Goal: Task Accomplishment & Management: Use online tool/utility

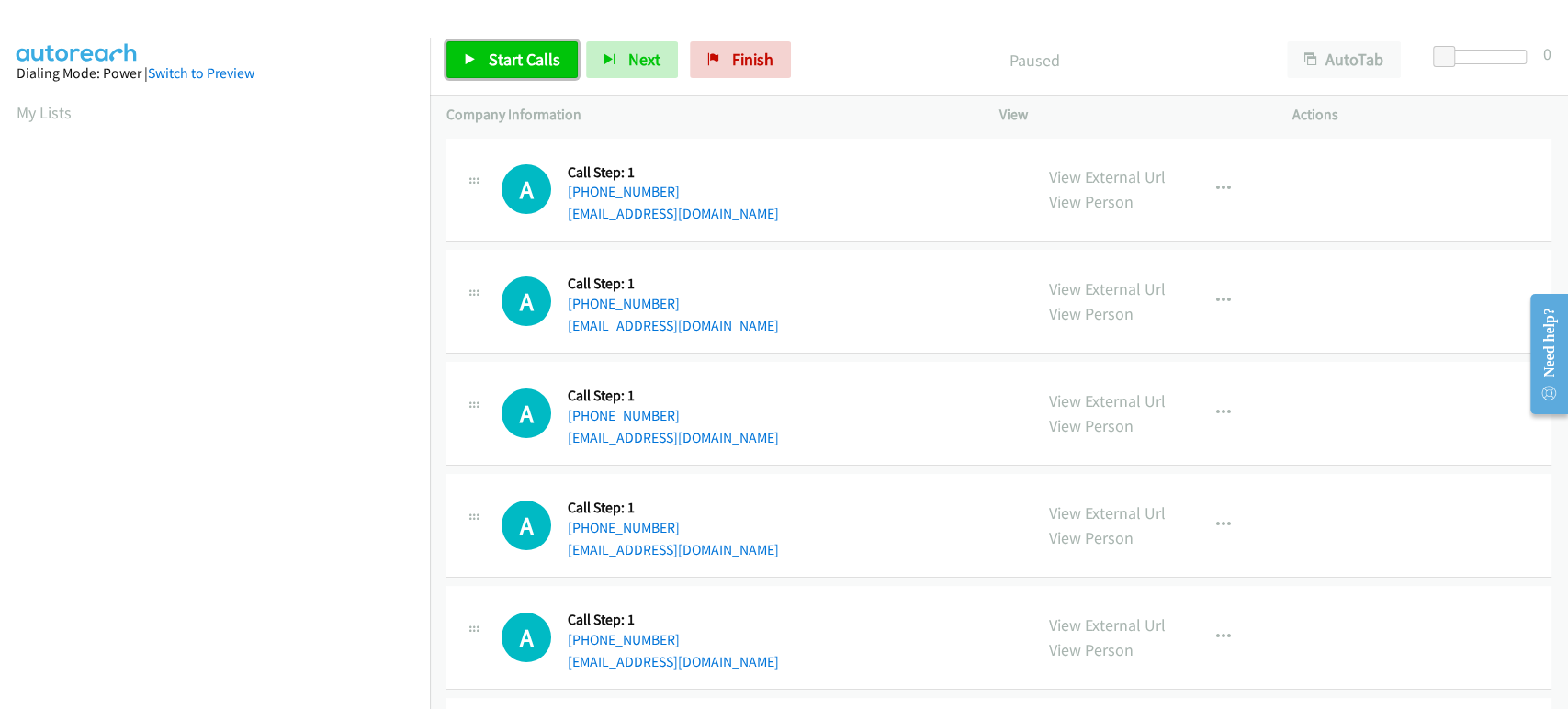
click at [500, 50] on span "Start Calls" at bounding box center [524, 59] width 71 height 21
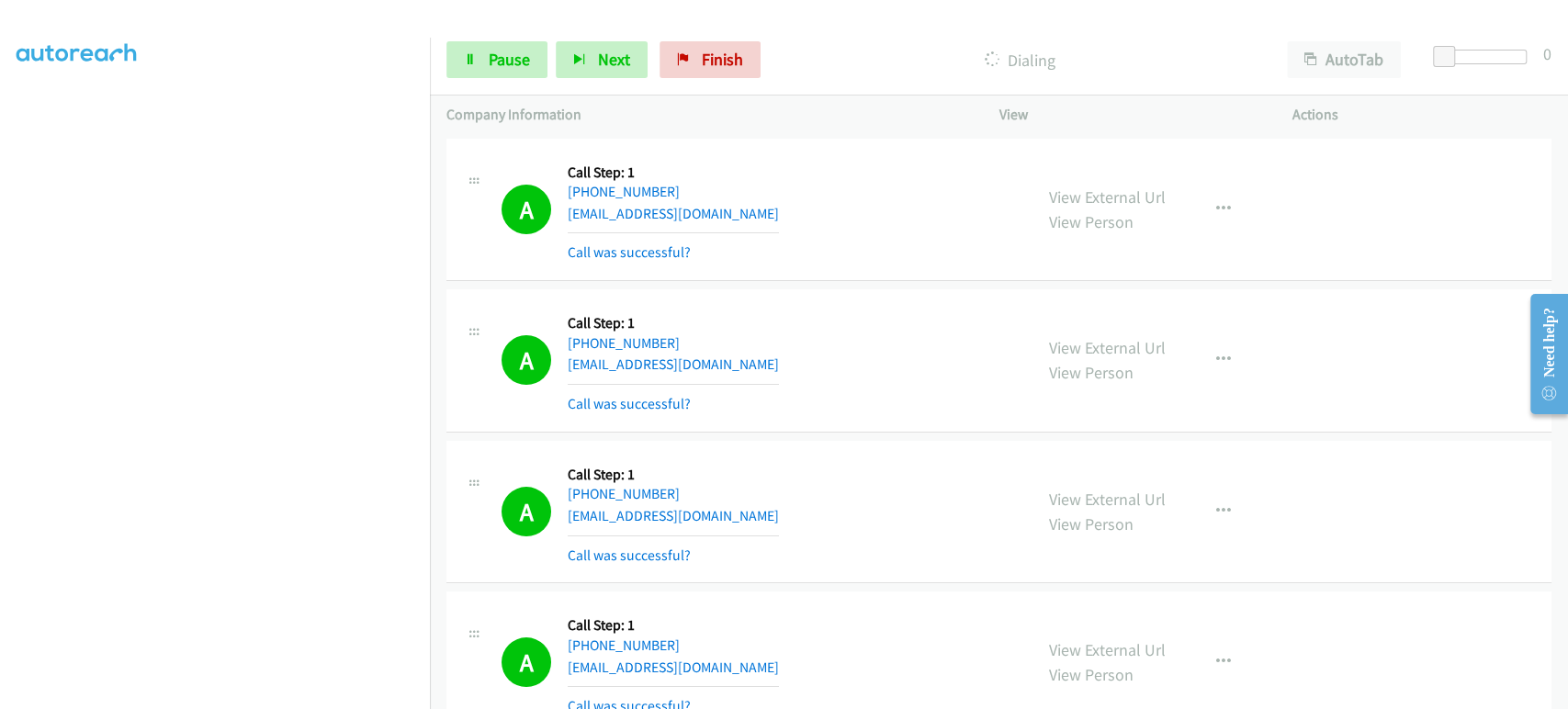
scroll to position [11, 0]
click at [490, 54] on span "Pause" at bounding box center [509, 59] width 41 height 21
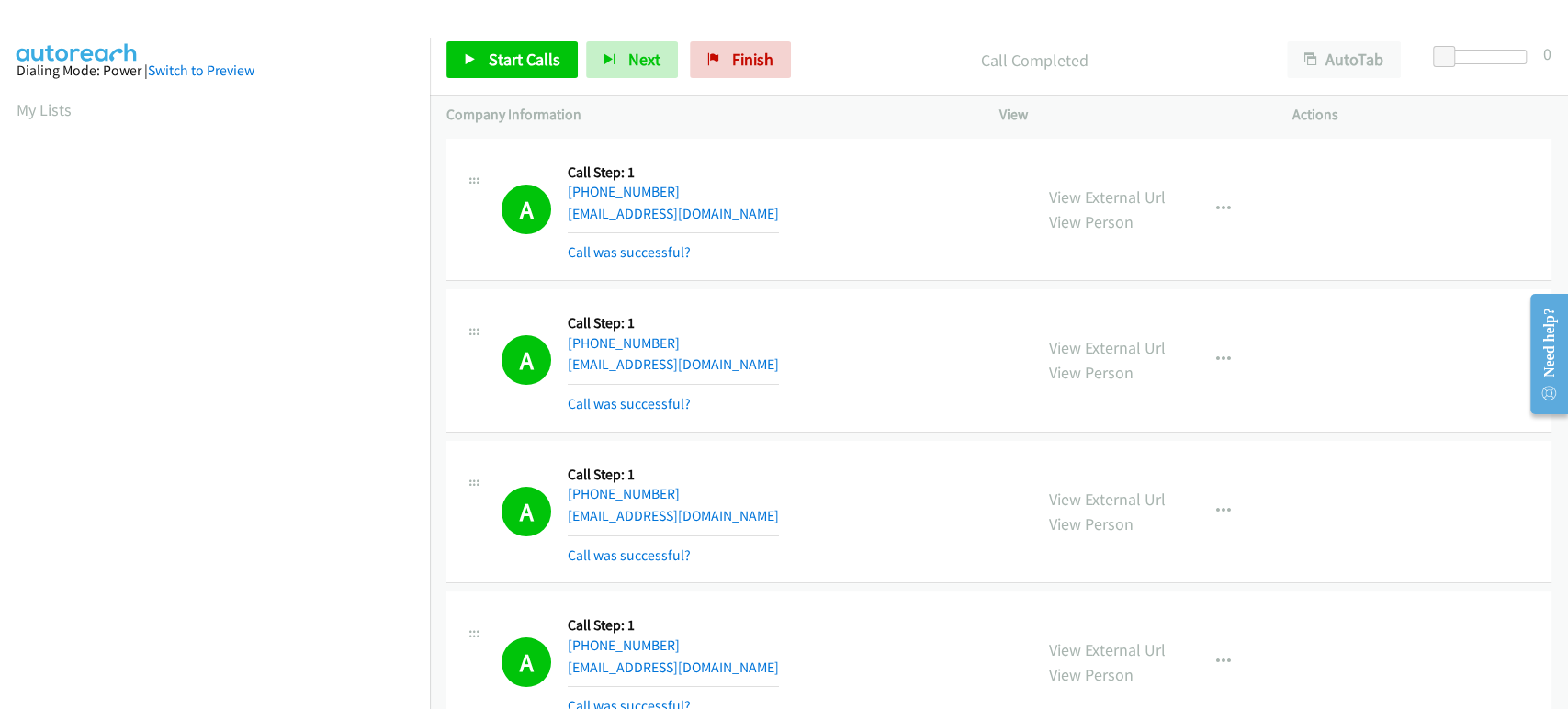
scroll to position [0, 0]
click at [494, 50] on span "Start Calls" at bounding box center [524, 59] width 71 height 21
click at [474, 67] on link "Pause" at bounding box center [497, 59] width 101 height 37
click at [500, 77] on link "Start Calls" at bounding box center [512, 59] width 131 height 37
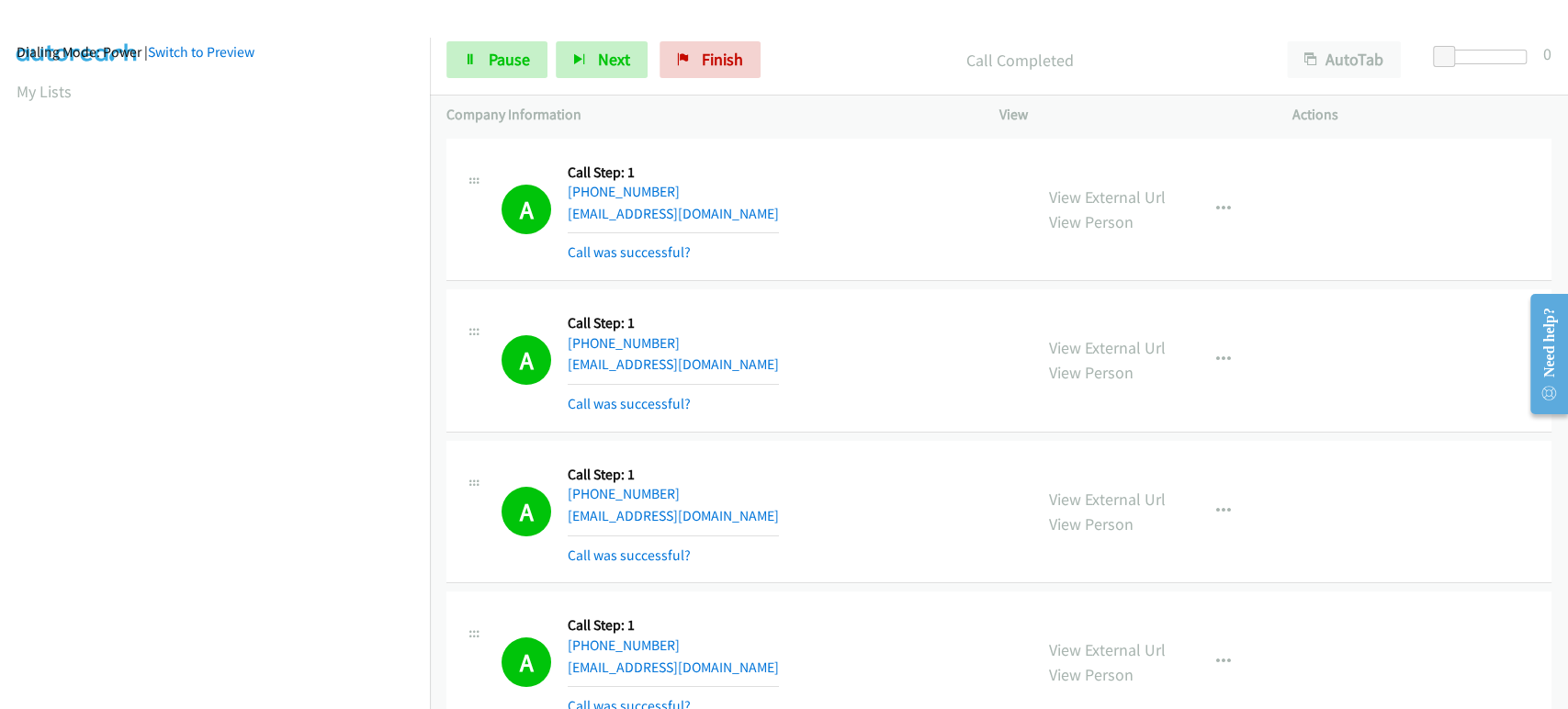
scroll to position [0, 0]
click at [294, 107] on section "My Lists" at bounding box center [214, 112] width 397 height 25
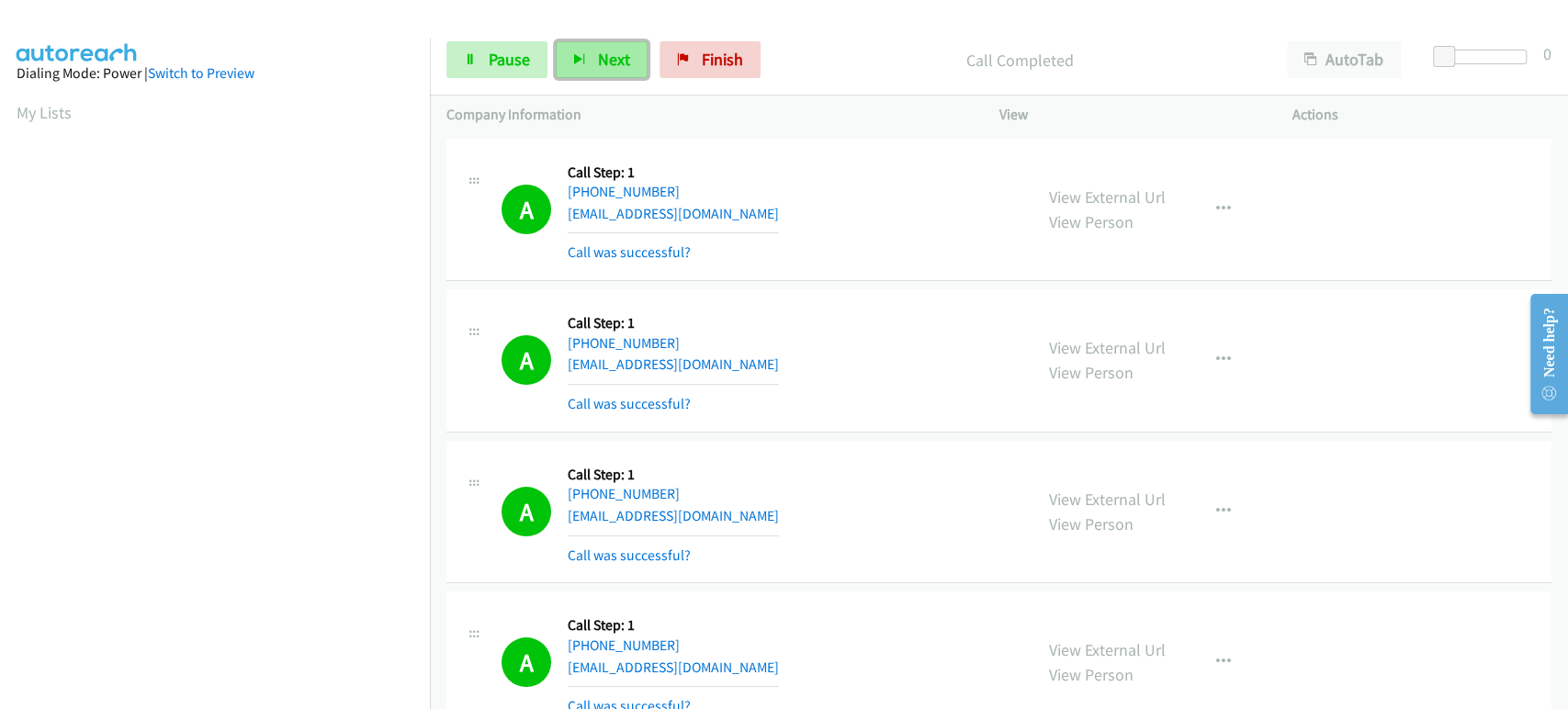
click at [591, 71] on button "Next" at bounding box center [601, 59] width 92 height 37
click at [483, 69] on link "Pause" at bounding box center [497, 59] width 101 height 37
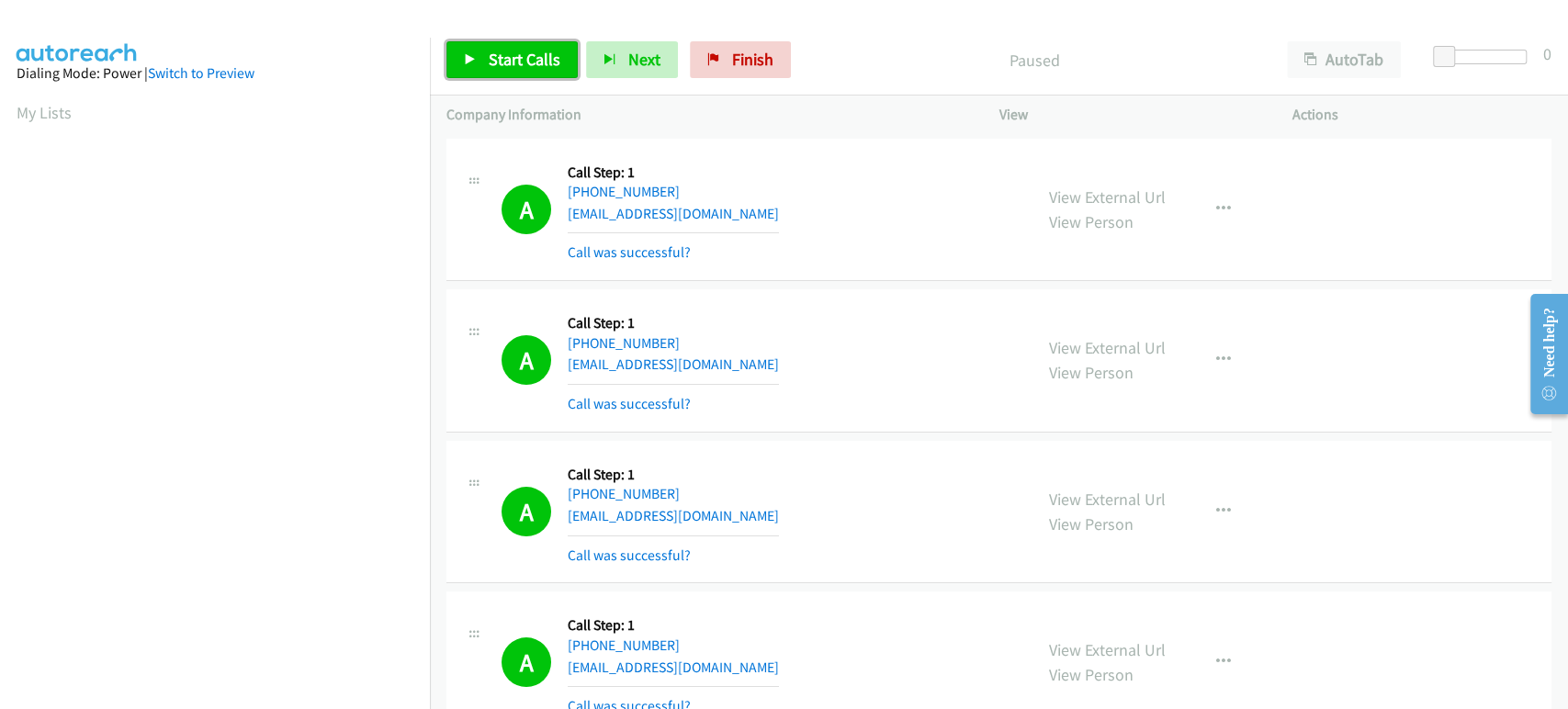
click at [495, 66] on span "Start Calls" at bounding box center [524, 59] width 71 height 21
click at [489, 57] on span "Pause" at bounding box center [509, 59] width 41 height 21
click at [506, 52] on span "Start Calls" at bounding box center [524, 59] width 71 height 21
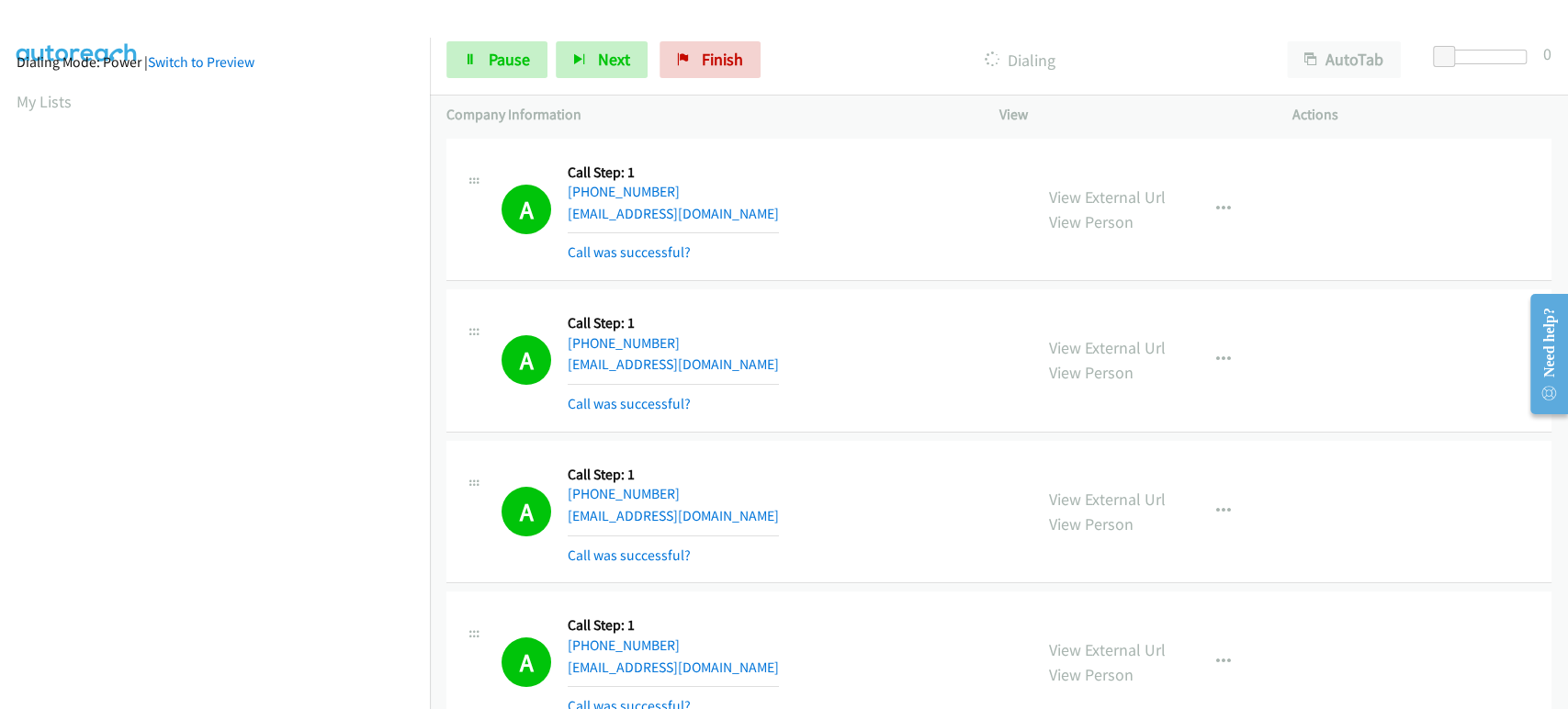
scroll to position [0, 0]
click at [509, 59] on span "Pause" at bounding box center [509, 59] width 41 height 21
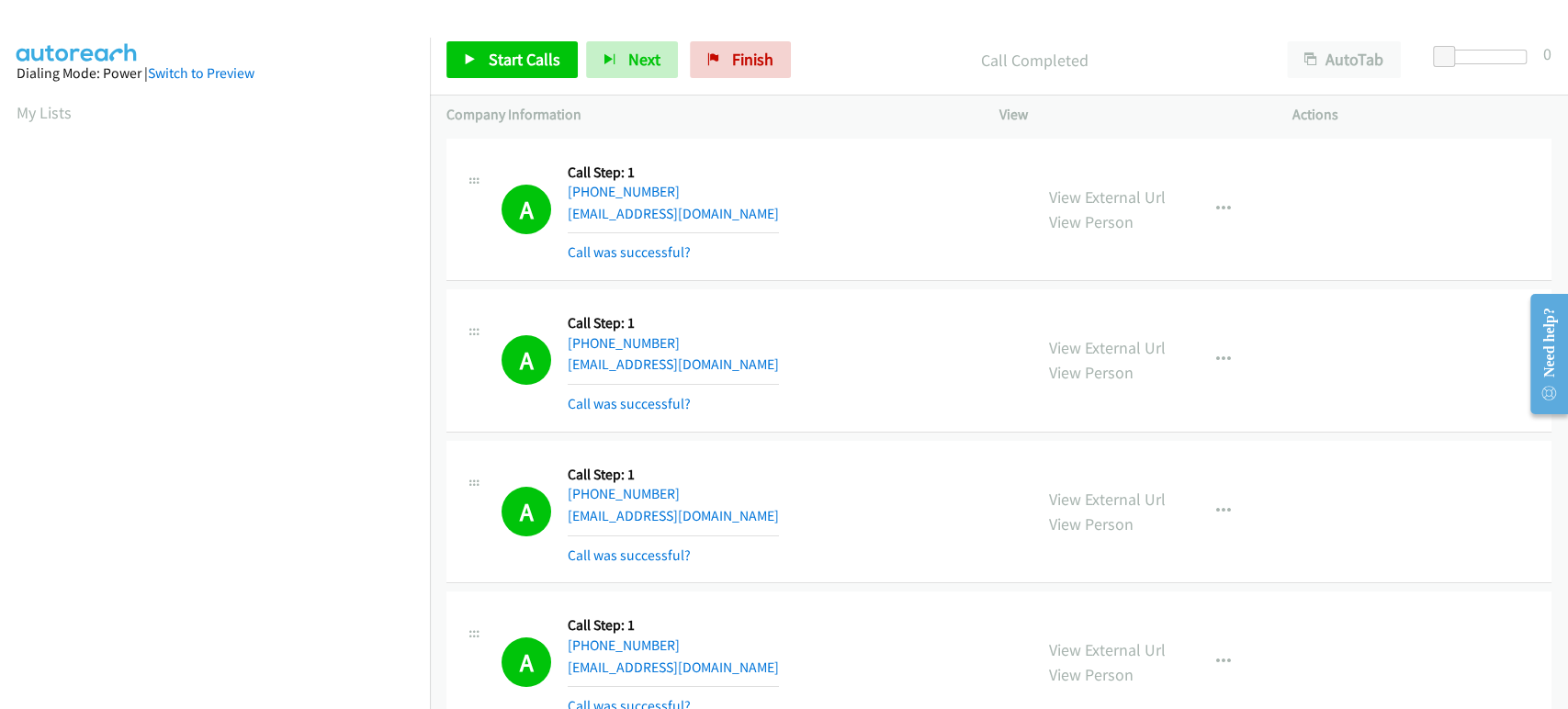
scroll to position [323, 0]
click at [537, 75] on link "Start Calls" at bounding box center [512, 59] width 131 height 37
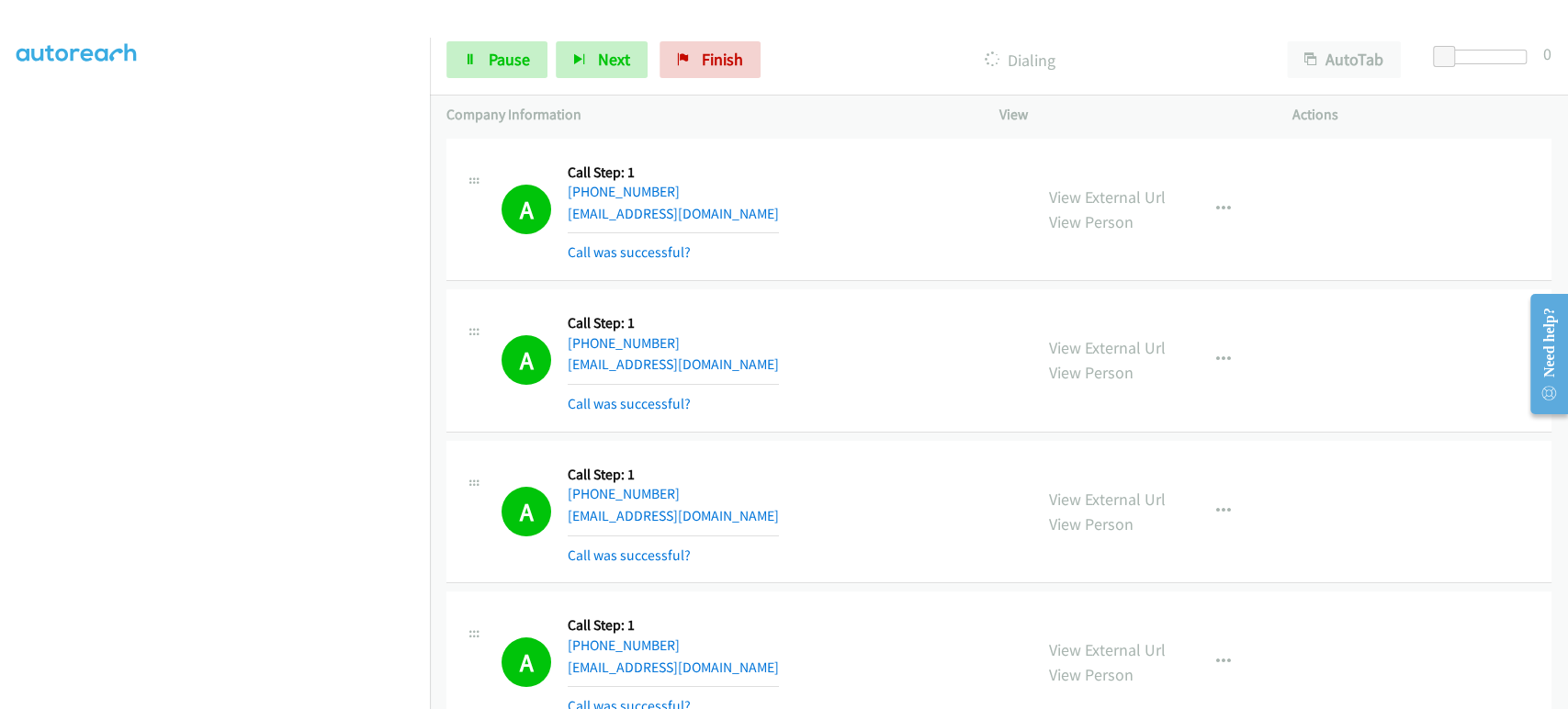
scroll to position [0, 0]
click at [597, 69] on button "Next" at bounding box center [601, 59] width 92 height 37
click at [481, 61] on link "Pause" at bounding box center [497, 59] width 101 height 37
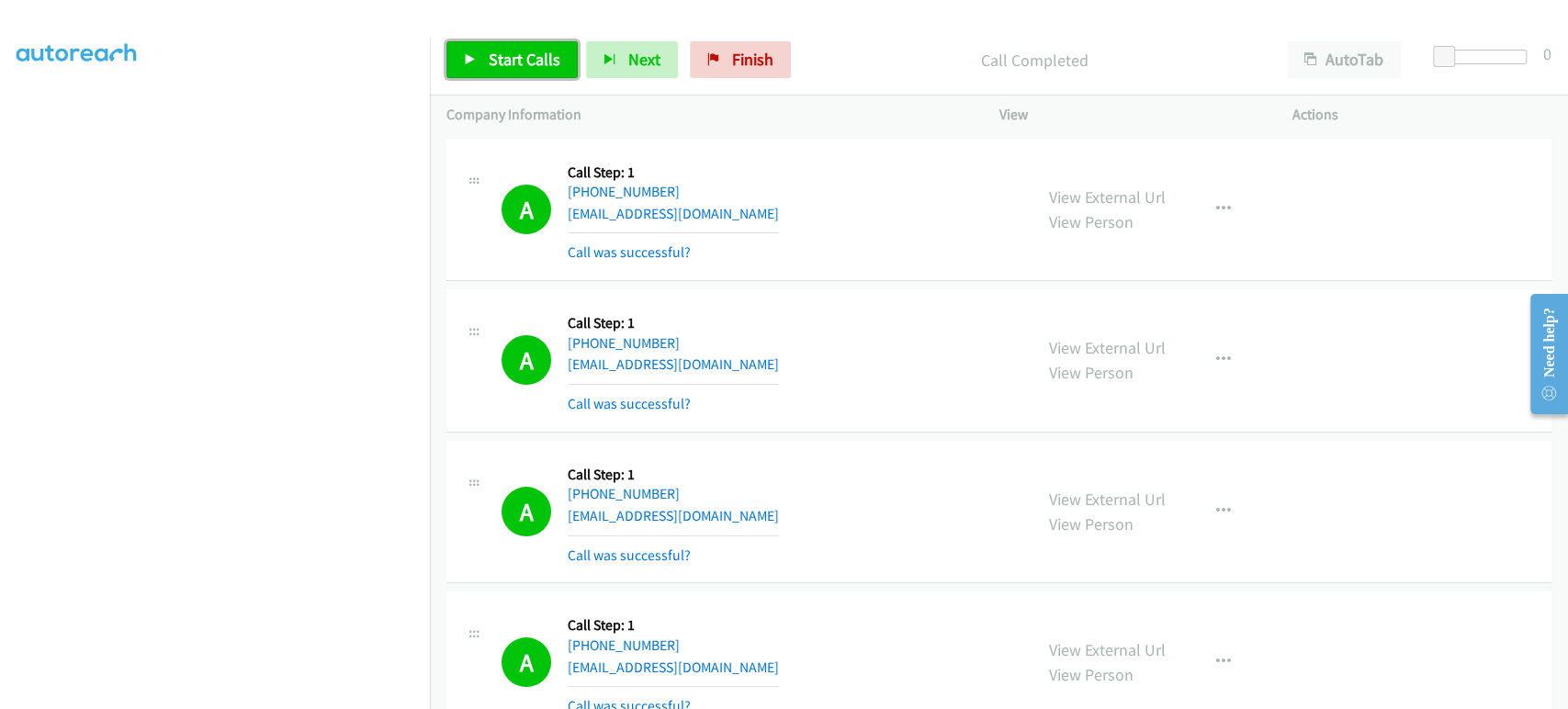
click at [493, 67] on span "Start Calls" at bounding box center [524, 59] width 71 height 21
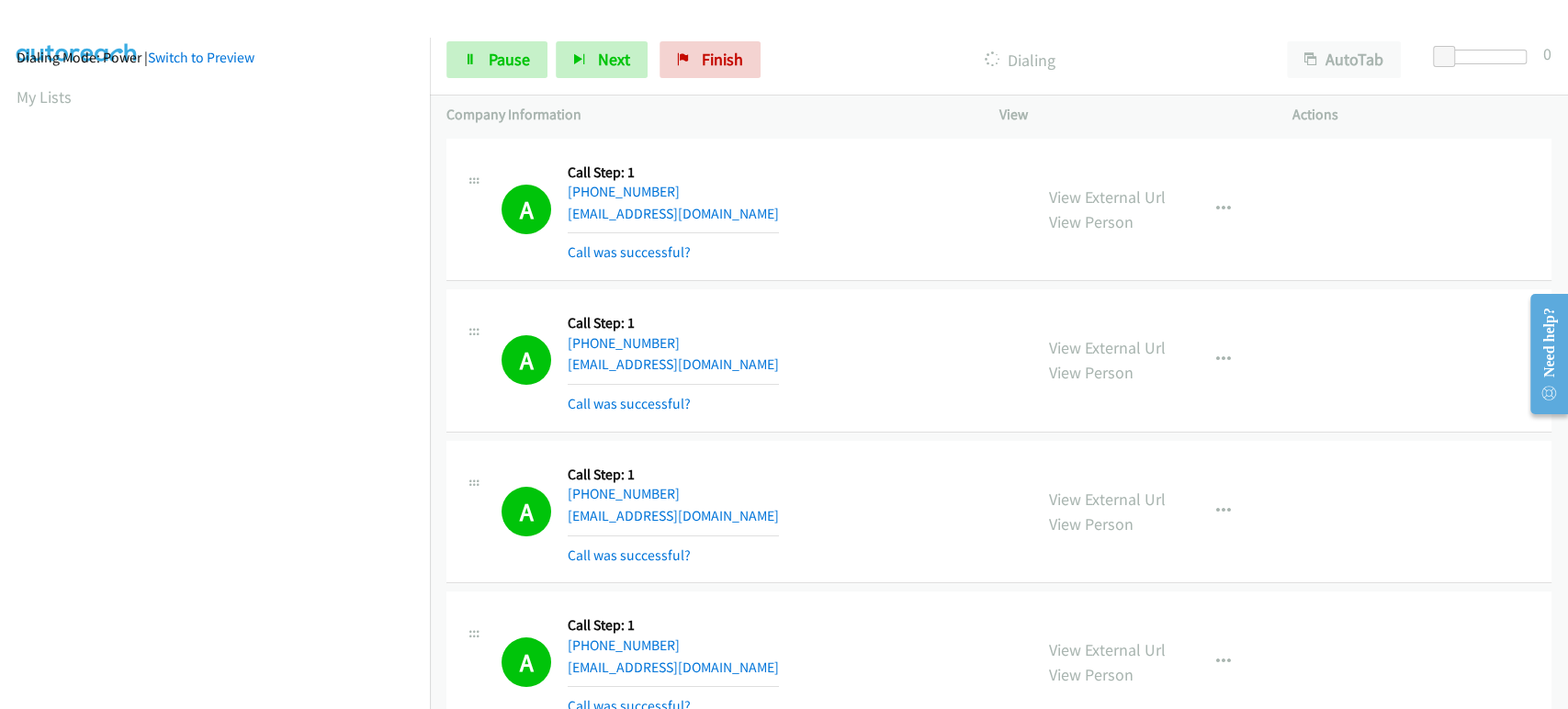
scroll to position [0, 0]
click at [481, 75] on link "Pause" at bounding box center [497, 59] width 101 height 37
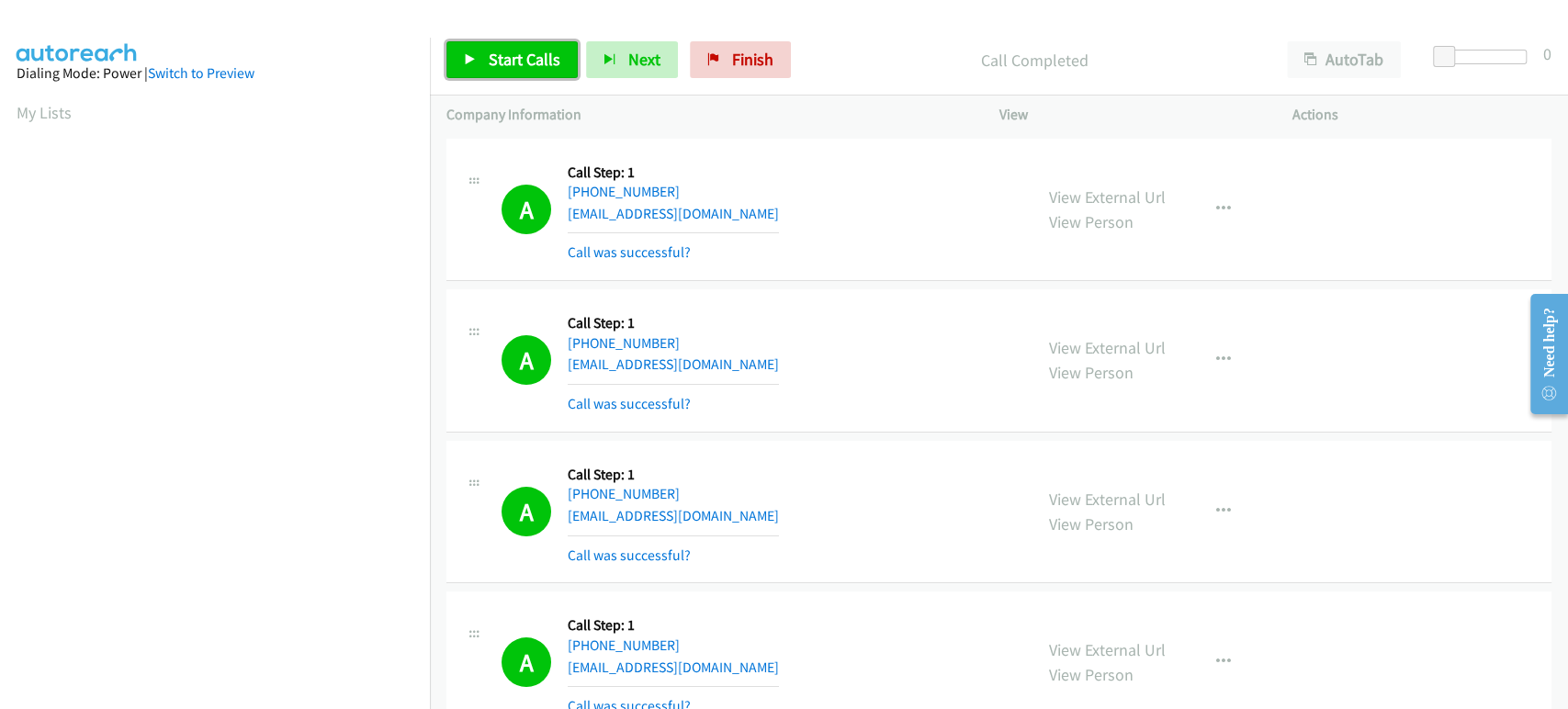
click at [500, 62] on span "Start Calls" at bounding box center [524, 59] width 71 height 21
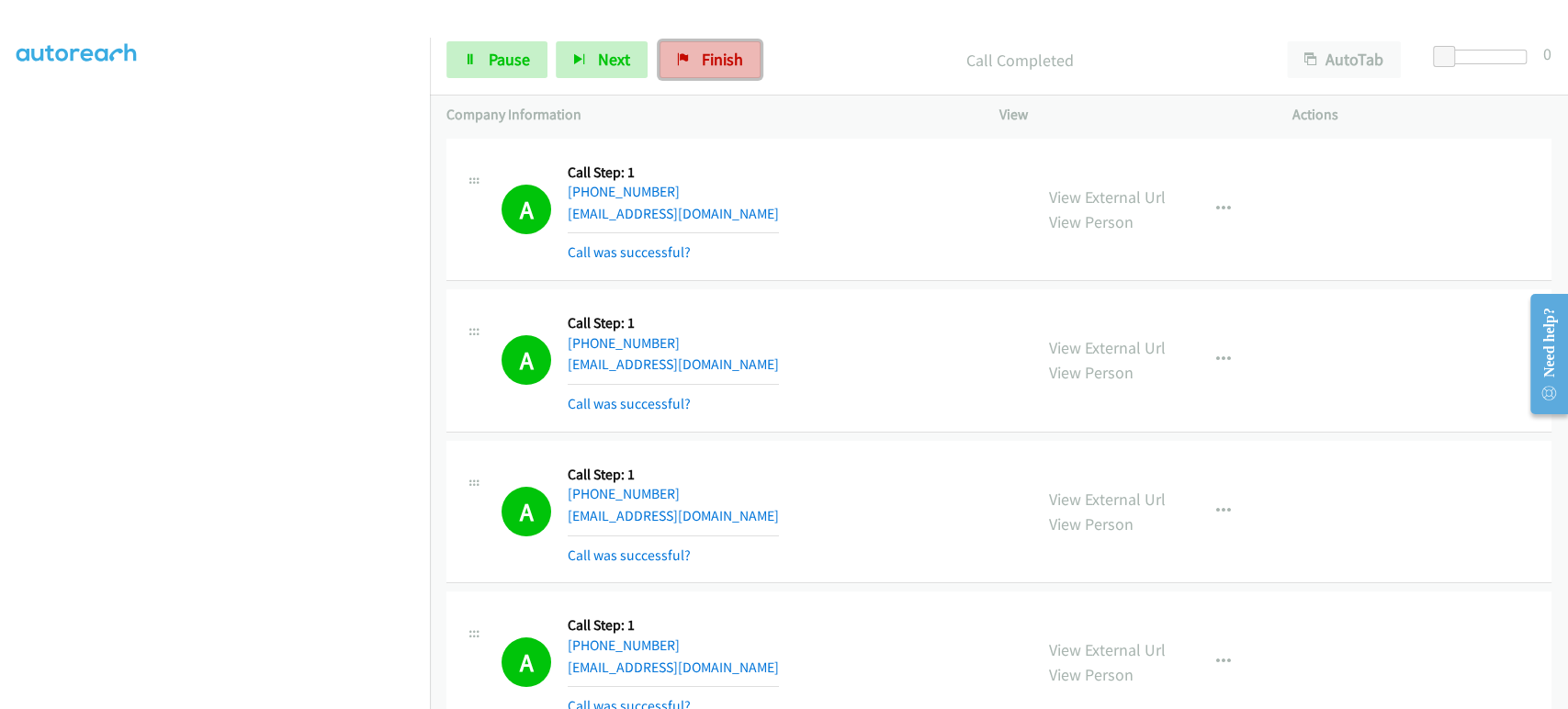
click at [720, 59] on span "Finish" at bounding box center [722, 59] width 41 height 21
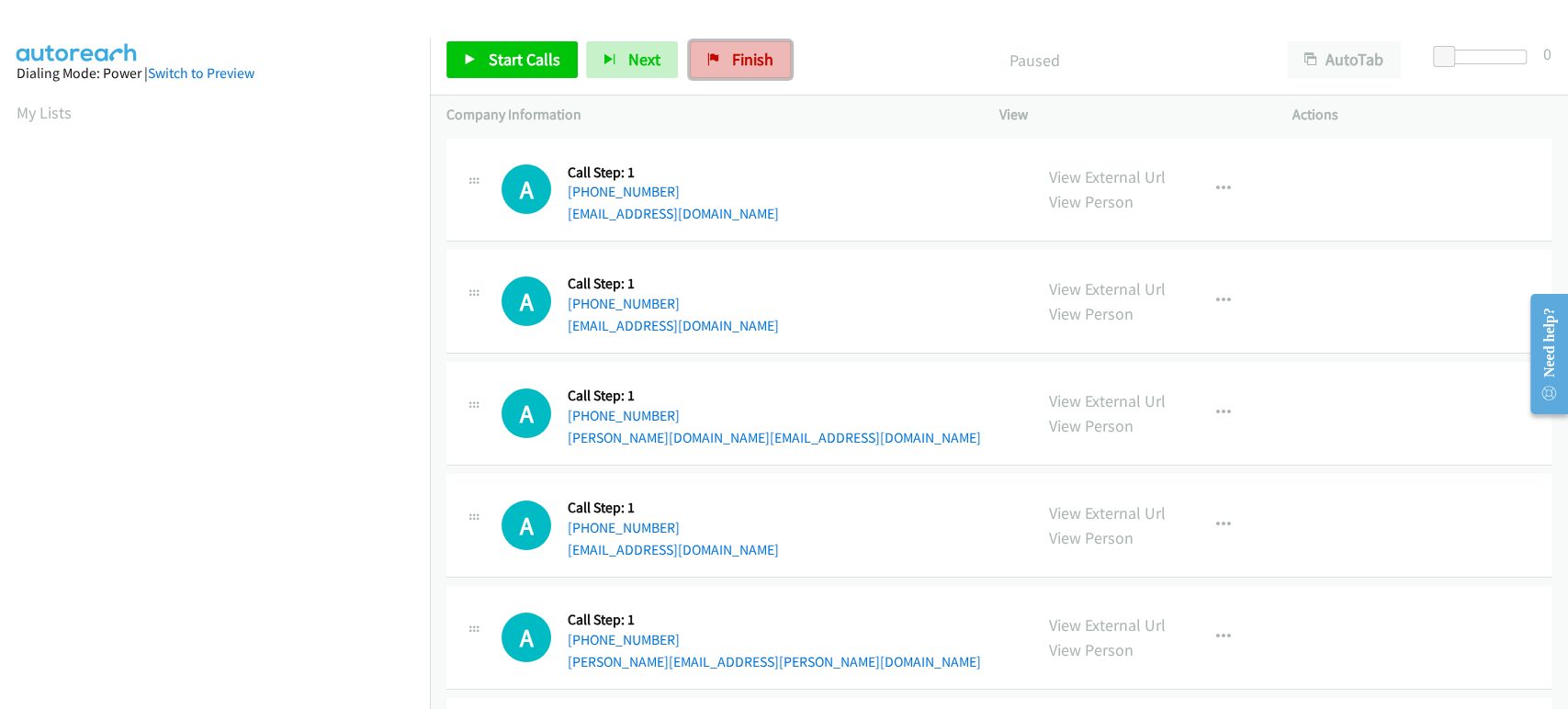
click at [723, 57] on link "Finish" at bounding box center [740, 59] width 101 height 37
click at [772, 57] on link "Finish" at bounding box center [740, 59] width 101 height 37
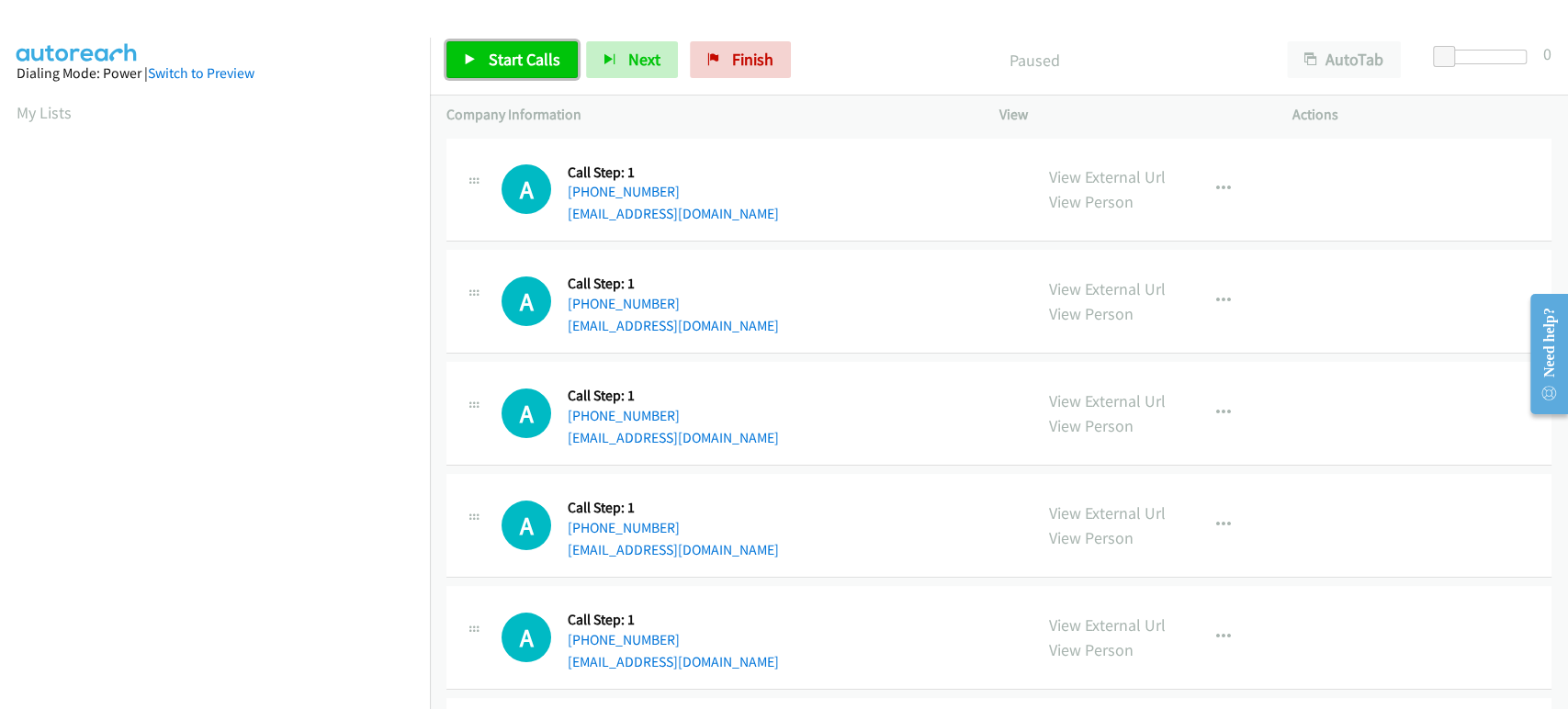
click at [497, 57] on span "Start Calls" at bounding box center [524, 59] width 71 height 21
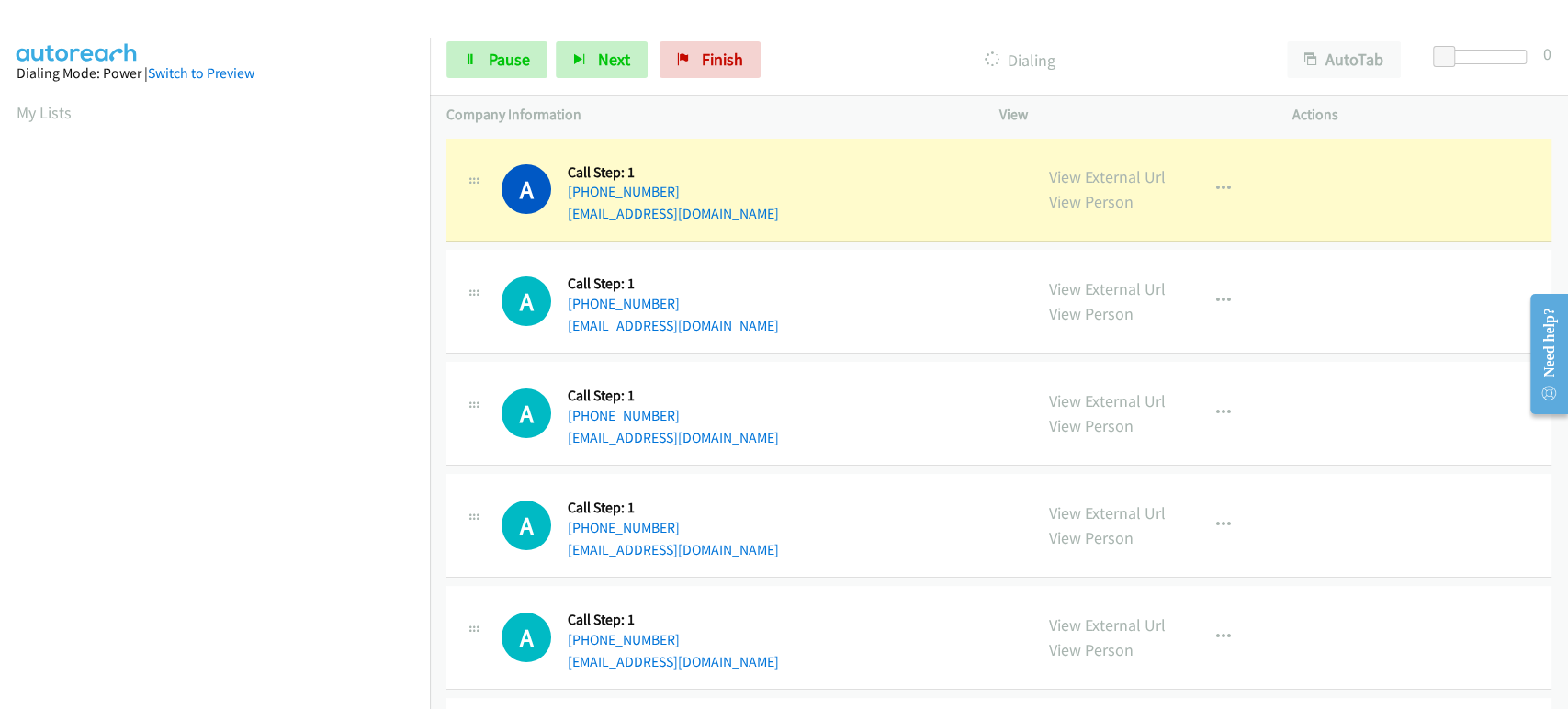
click at [484, 40] on div "Start Calls Pause Next Finish Dialing AutoTab AutoTab 0" at bounding box center [999, 60] width 1138 height 70
click at [484, 51] on link "Pause" at bounding box center [497, 59] width 101 height 37
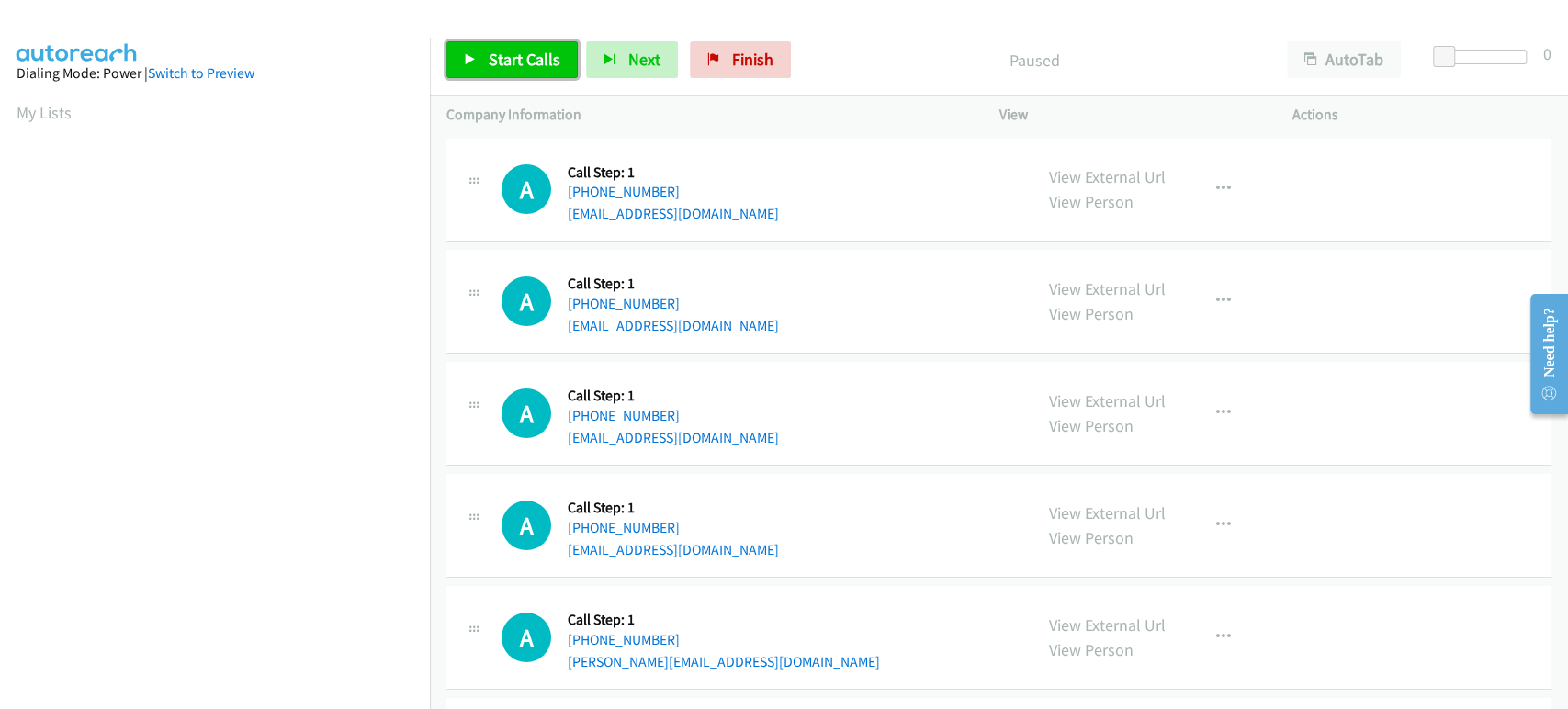
click at [493, 61] on span "Start Calls" at bounding box center [524, 59] width 71 height 21
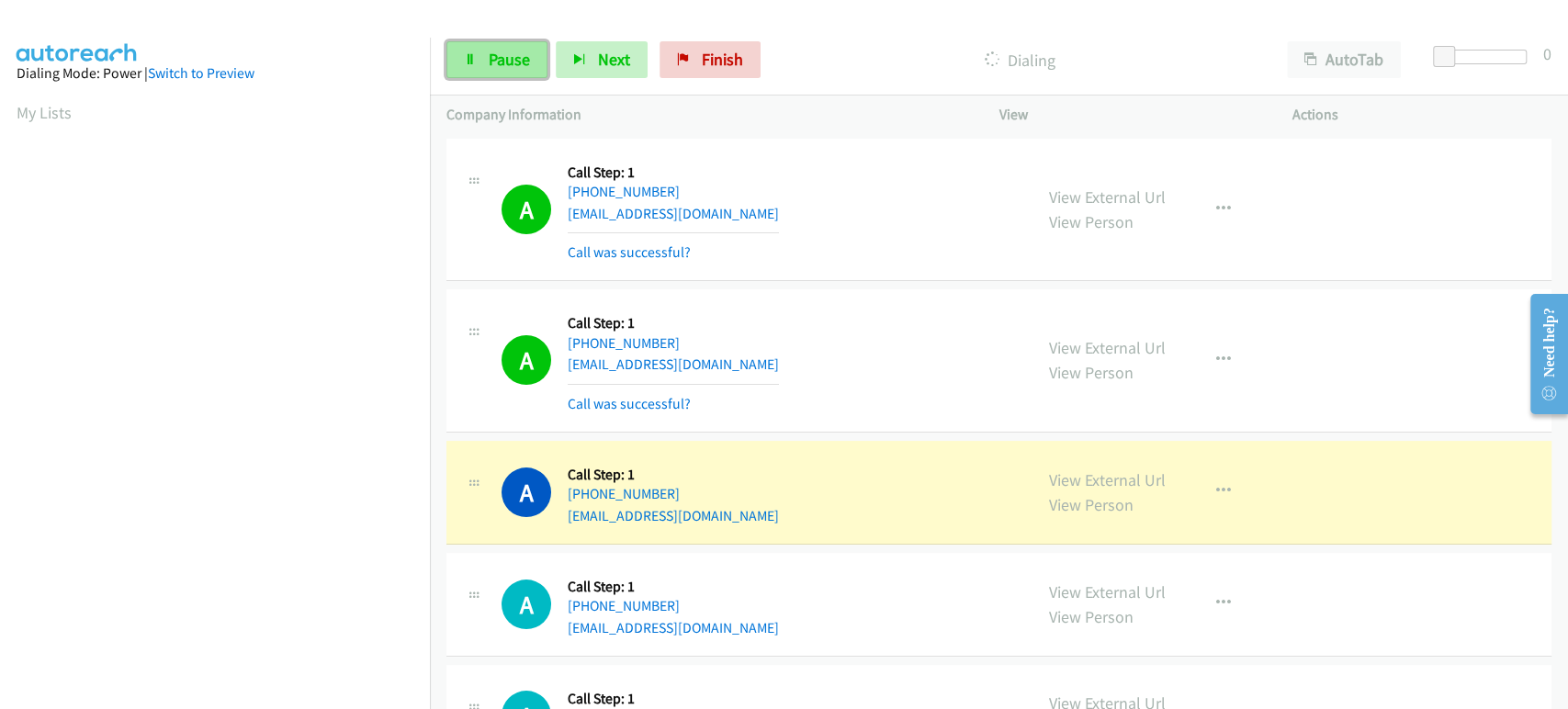
click at [482, 61] on link "Pause" at bounding box center [497, 59] width 101 height 37
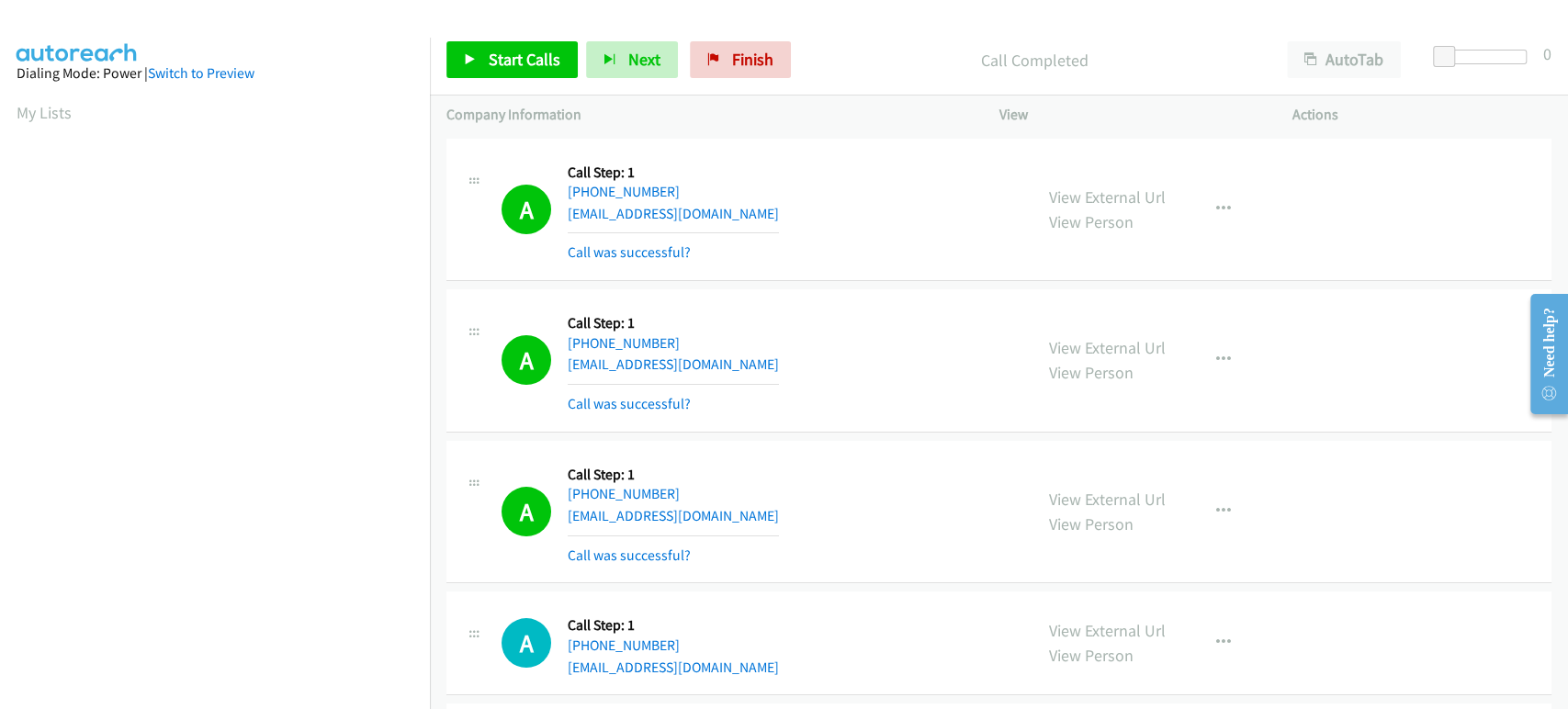
scroll to position [323, 0]
click at [499, 53] on span "Start Calls" at bounding box center [524, 59] width 71 height 21
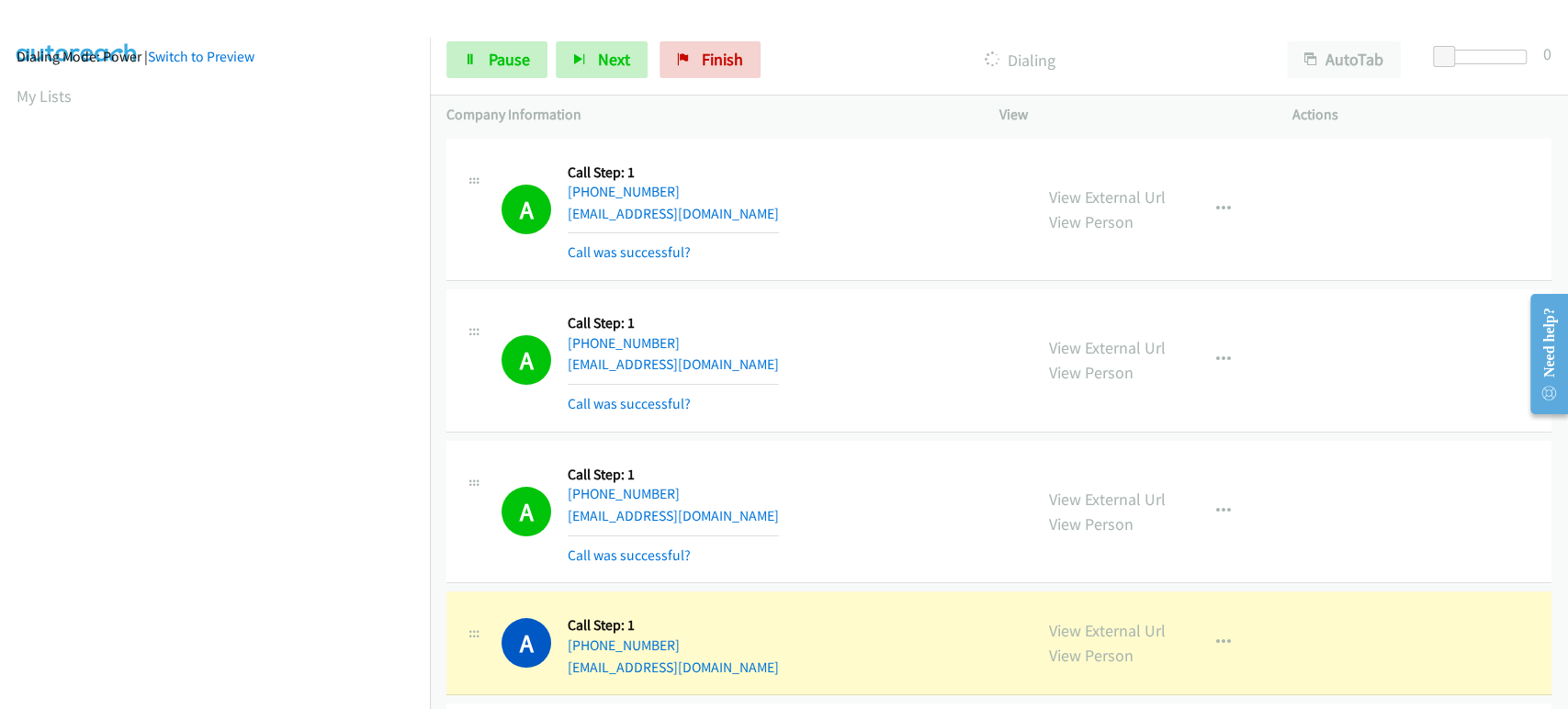
scroll to position [0, 0]
click at [477, 59] on link "Pause" at bounding box center [497, 59] width 101 height 37
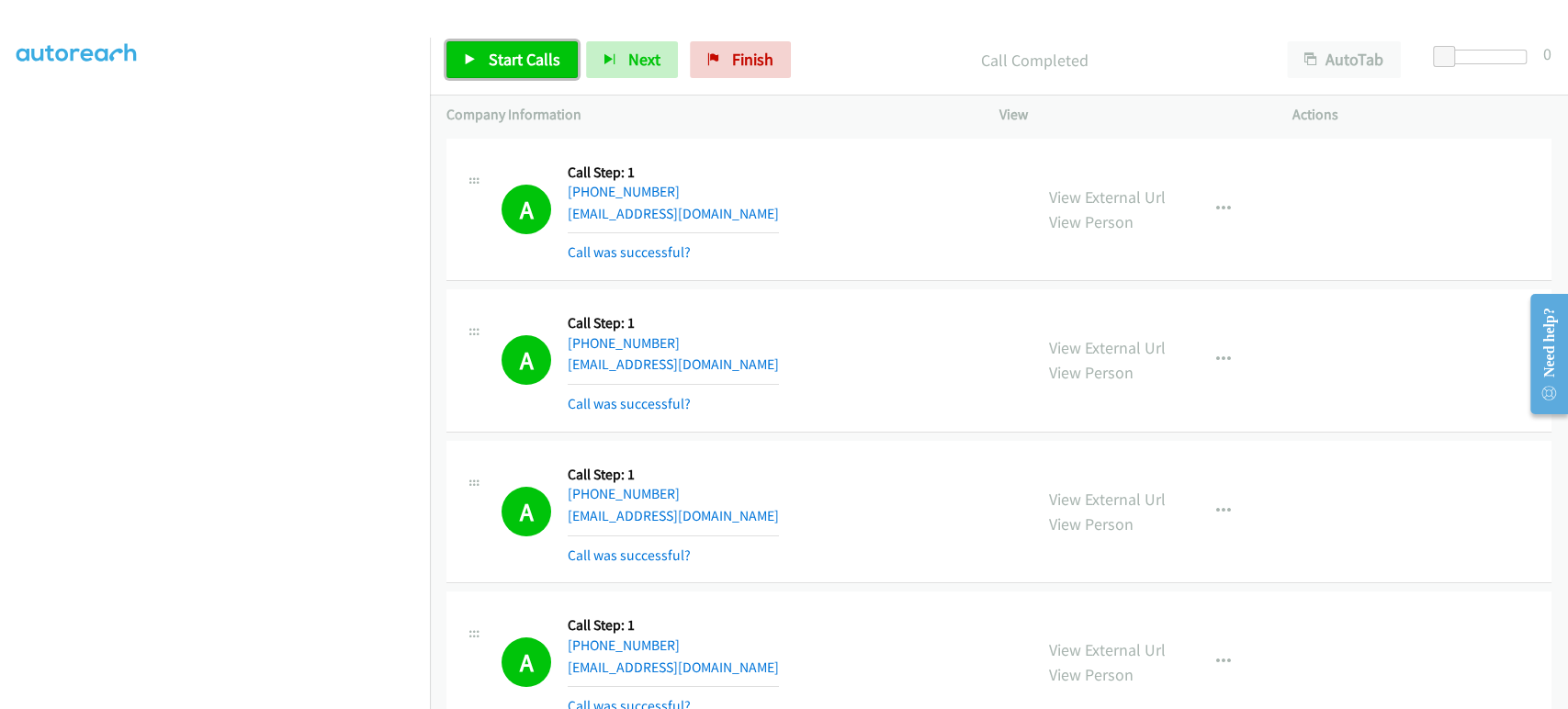
click at [515, 56] on span "Start Calls" at bounding box center [524, 59] width 71 height 21
click at [500, 58] on span "Pause" at bounding box center [509, 59] width 41 height 21
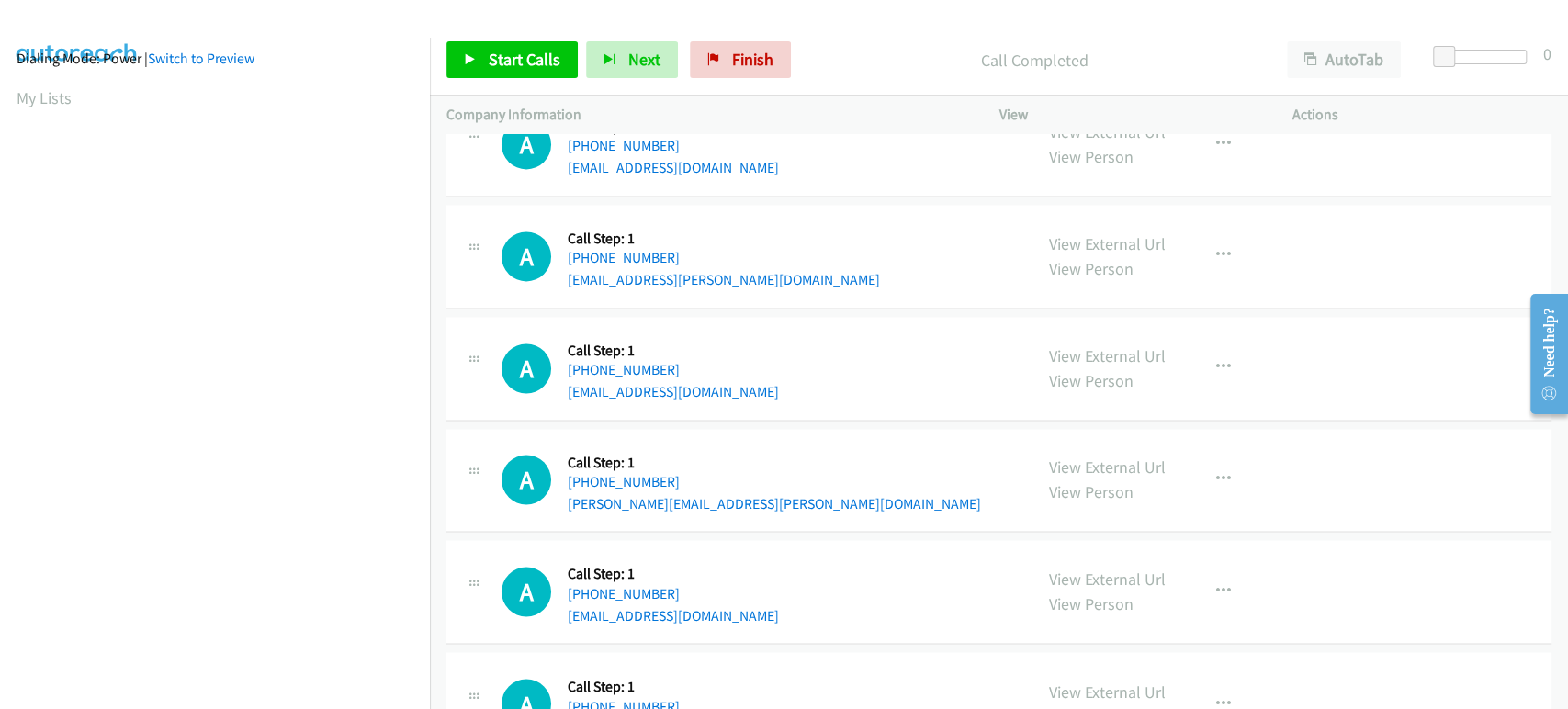
scroll to position [0, 0]
click at [489, 67] on span "Start Calls" at bounding box center [524, 59] width 71 height 21
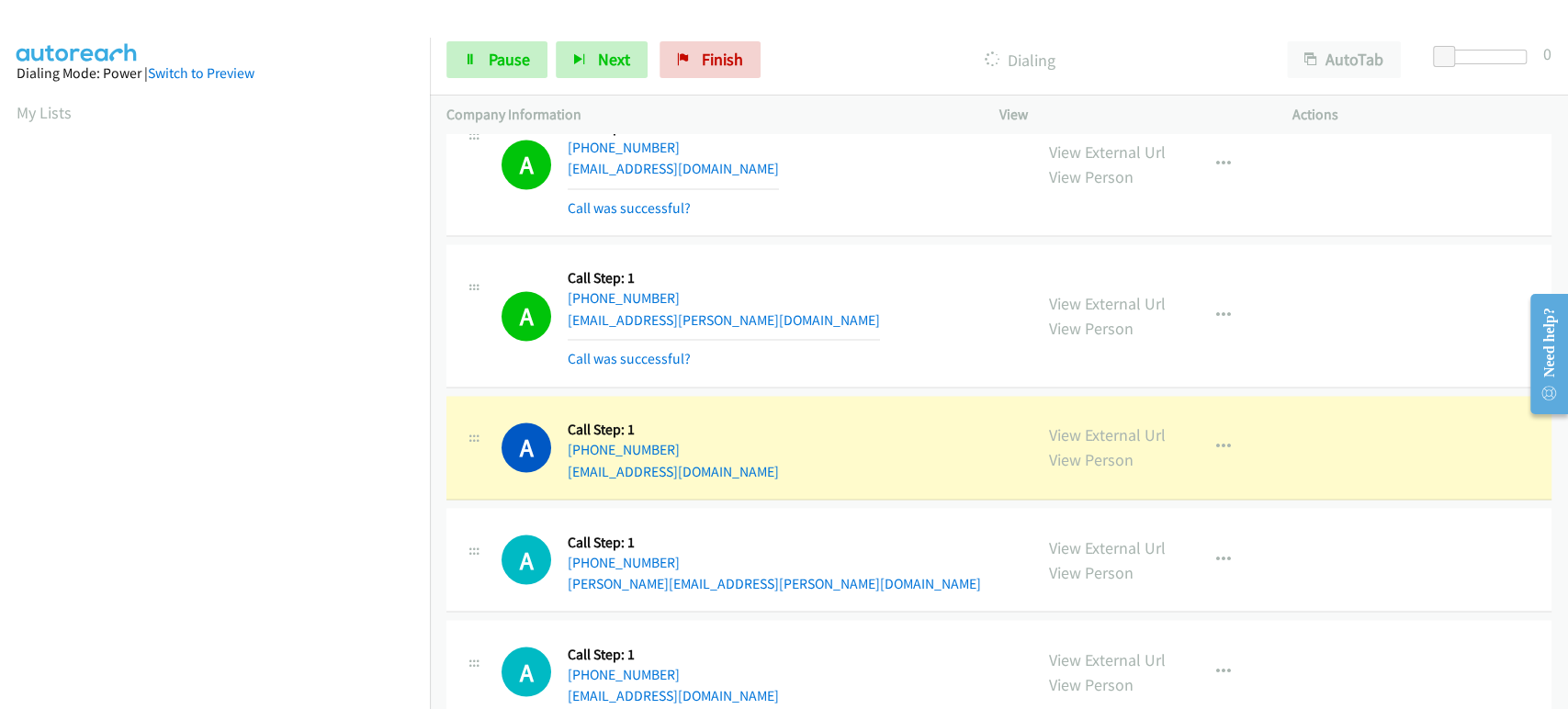
scroll to position [323, 0]
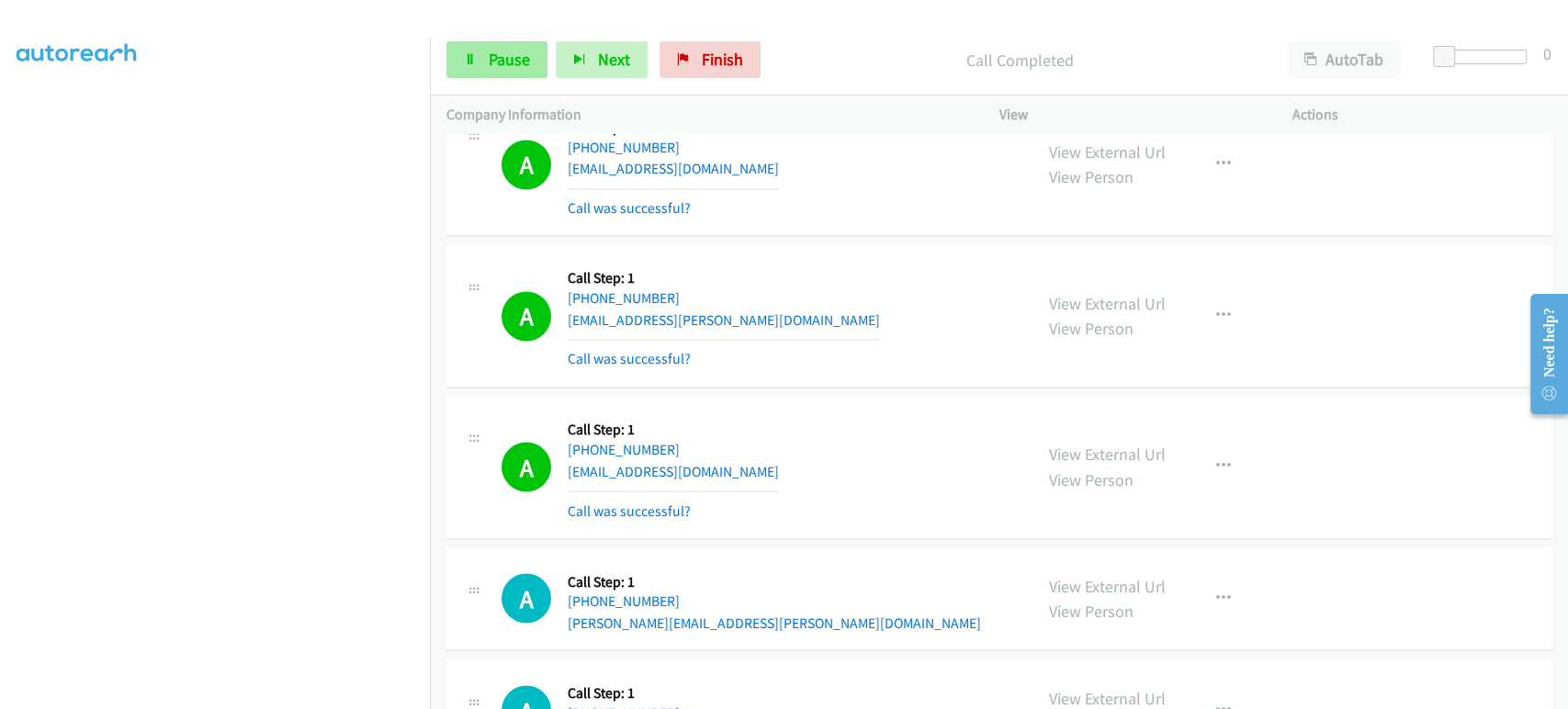
drag, startPoint x: 495, startPoint y: 81, endPoint x: 499, endPoint y: 71, distance: 10.8
click at [499, 76] on div "Start Calls Pause Next Finish Call Completed AutoTab AutoTab 0" at bounding box center [999, 60] width 1138 height 70
click at [499, 70] on link "Pause" at bounding box center [497, 59] width 101 height 37
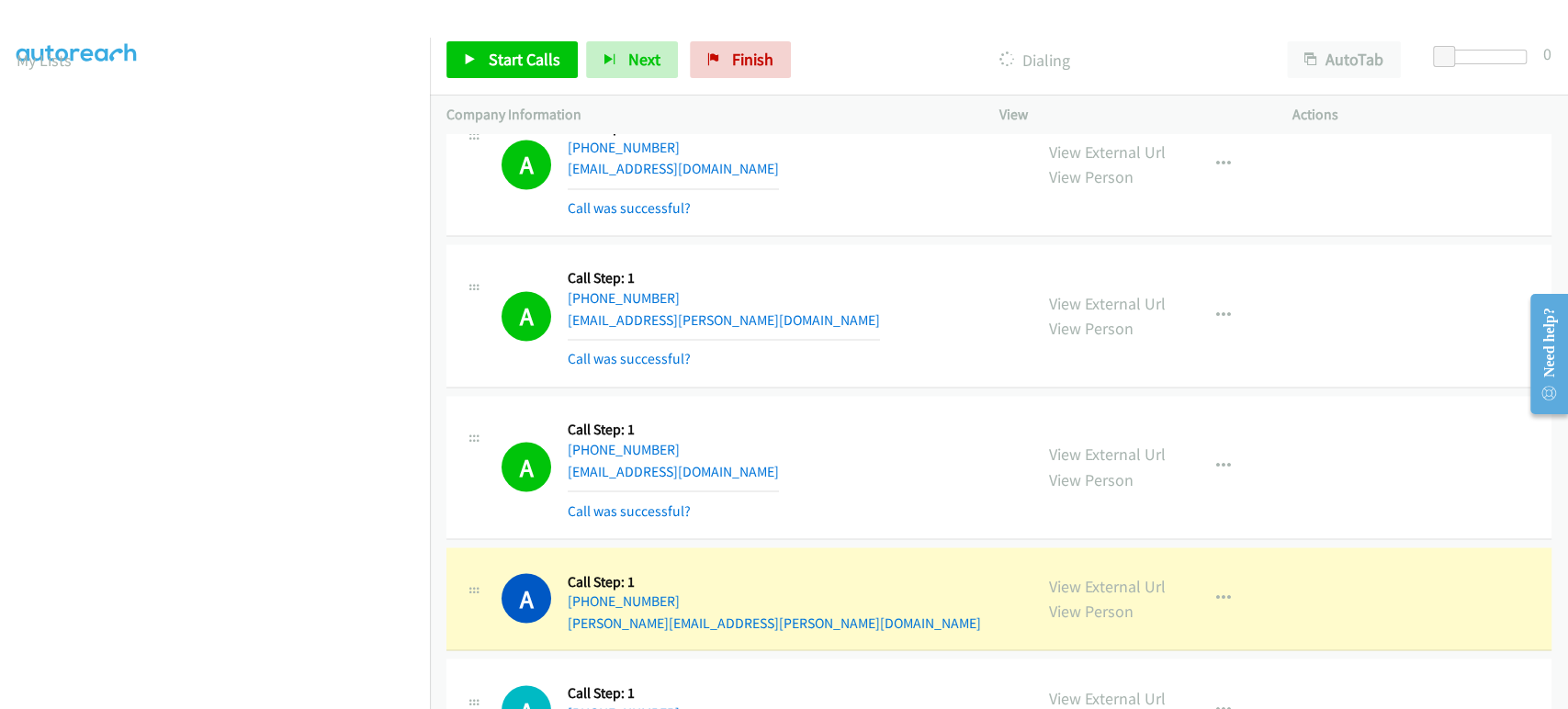
scroll to position [0, 0]
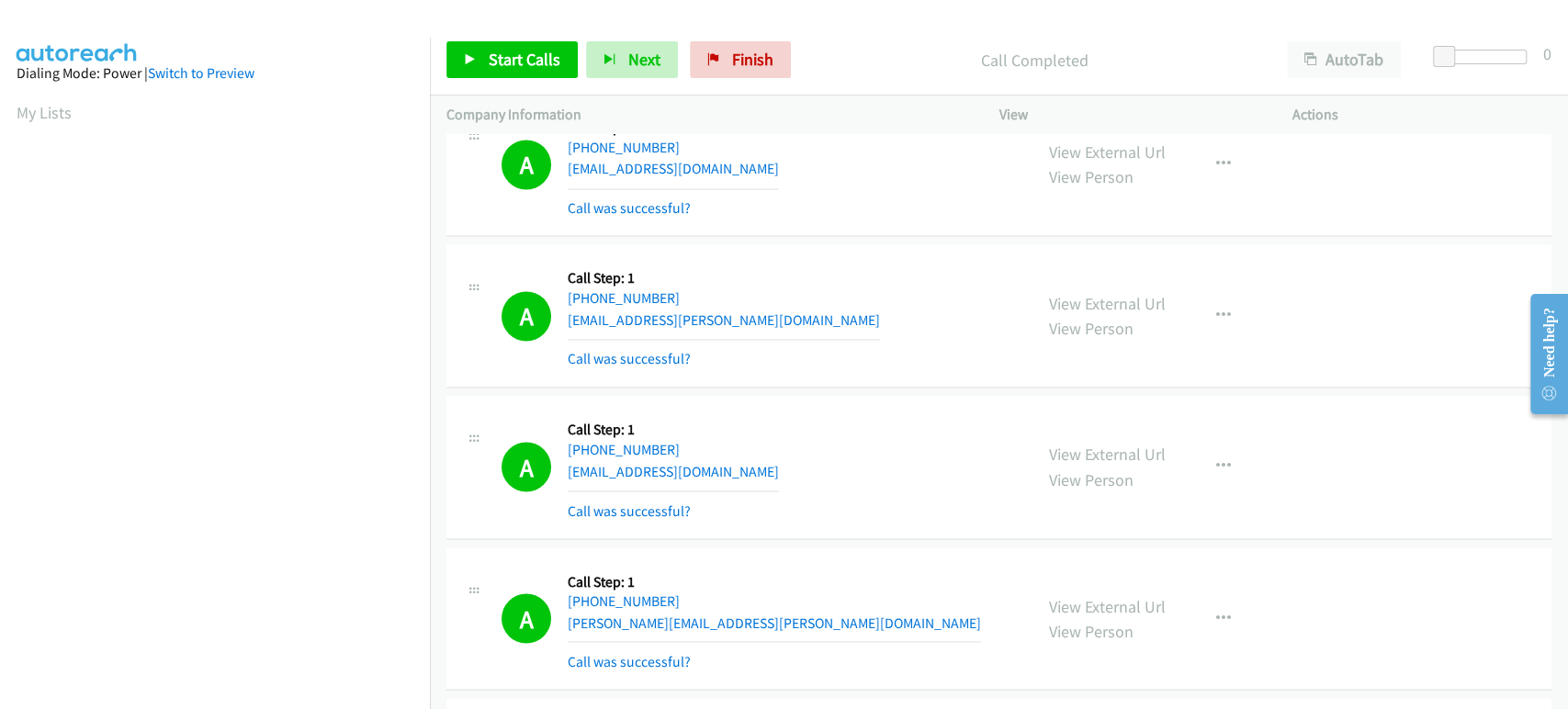
click at [377, 54] on aside "Dialing Mode: Power | Switch to Preview My Lists" at bounding box center [215, 546] width 430 height 1017
click at [363, 71] on div "Dialing Mode: Power | Switch to Preview" at bounding box center [214, 73] width 397 height 22
click at [507, 51] on span "Start Calls" at bounding box center [524, 59] width 71 height 21
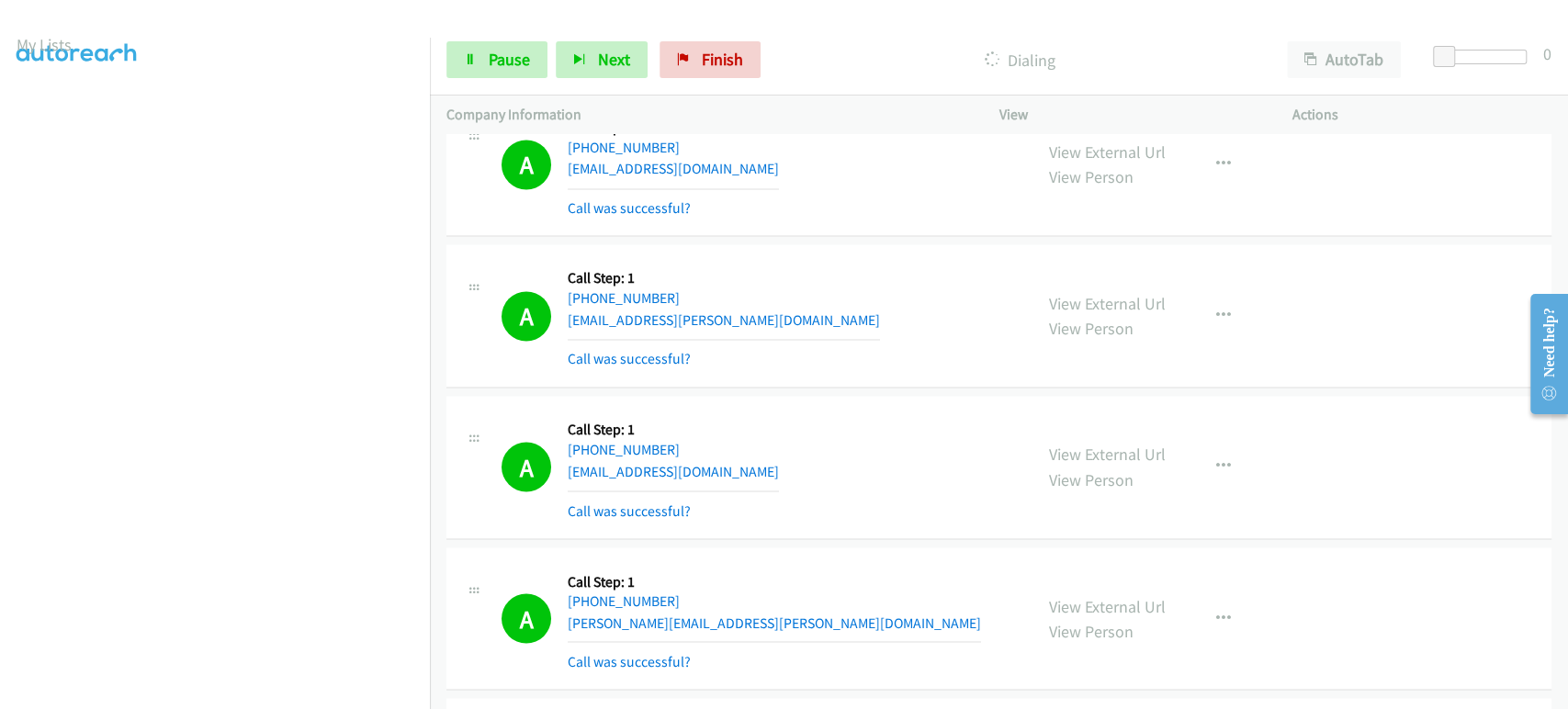
scroll to position [15, 0]
drag, startPoint x: 490, startPoint y: 51, endPoint x: 457, endPoint y: 66, distance: 36.2
click at [490, 51] on span "Pause" at bounding box center [509, 59] width 41 height 21
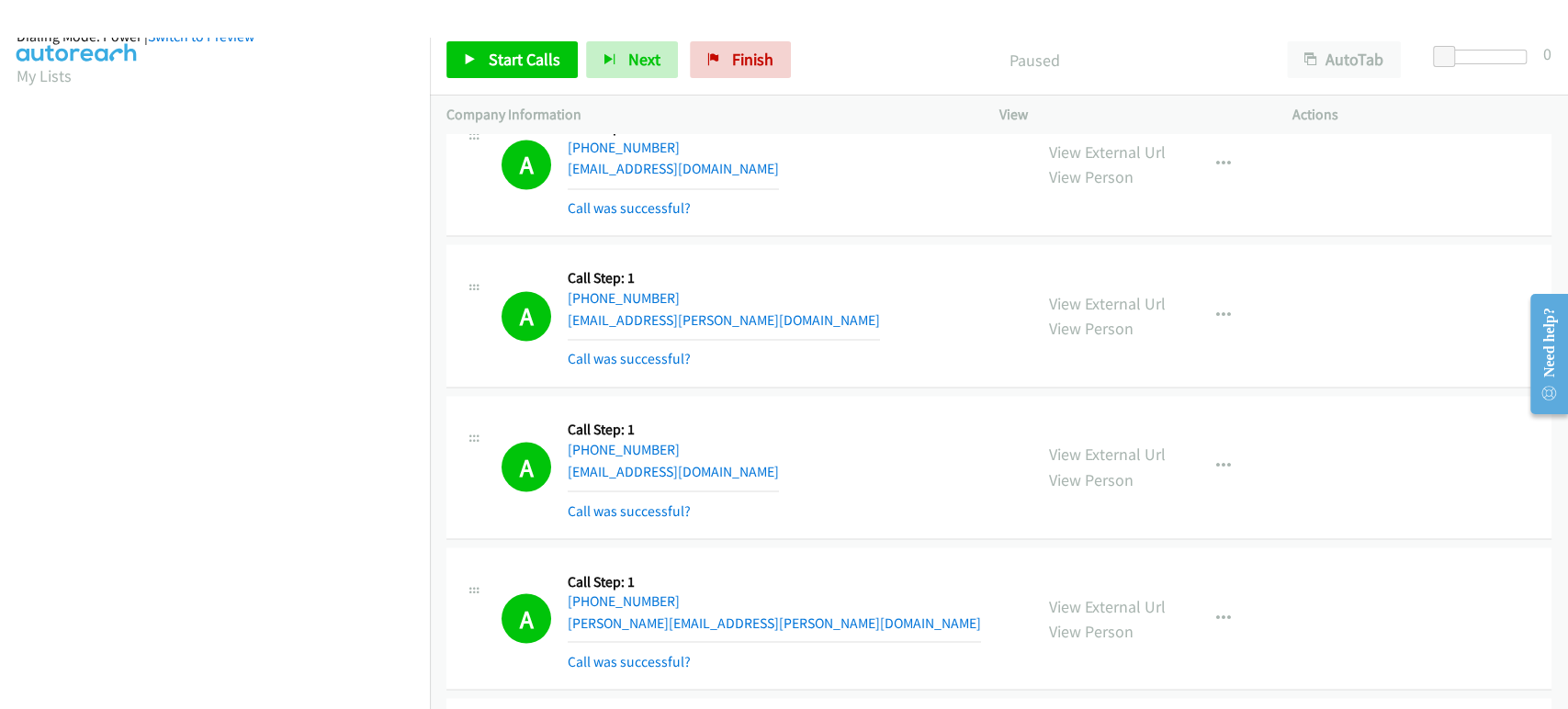
scroll to position [0, 0]
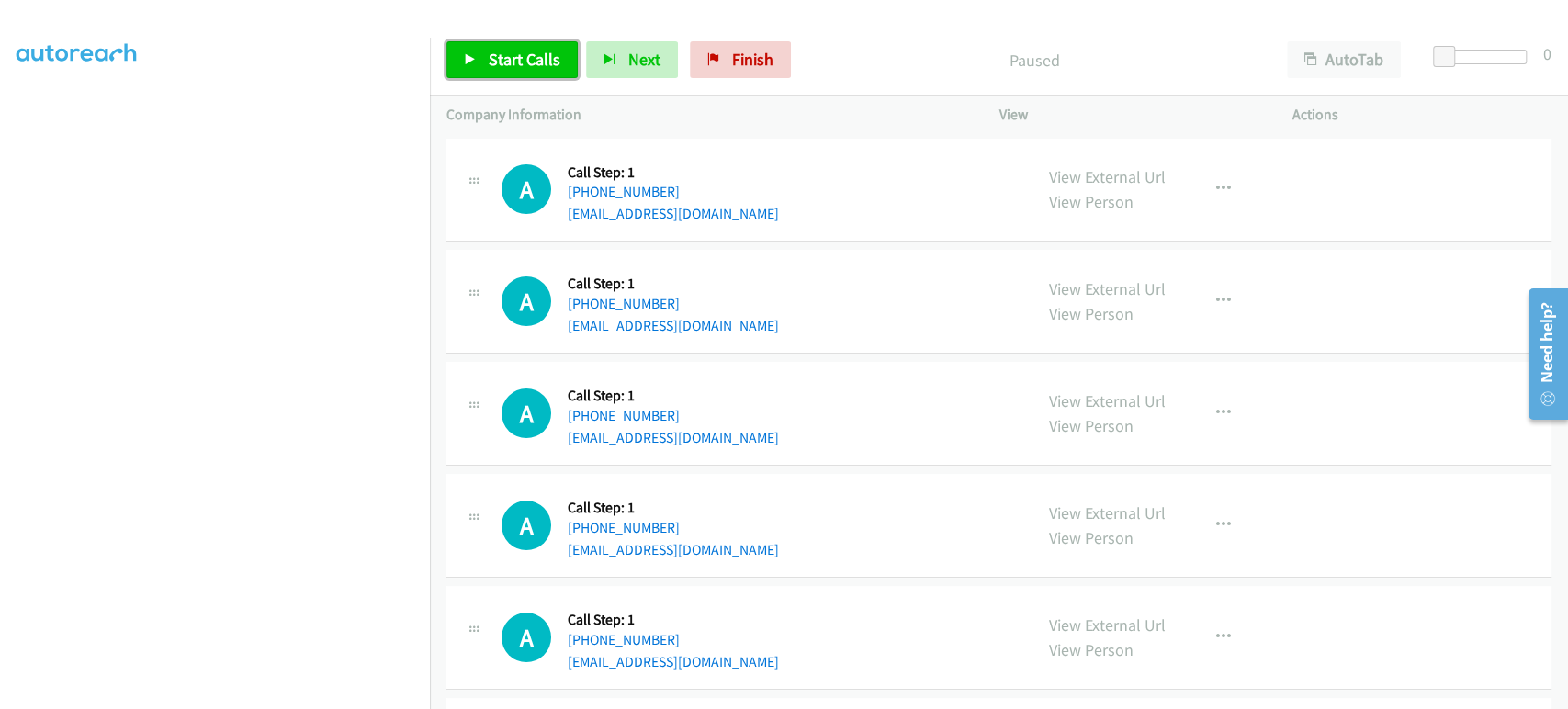
click at [507, 61] on span "Start Calls" at bounding box center [524, 59] width 71 height 21
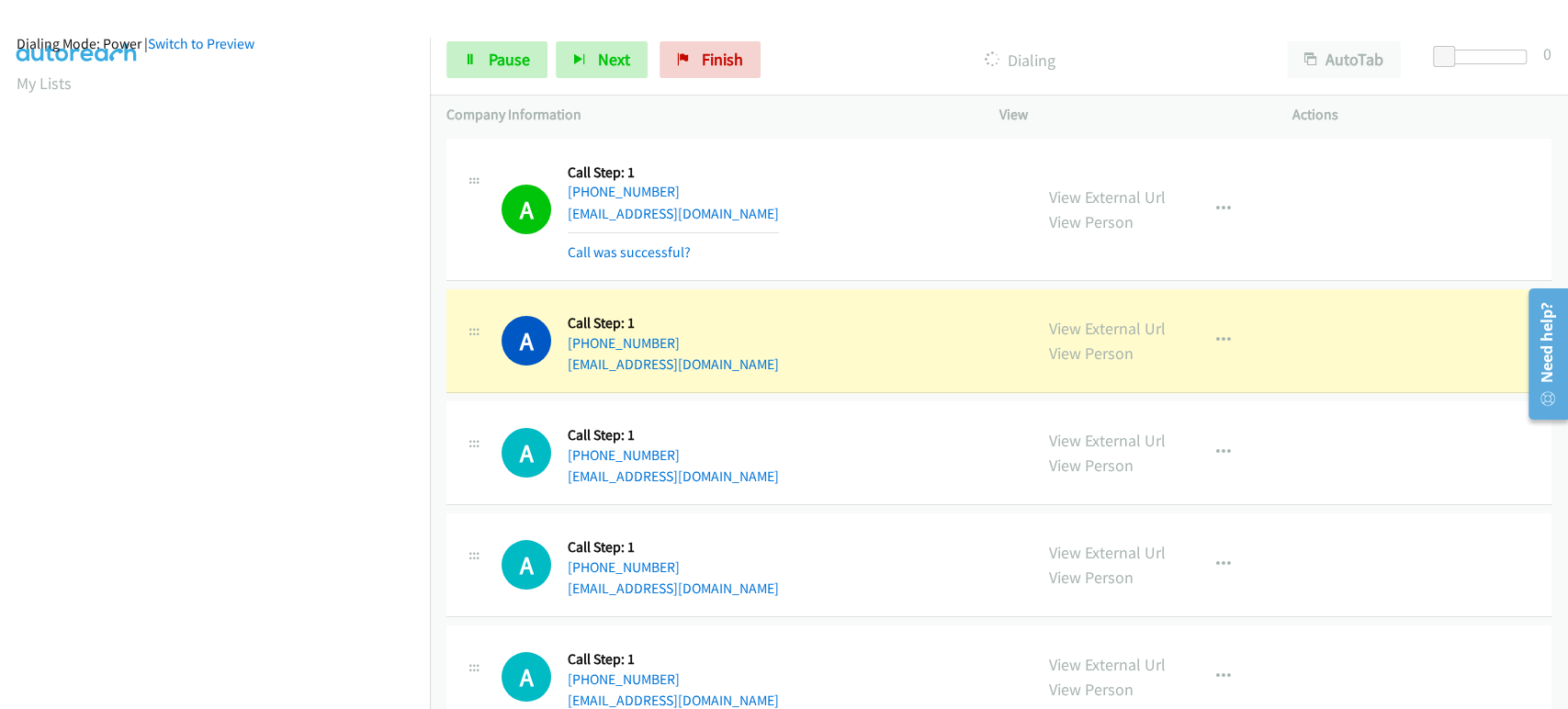
scroll to position [15, 0]
click at [520, 60] on span "Pause" at bounding box center [509, 59] width 41 height 21
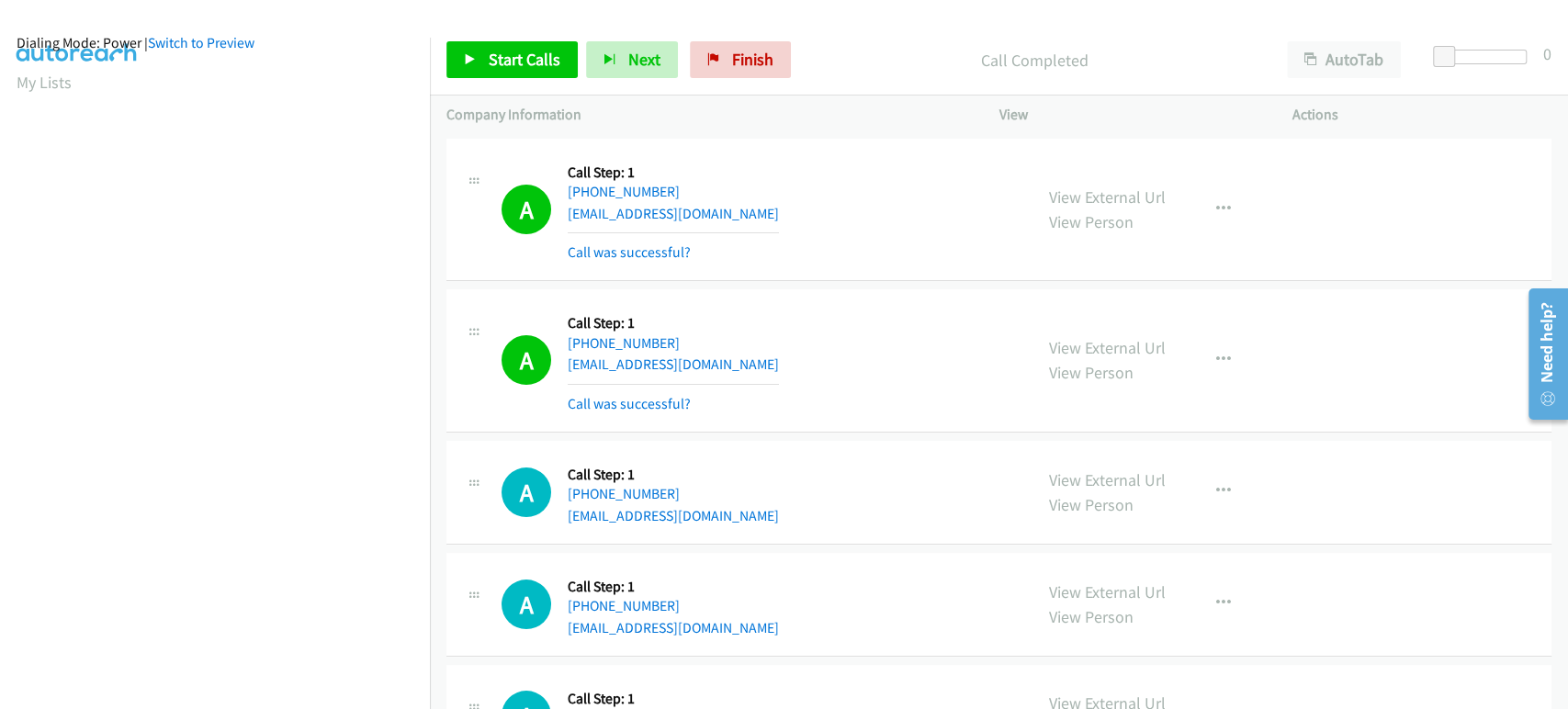
scroll to position [0, 0]
click at [500, 49] on span "Start Calls" at bounding box center [524, 59] width 71 height 21
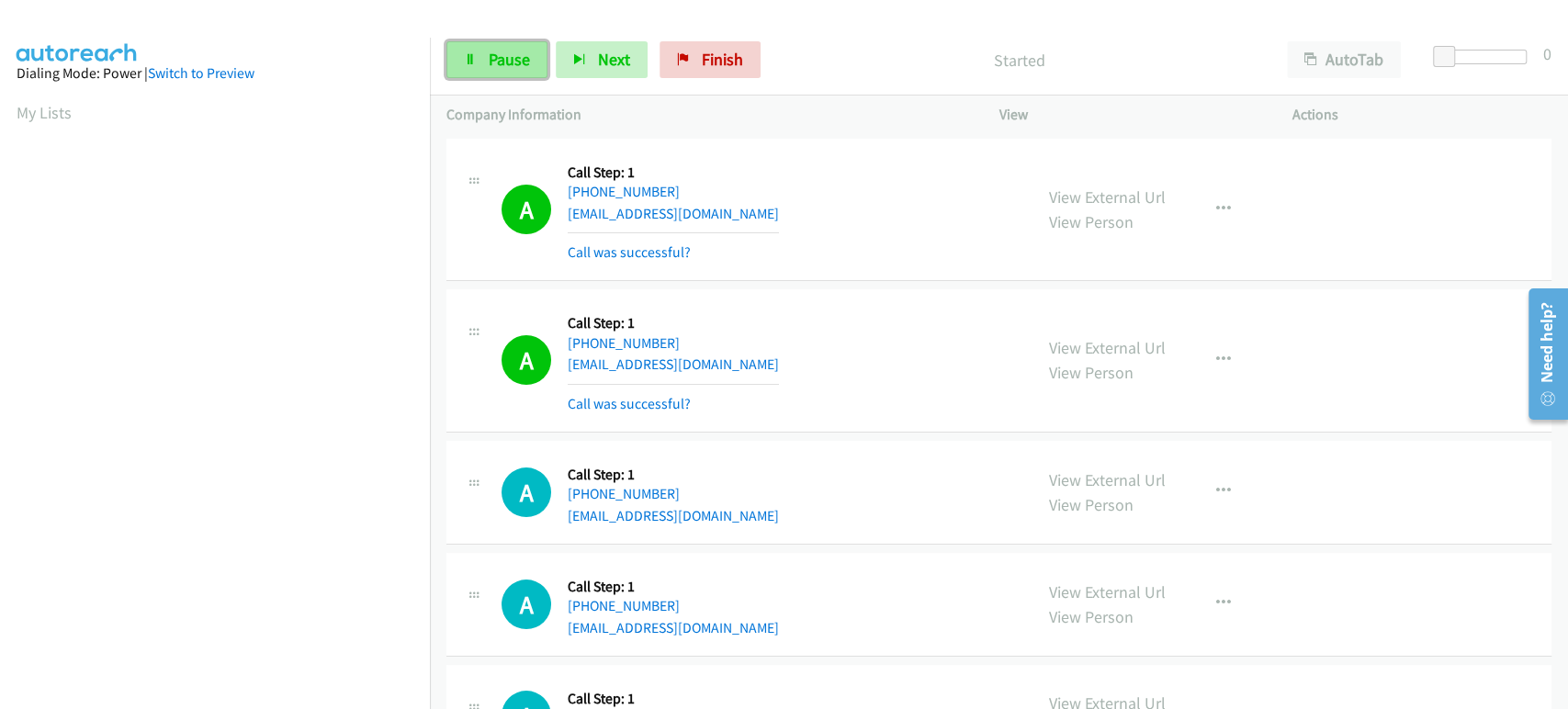
click at [473, 54] on icon at bounding box center [471, 61] width 13 height 13
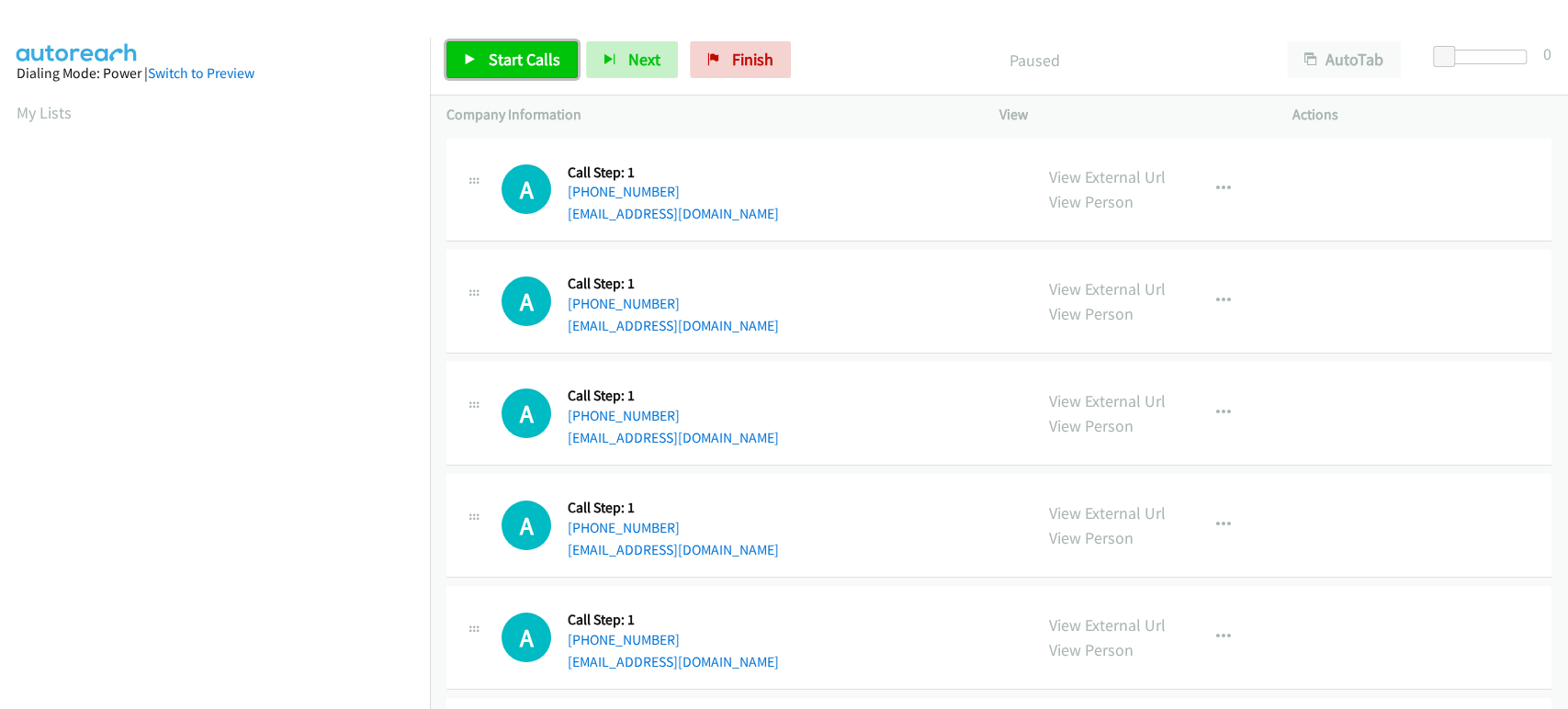
click at [504, 51] on span "Start Calls" at bounding box center [524, 59] width 71 height 21
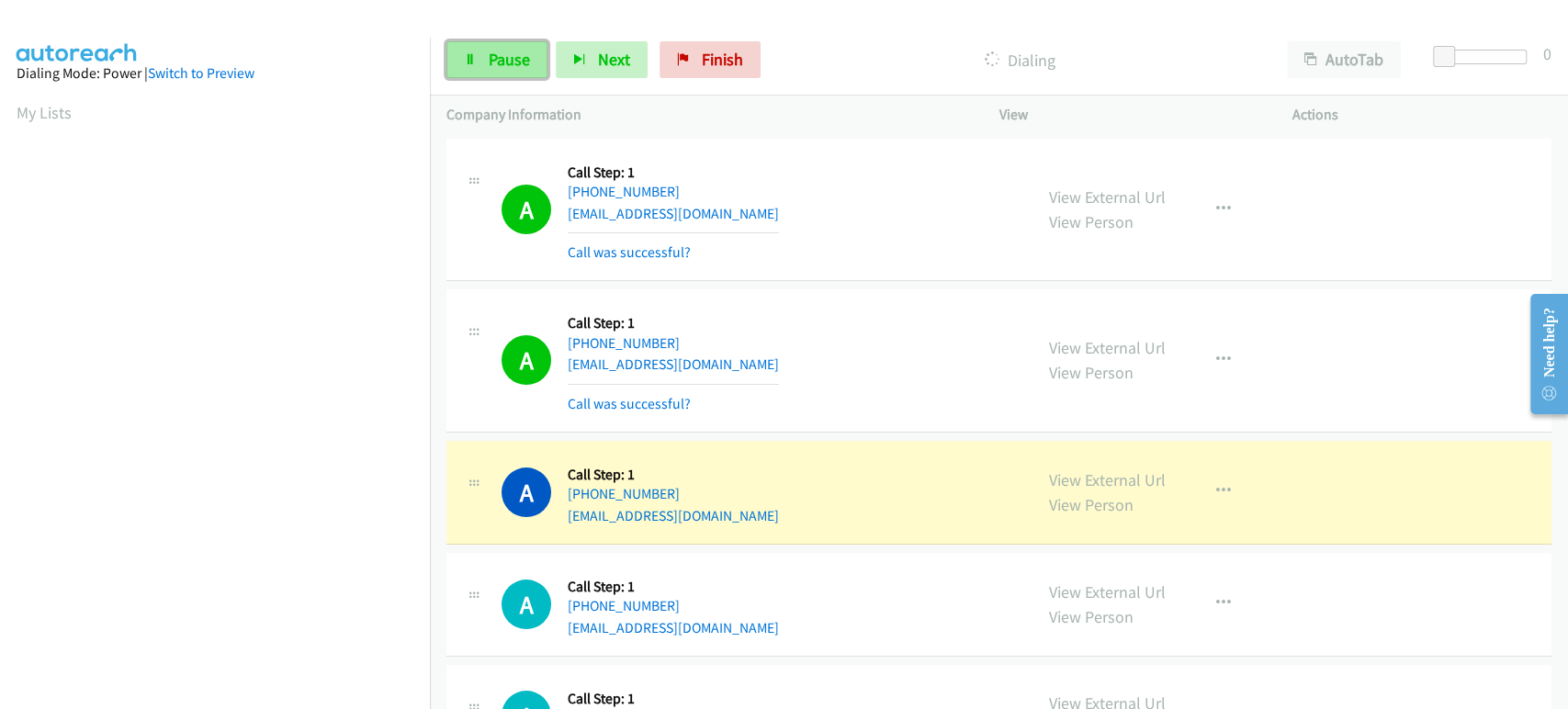
click at [485, 67] on link "Pause" at bounding box center [497, 59] width 101 height 37
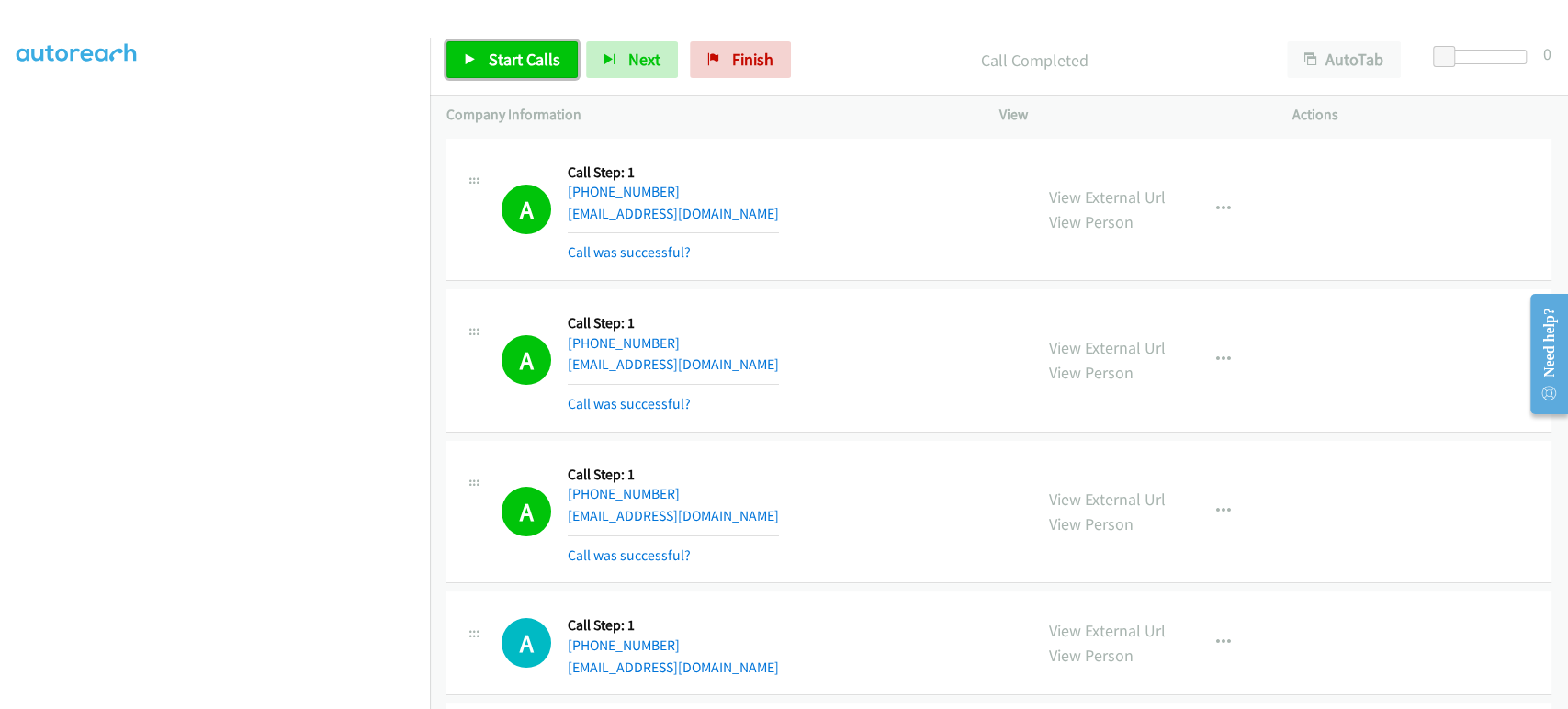
click at [515, 69] on link "Start Calls" at bounding box center [512, 59] width 131 height 37
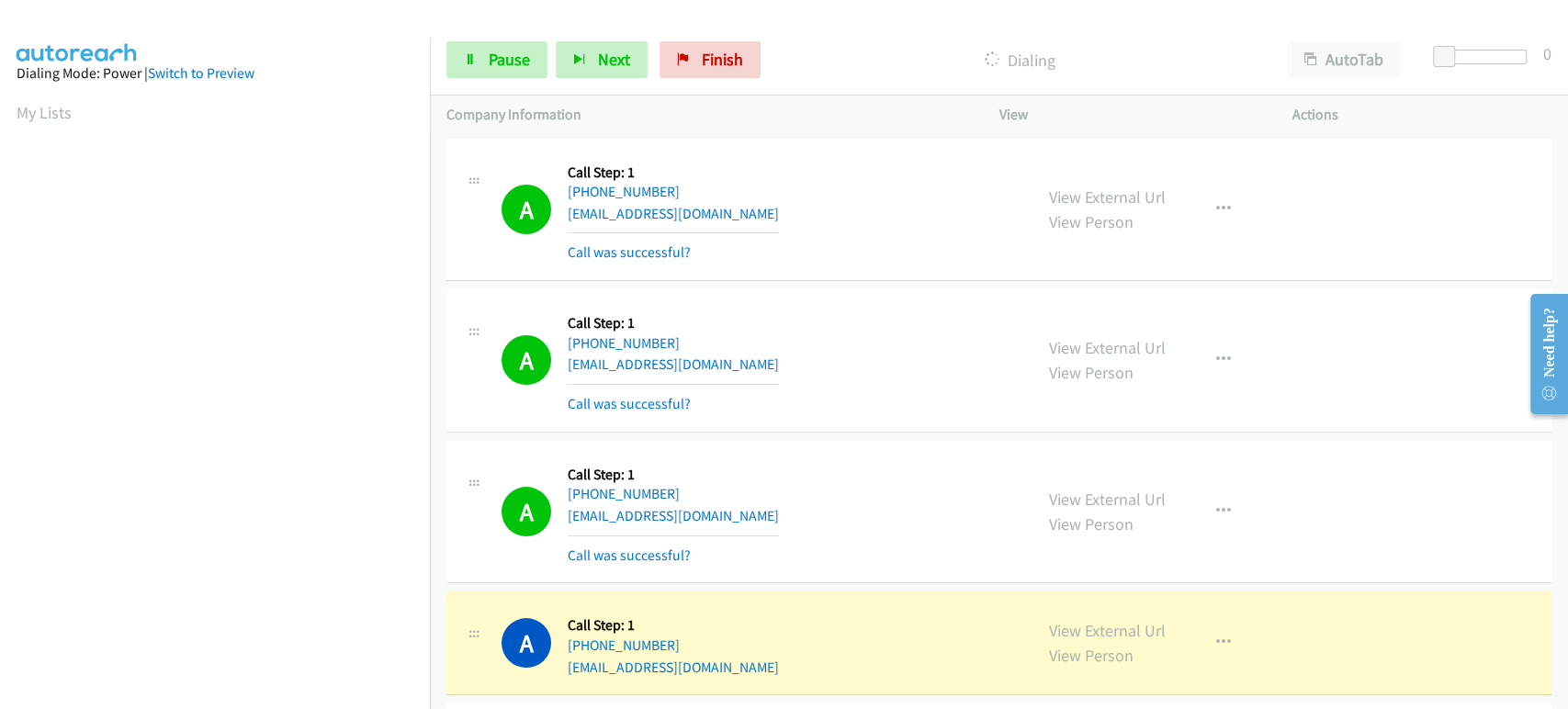
scroll to position [0, 0]
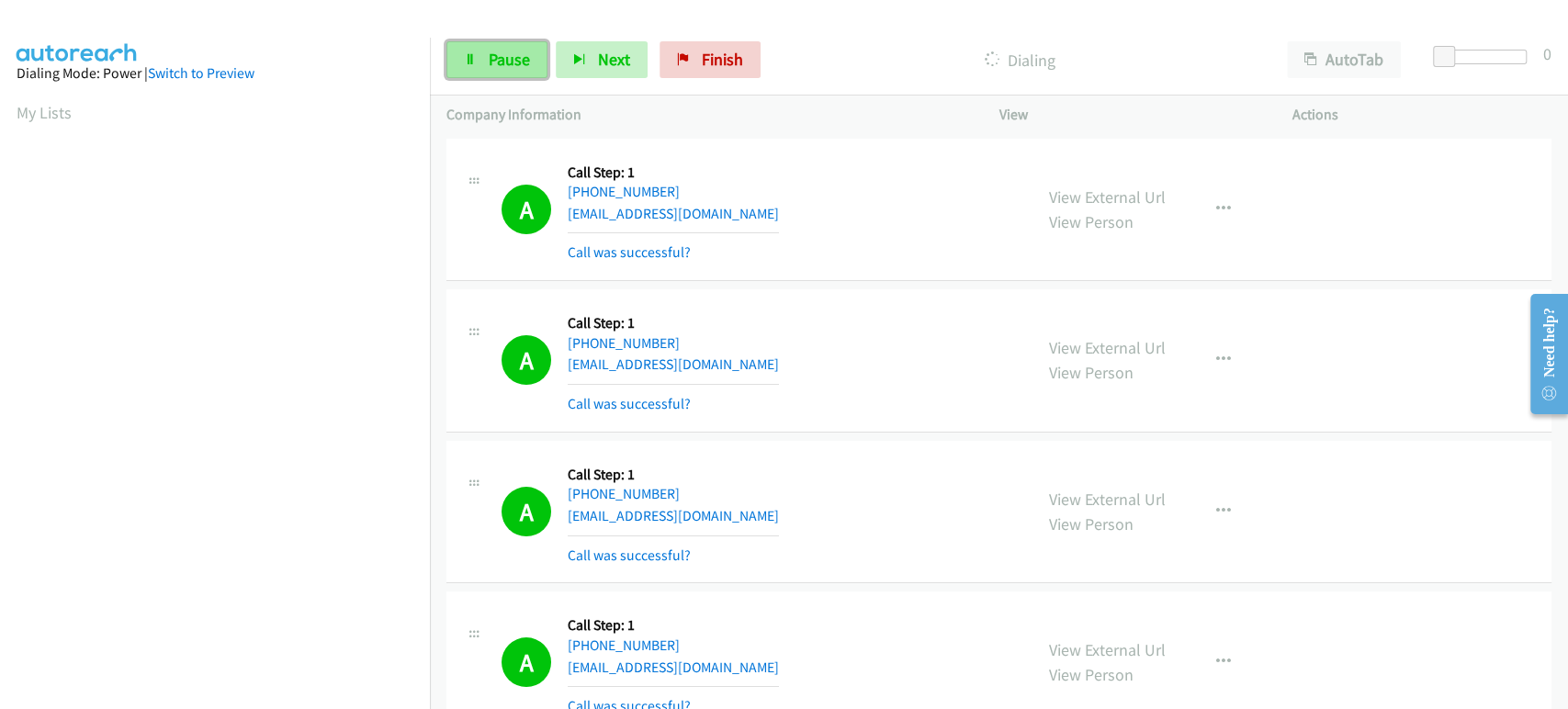
click at [483, 67] on link "Pause" at bounding box center [497, 59] width 101 height 37
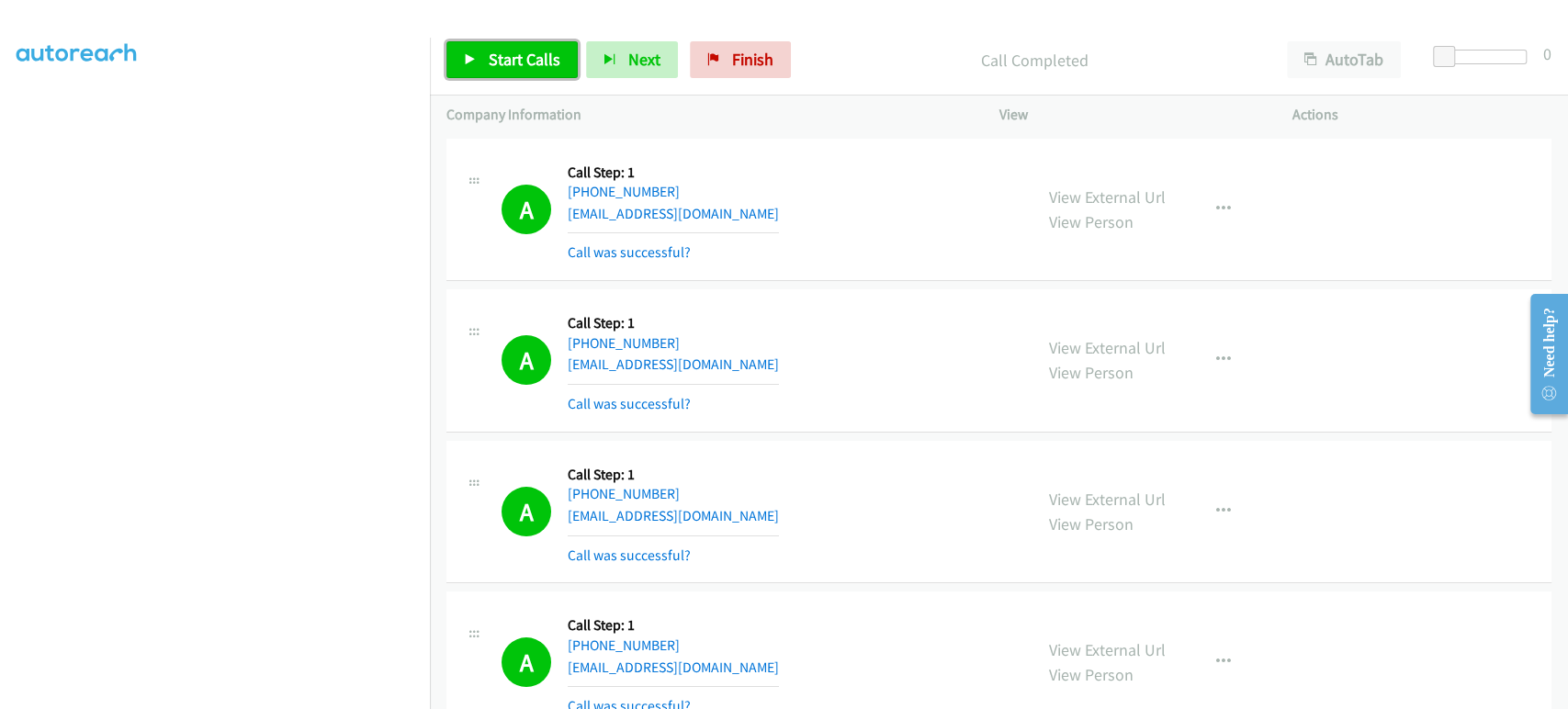
click at [527, 53] on span "Start Calls" at bounding box center [524, 59] width 71 height 21
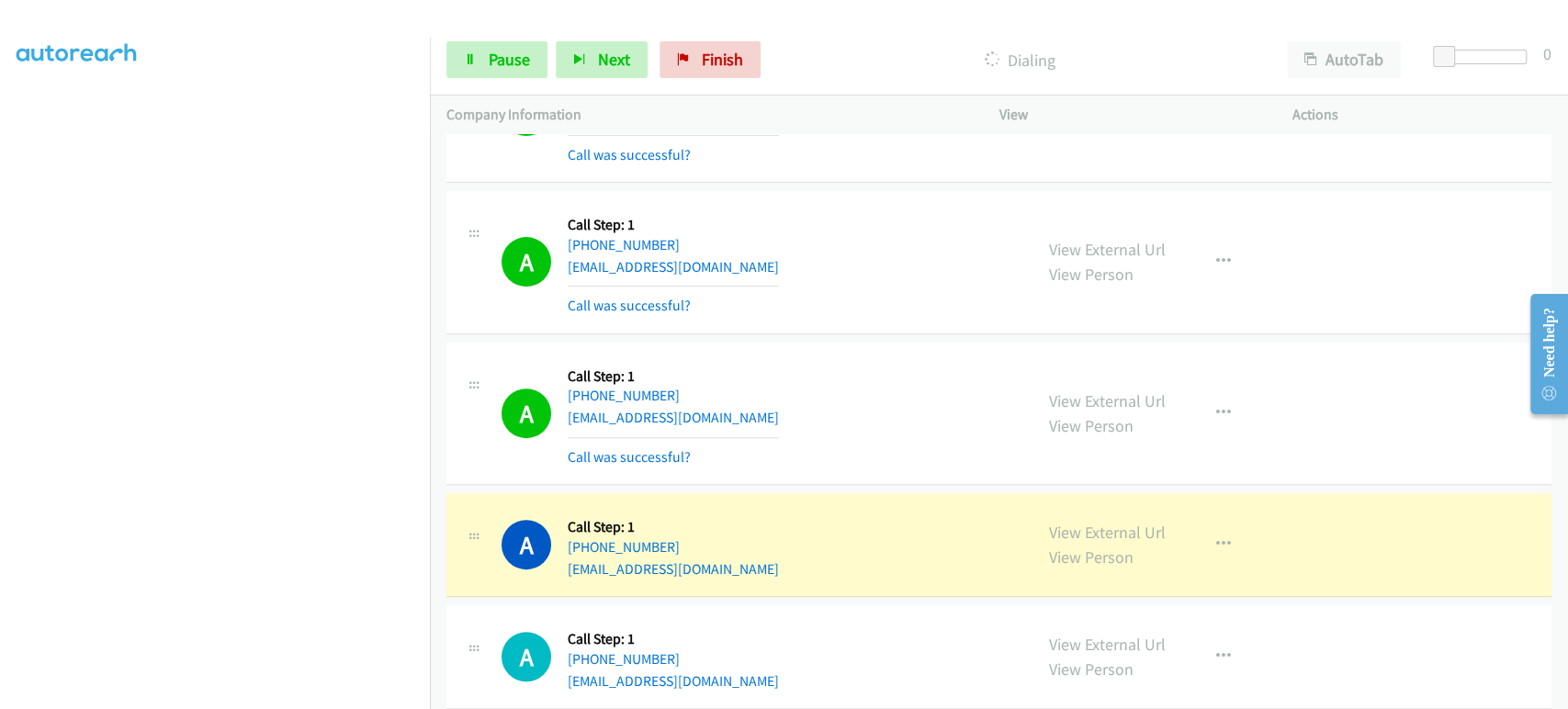
scroll to position [408, 0]
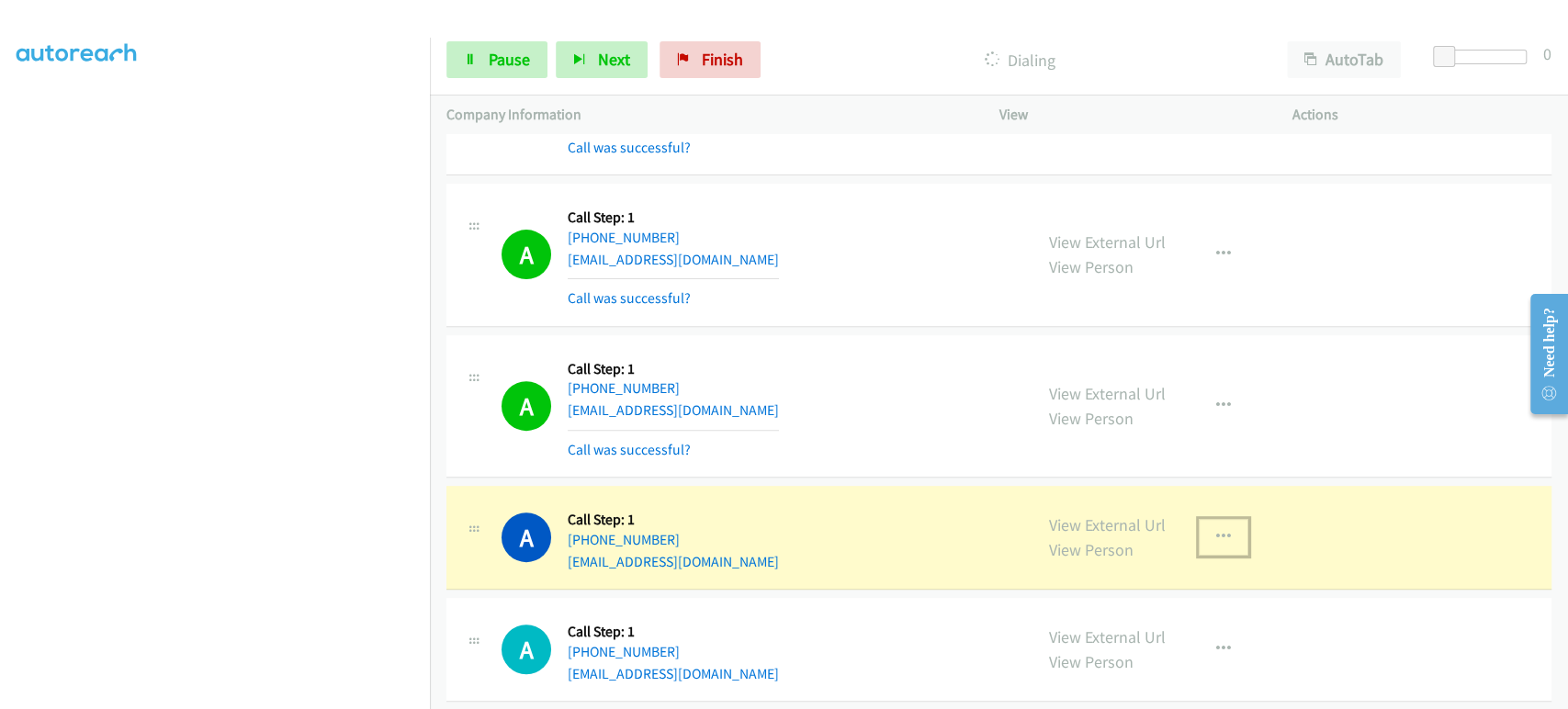
click at [1216, 538] on icon "button" at bounding box center [1223, 537] width 14 height 14
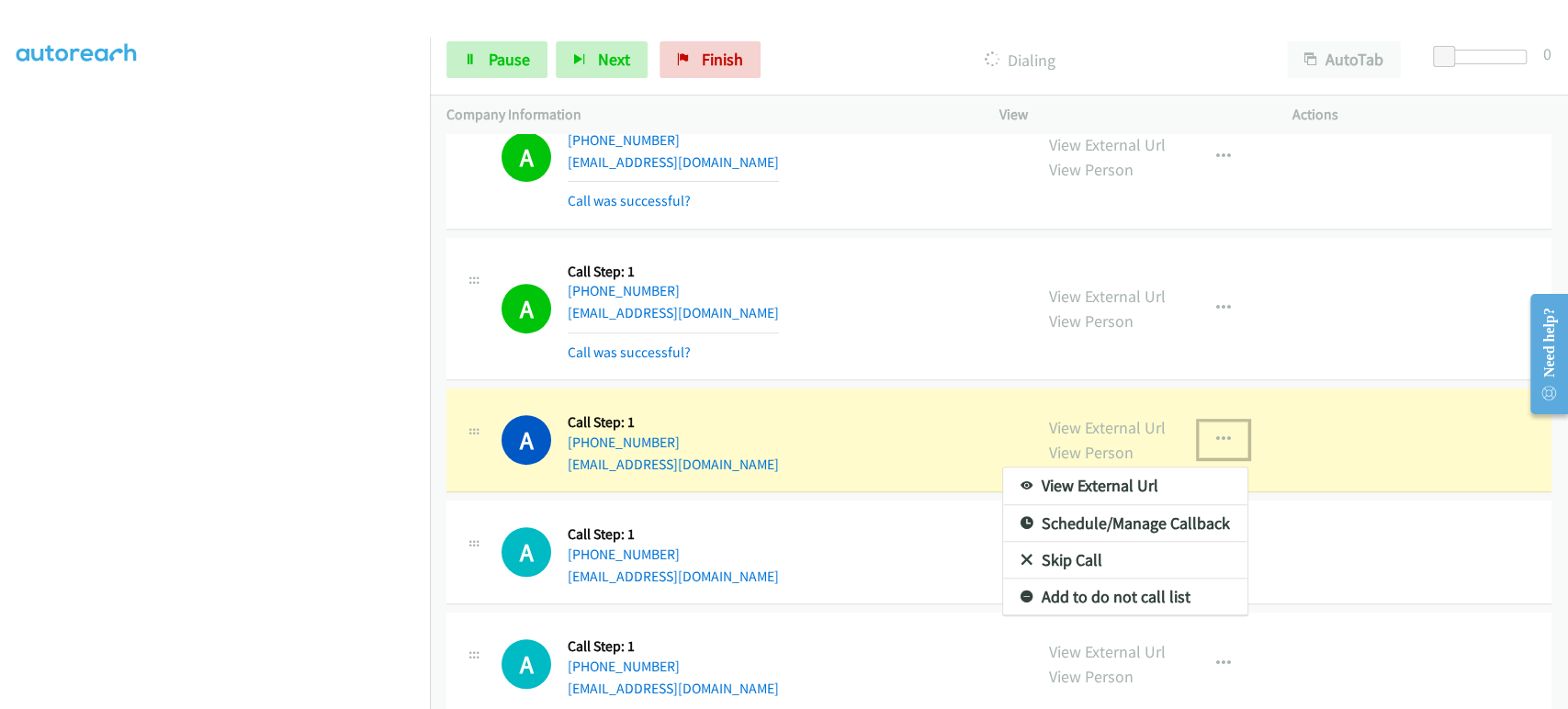
scroll to position [510, 0]
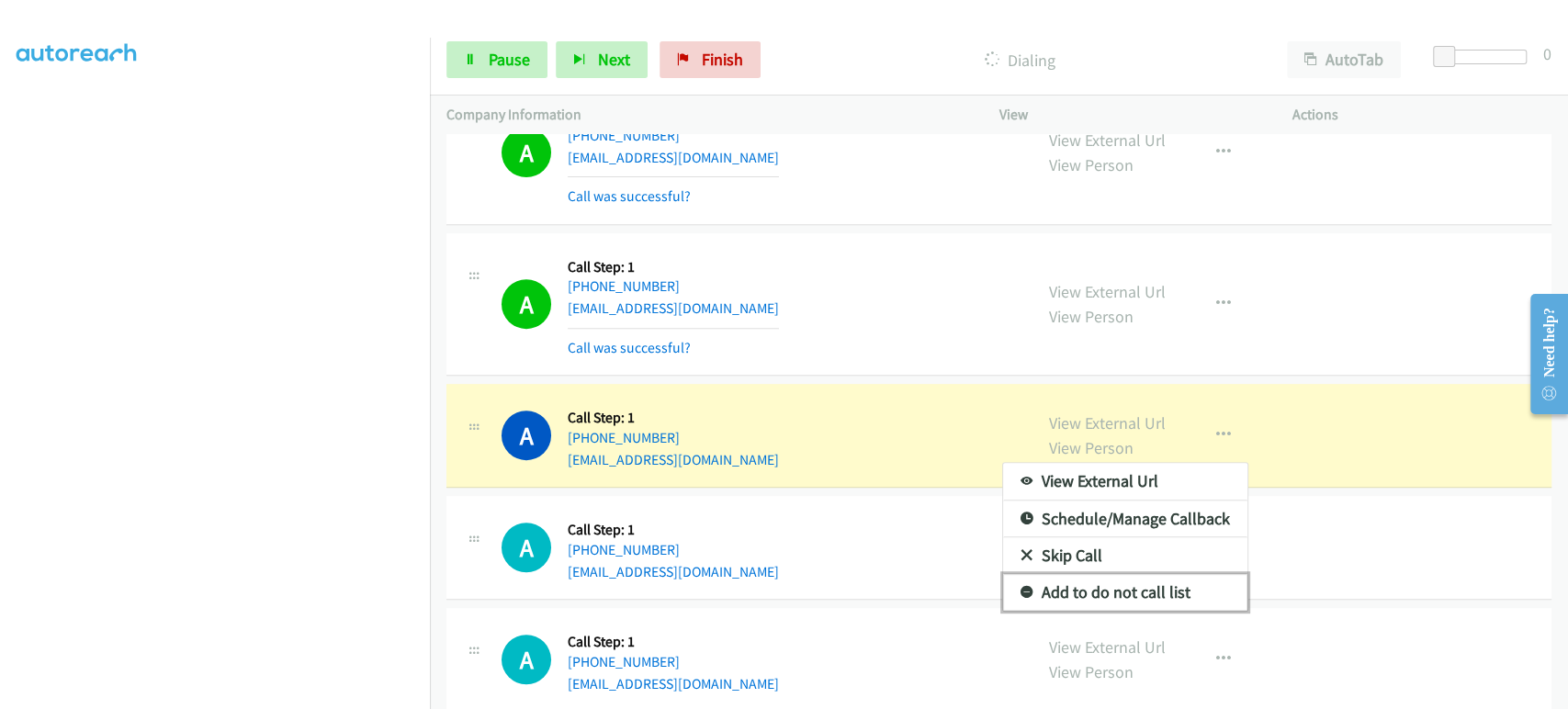
click at [1093, 601] on link "Add to do not call list" at bounding box center [1125, 592] width 245 height 37
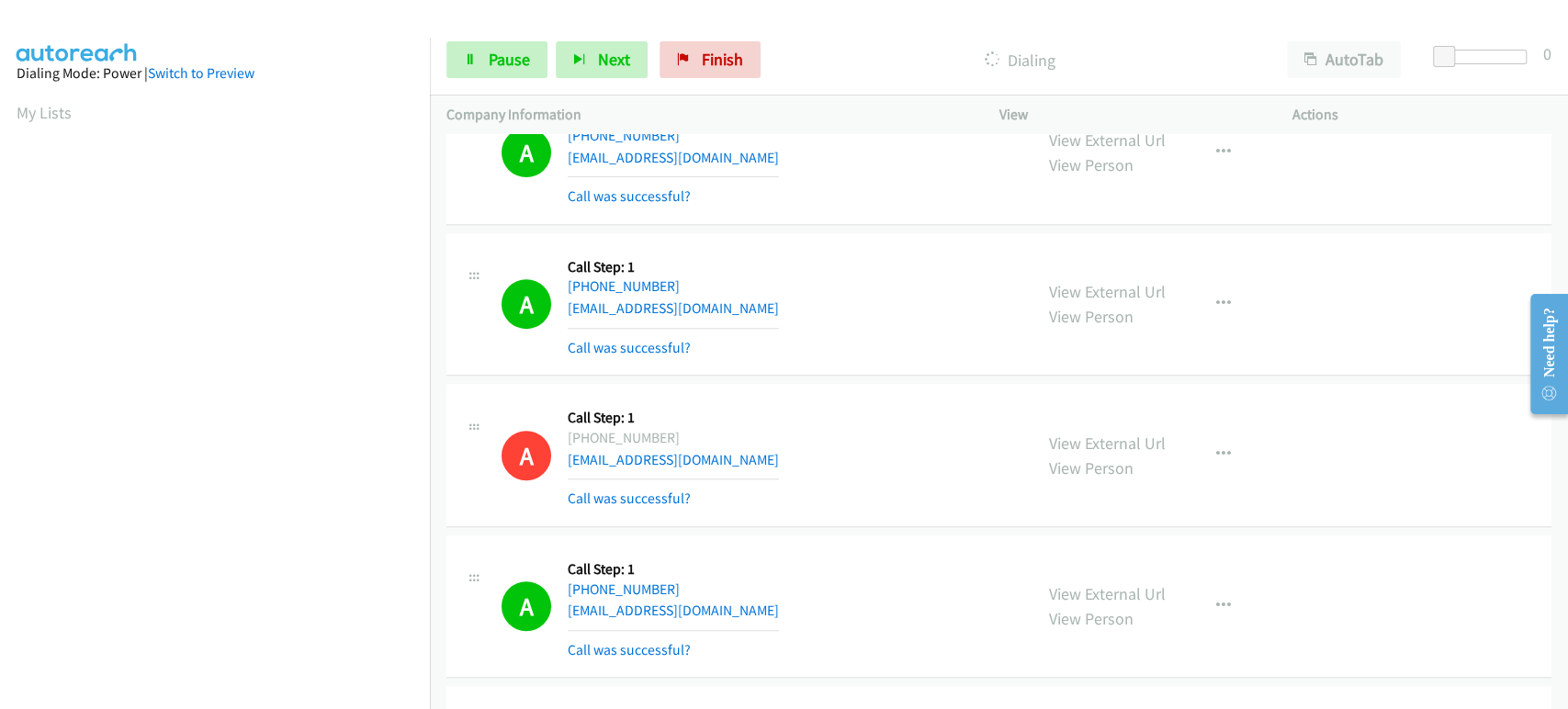
scroll to position [323, 0]
click at [485, 63] on link "Pause" at bounding box center [497, 59] width 101 height 37
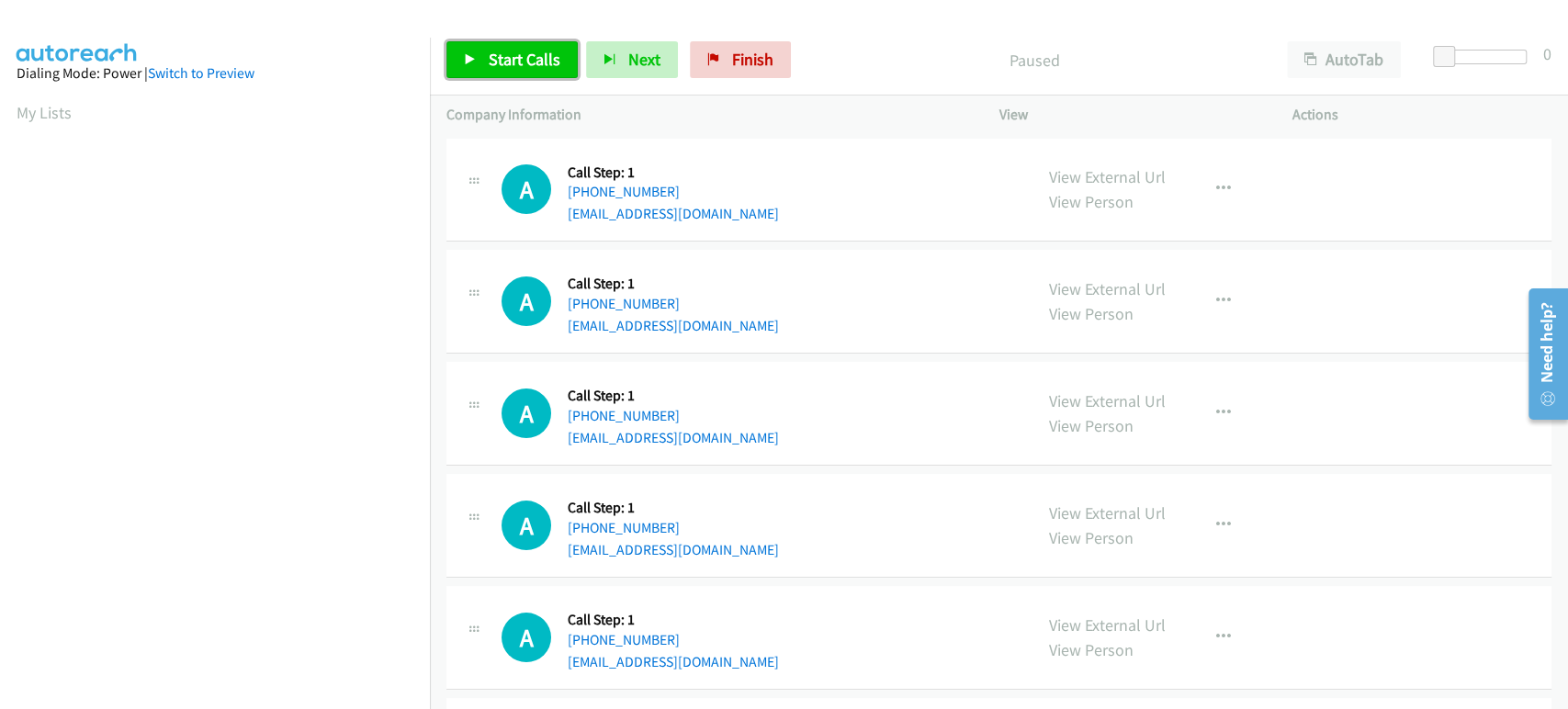
click at [507, 49] on span "Start Calls" at bounding box center [524, 59] width 71 height 21
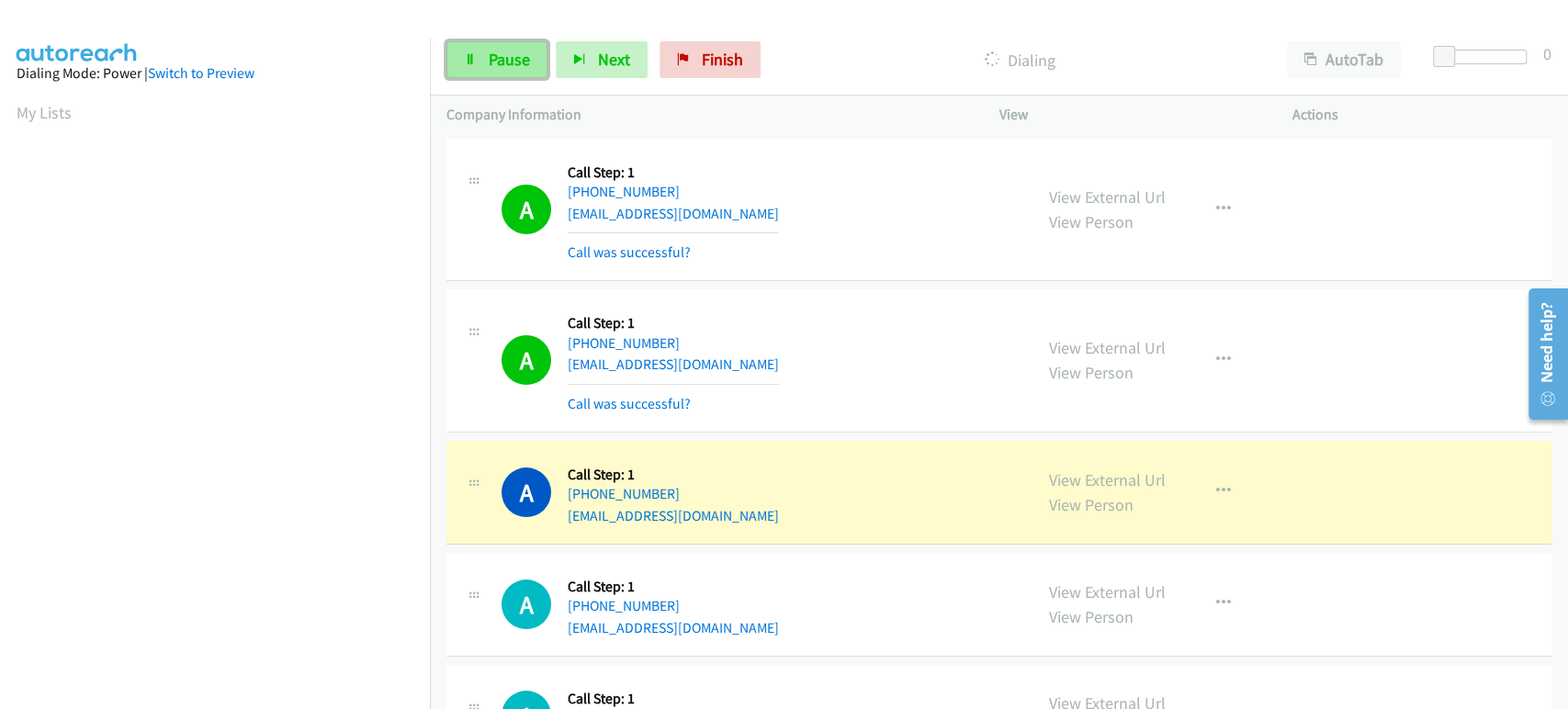
click at [493, 56] on span "Pause" at bounding box center [509, 59] width 41 height 21
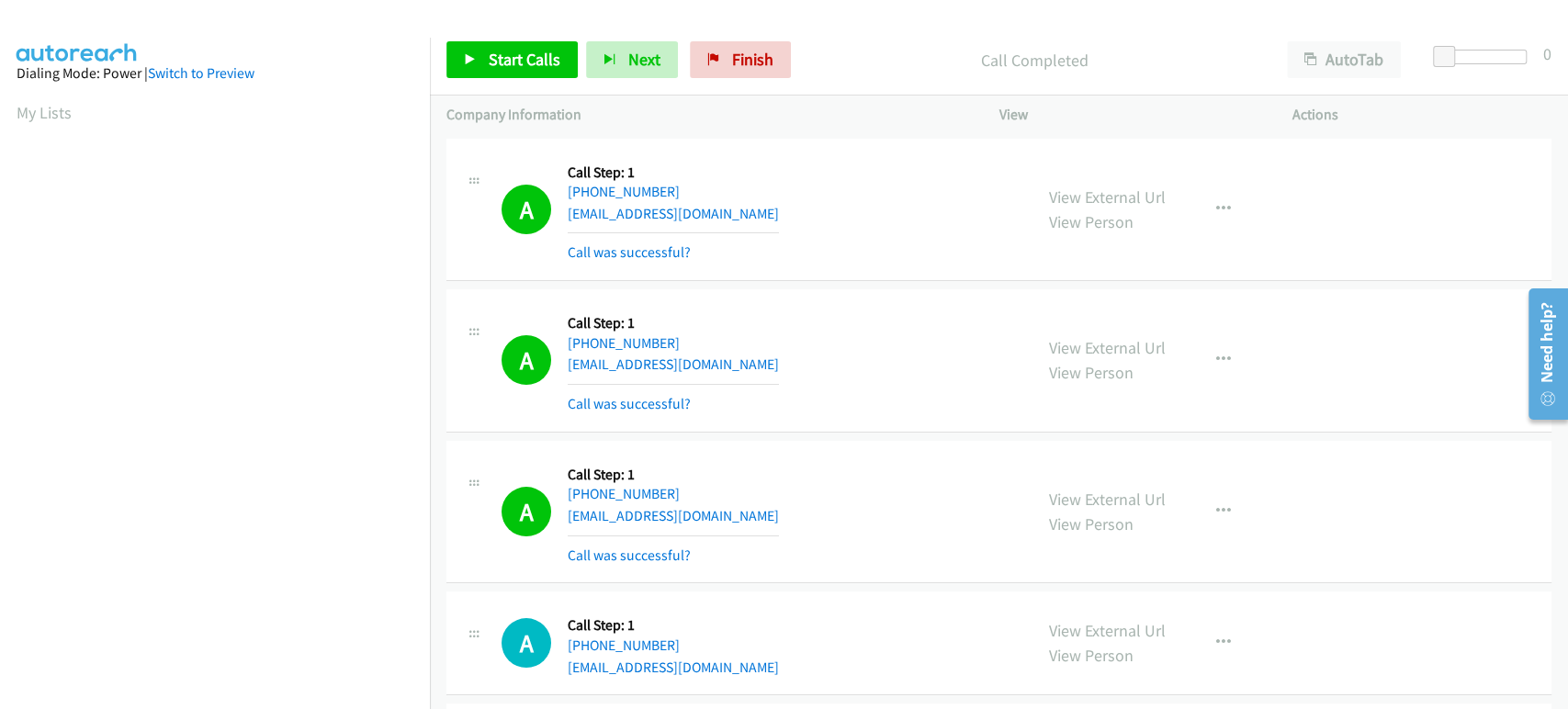
scroll to position [323, 0]
click at [515, 57] on span "Start Calls" at bounding box center [524, 59] width 71 height 21
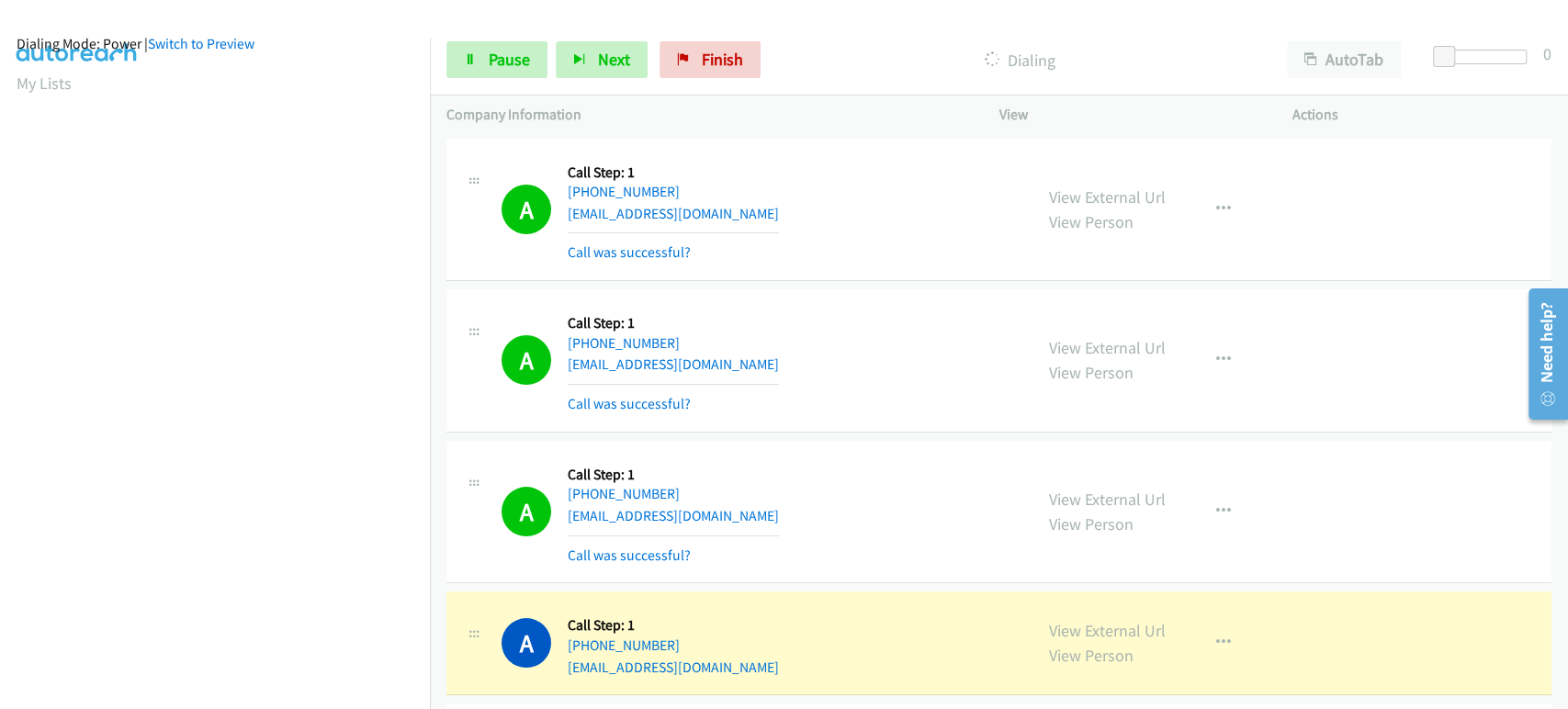
scroll to position [0, 0]
click at [480, 41] on div "Start Calls Pause Next Finish" at bounding box center [607, 59] width 323 height 37
click at [480, 51] on link "Pause" at bounding box center [497, 59] width 101 height 37
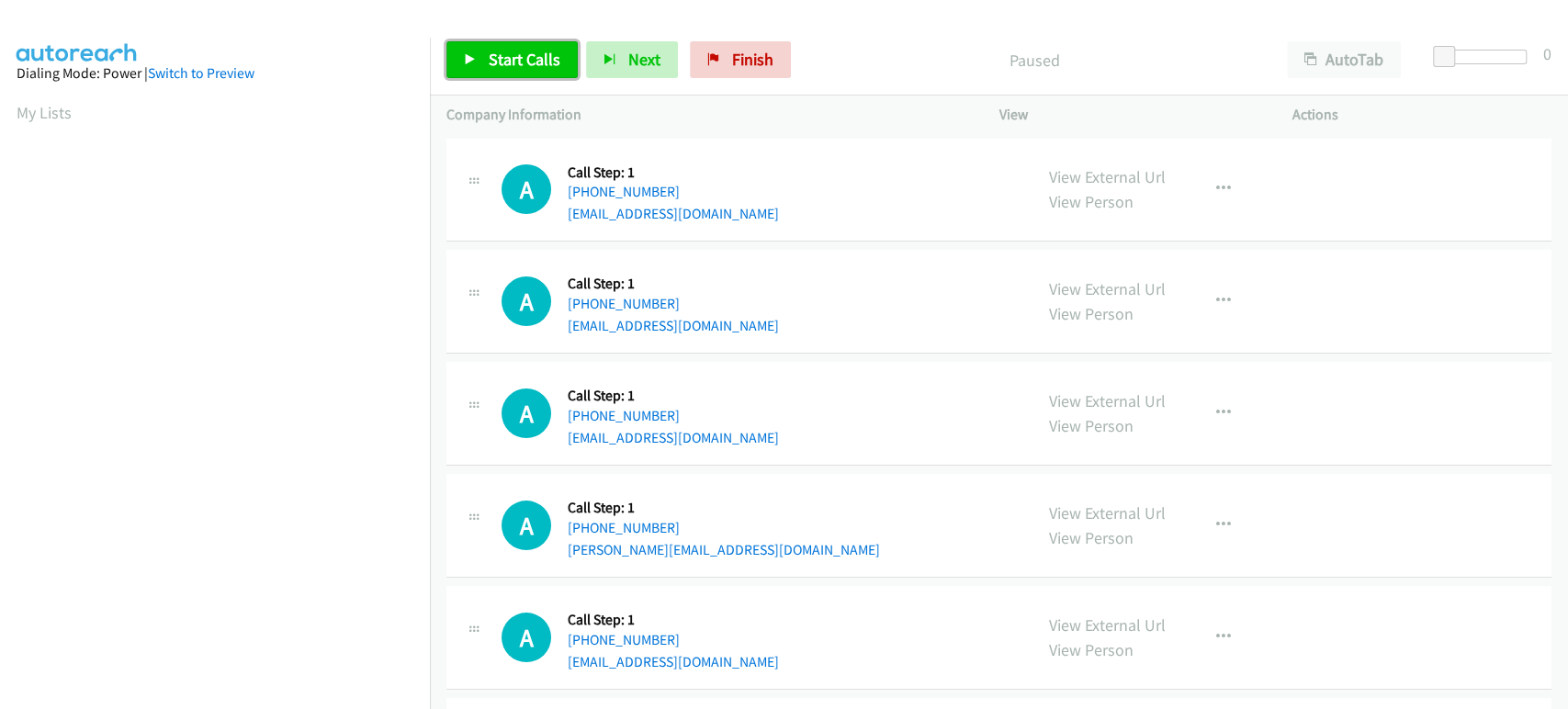
click at [498, 55] on span "Start Calls" at bounding box center [524, 59] width 71 height 21
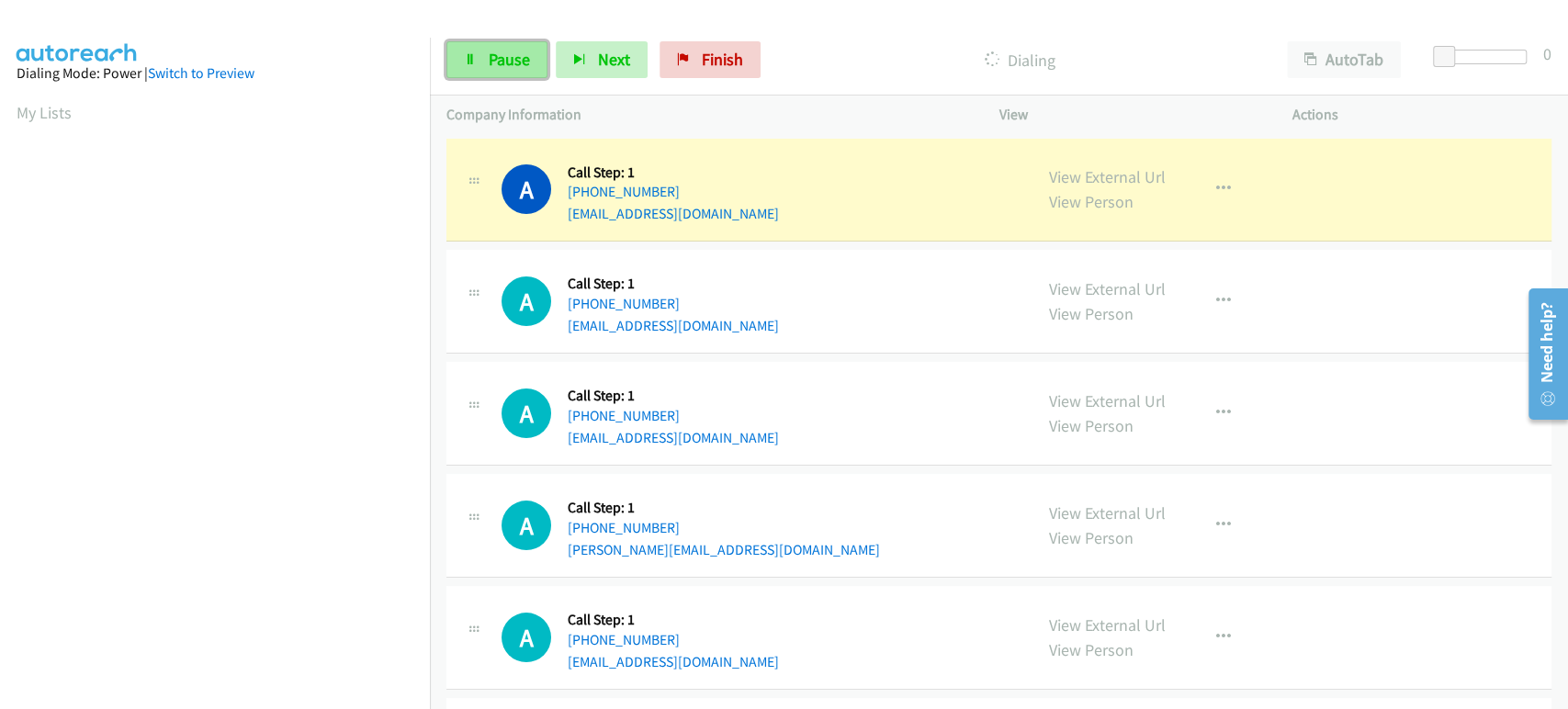
click at [480, 51] on link "Pause" at bounding box center [497, 59] width 101 height 37
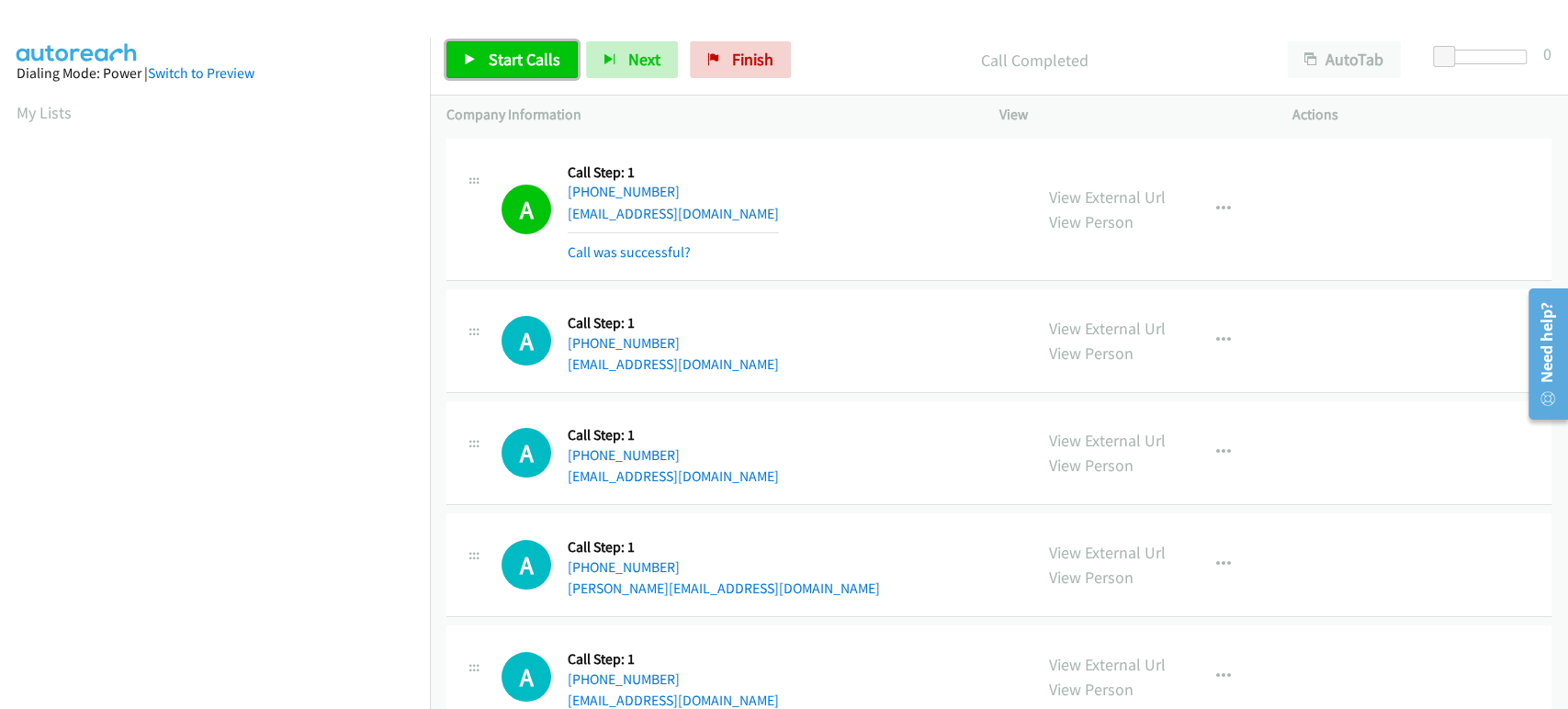
click at [505, 56] on span "Start Calls" at bounding box center [524, 59] width 71 height 21
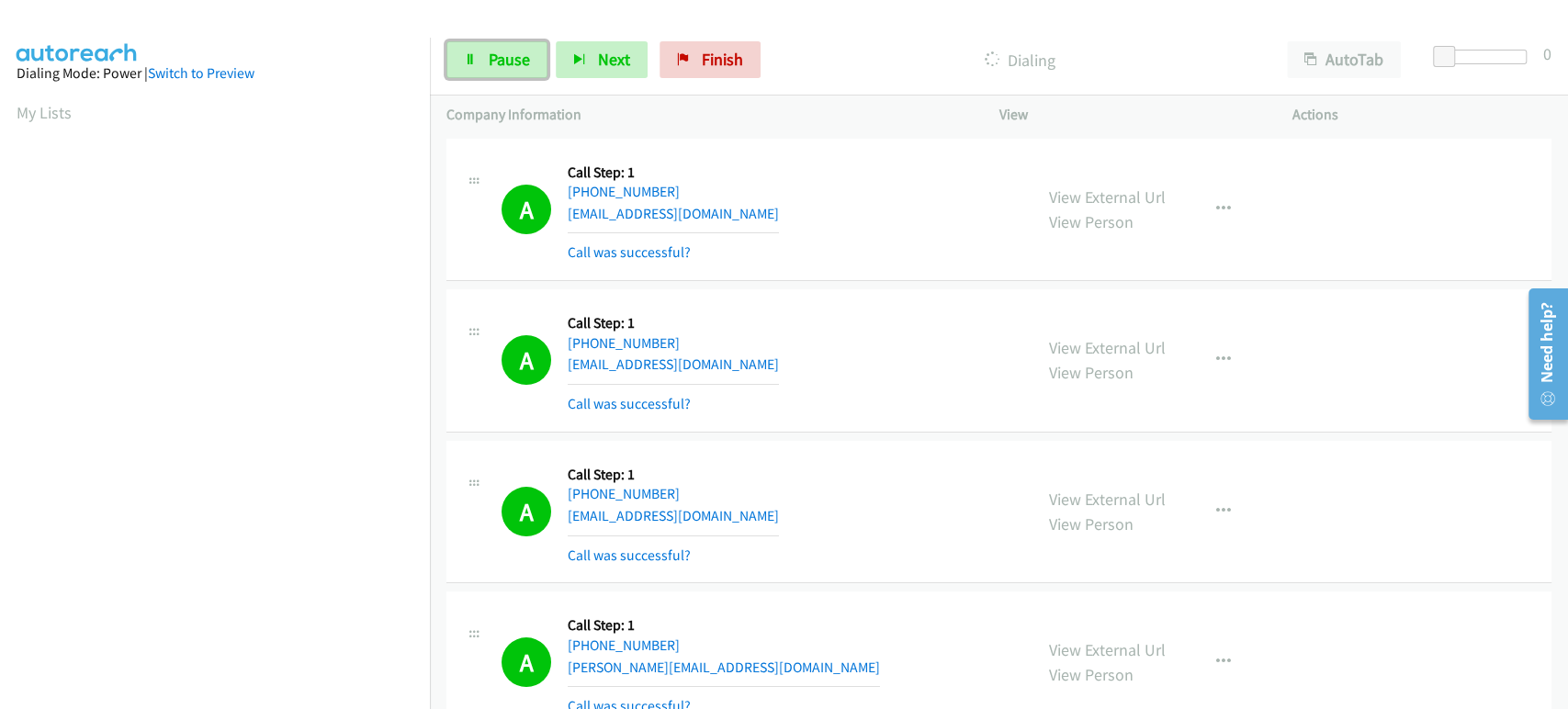
drag, startPoint x: 502, startPoint y: 55, endPoint x: 447, endPoint y: 87, distance: 63.6
click at [502, 55] on span "Pause" at bounding box center [509, 59] width 41 height 21
click at [480, 77] on link "Start Calls" at bounding box center [512, 59] width 131 height 37
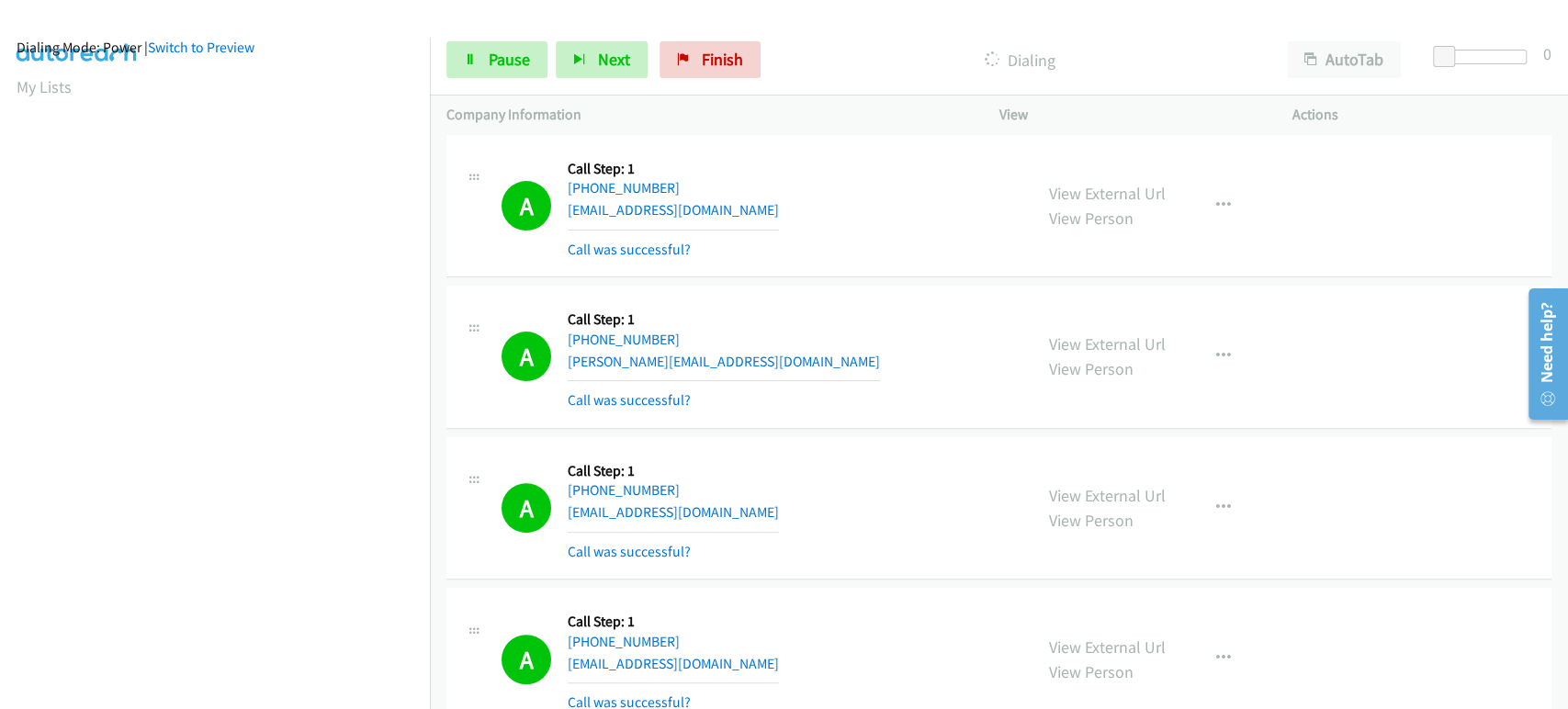
scroll to position [11, 0]
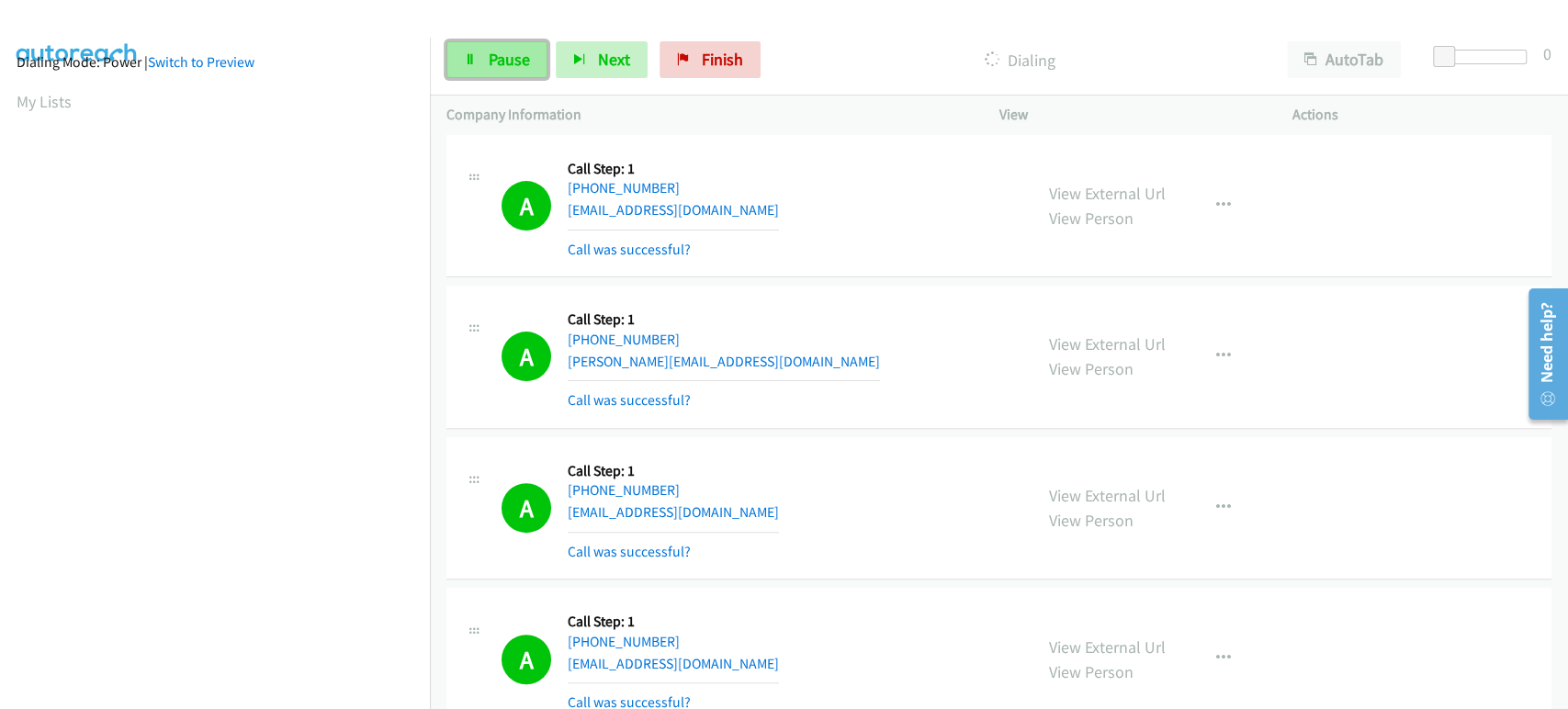
click at [473, 65] on icon at bounding box center [471, 61] width 13 height 13
click at [507, 54] on span "Start Calls" at bounding box center [524, 59] width 71 height 21
click at [456, 61] on link "Pause" at bounding box center [497, 59] width 101 height 37
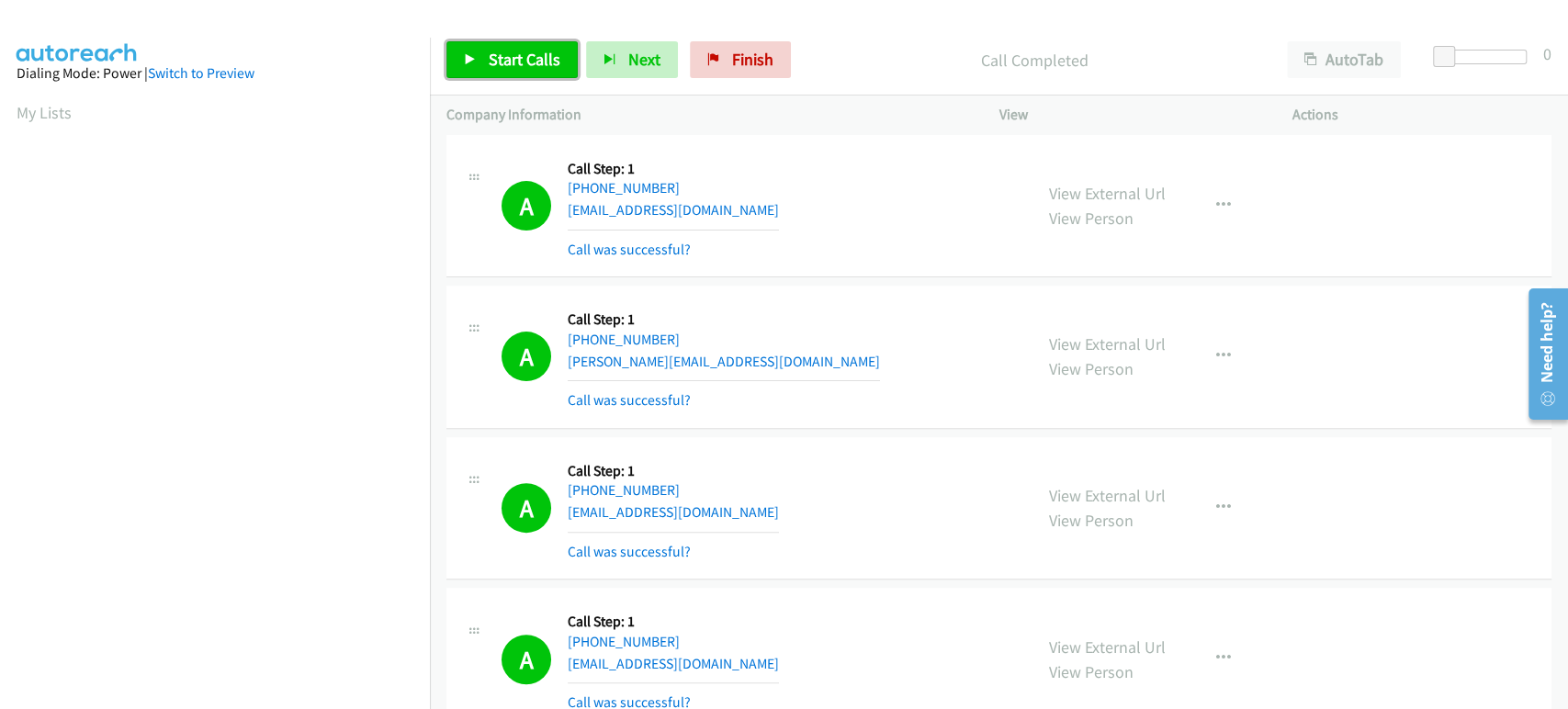
click at [500, 67] on span "Start Calls" at bounding box center [524, 59] width 71 height 21
click at [515, 65] on span "Pause" at bounding box center [509, 59] width 41 height 21
click at [466, 44] on link "Start Calls" at bounding box center [512, 59] width 131 height 37
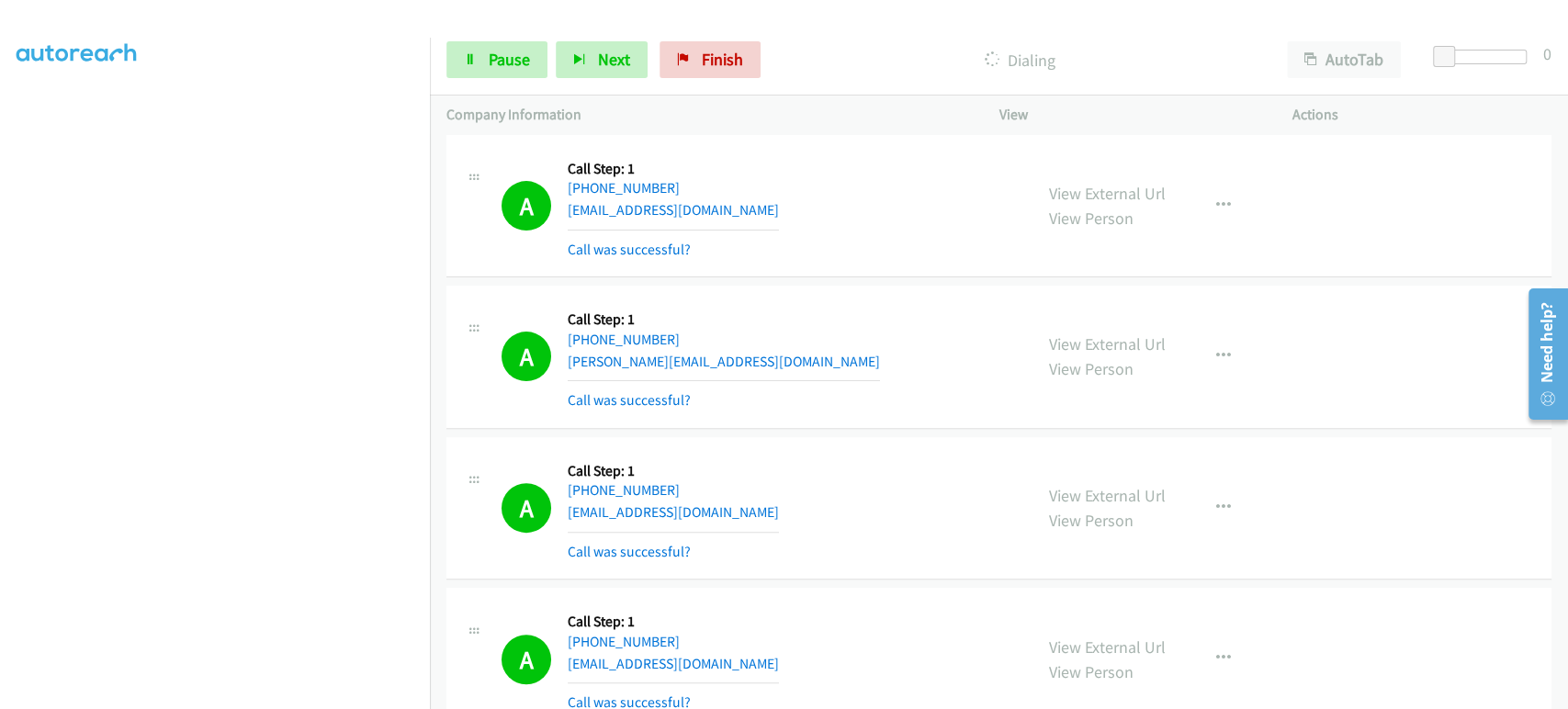
scroll to position [0, 0]
click at [479, 65] on link "Pause" at bounding box center [497, 59] width 101 height 37
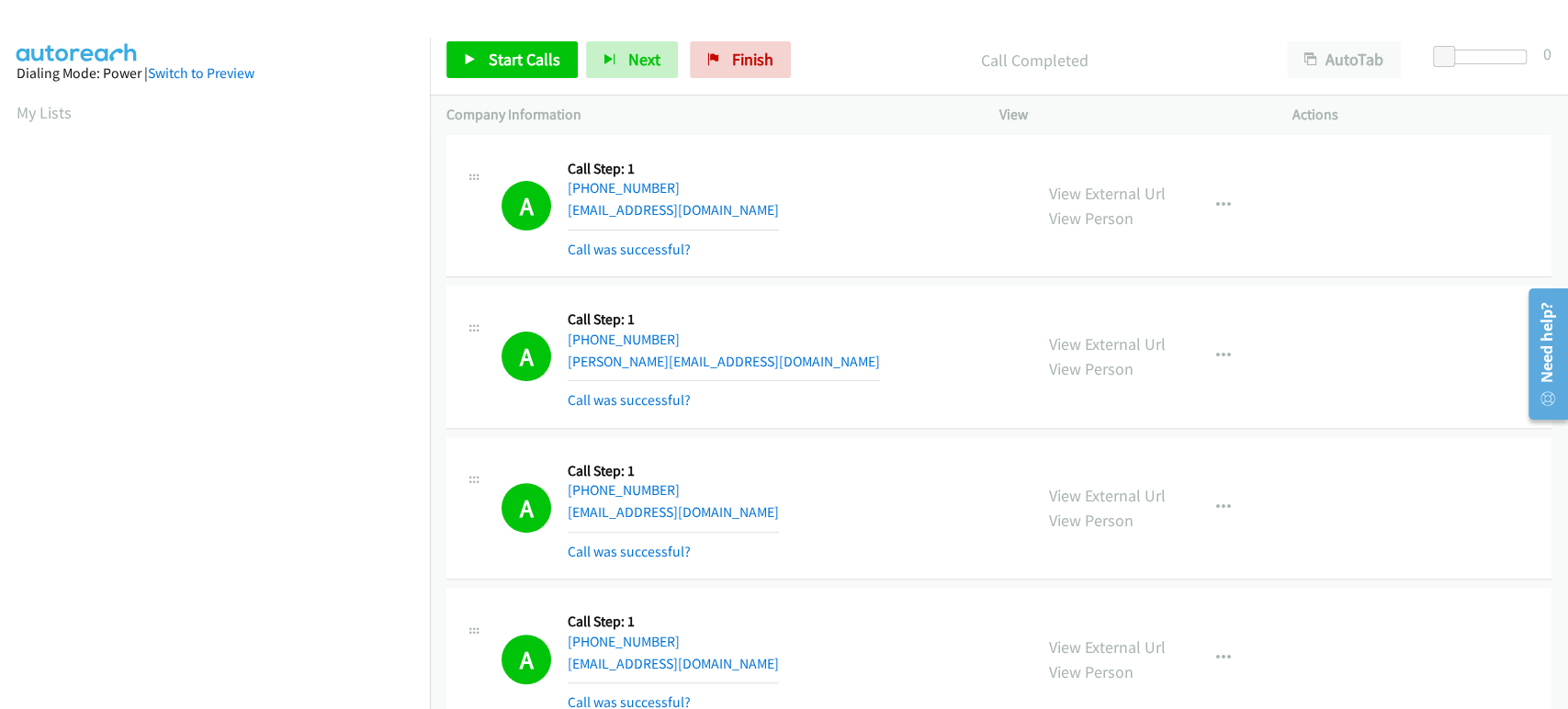
scroll to position [323, 0]
click at [510, 51] on span "Start Calls" at bounding box center [524, 59] width 71 height 21
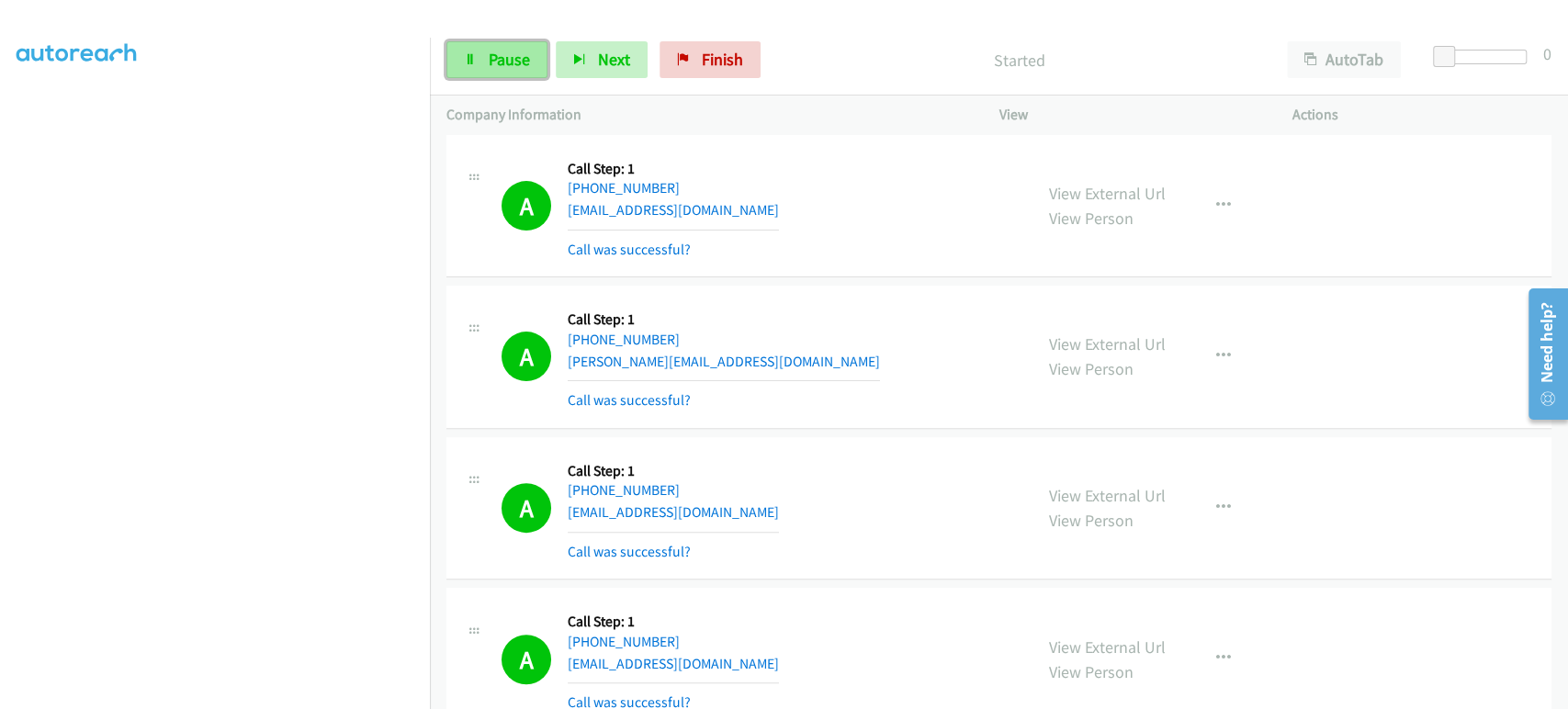
click at [455, 56] on link "Pause" at bounding box center [497, 59] width 101 height 37
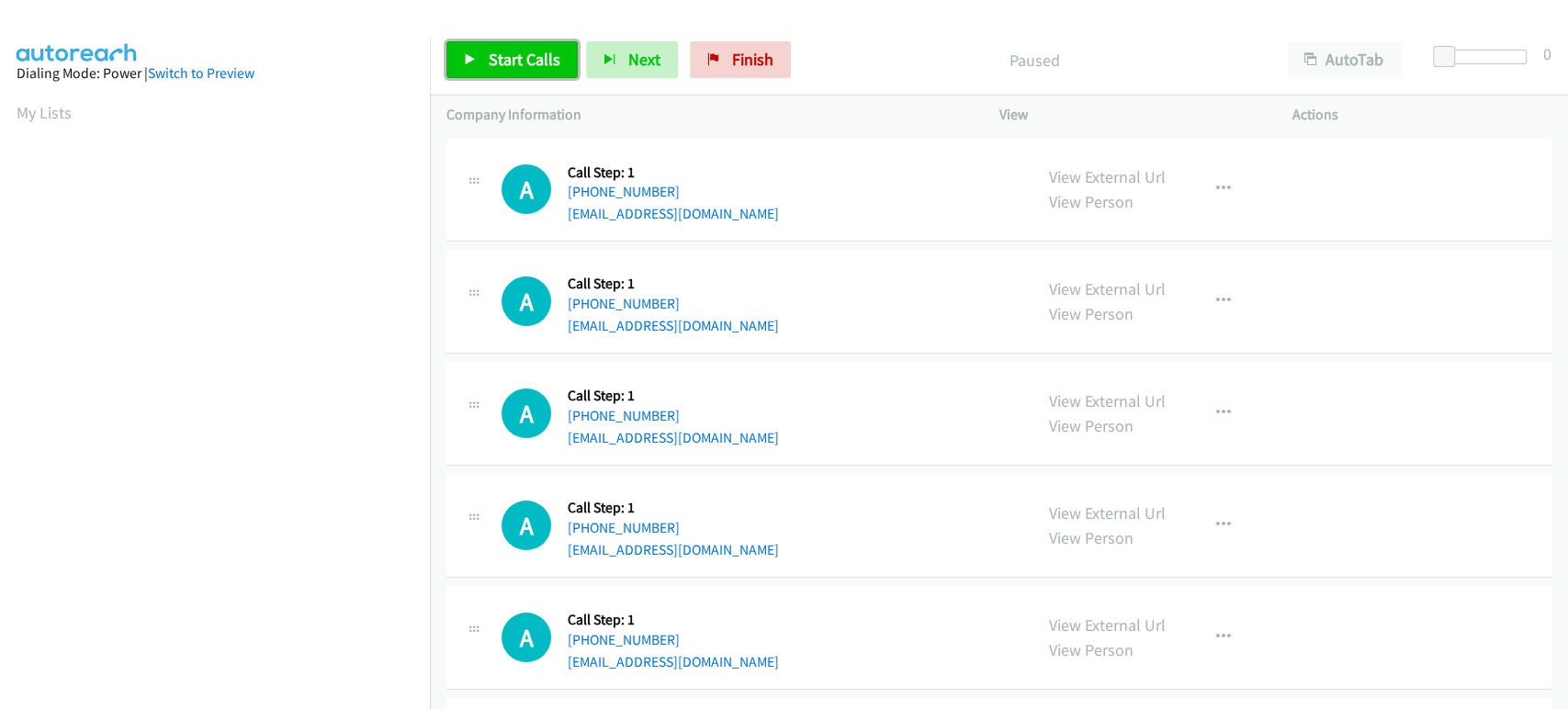
click at [507, 53] on span "Start Calls" at bounding box center [524, 59] width 71 height 21
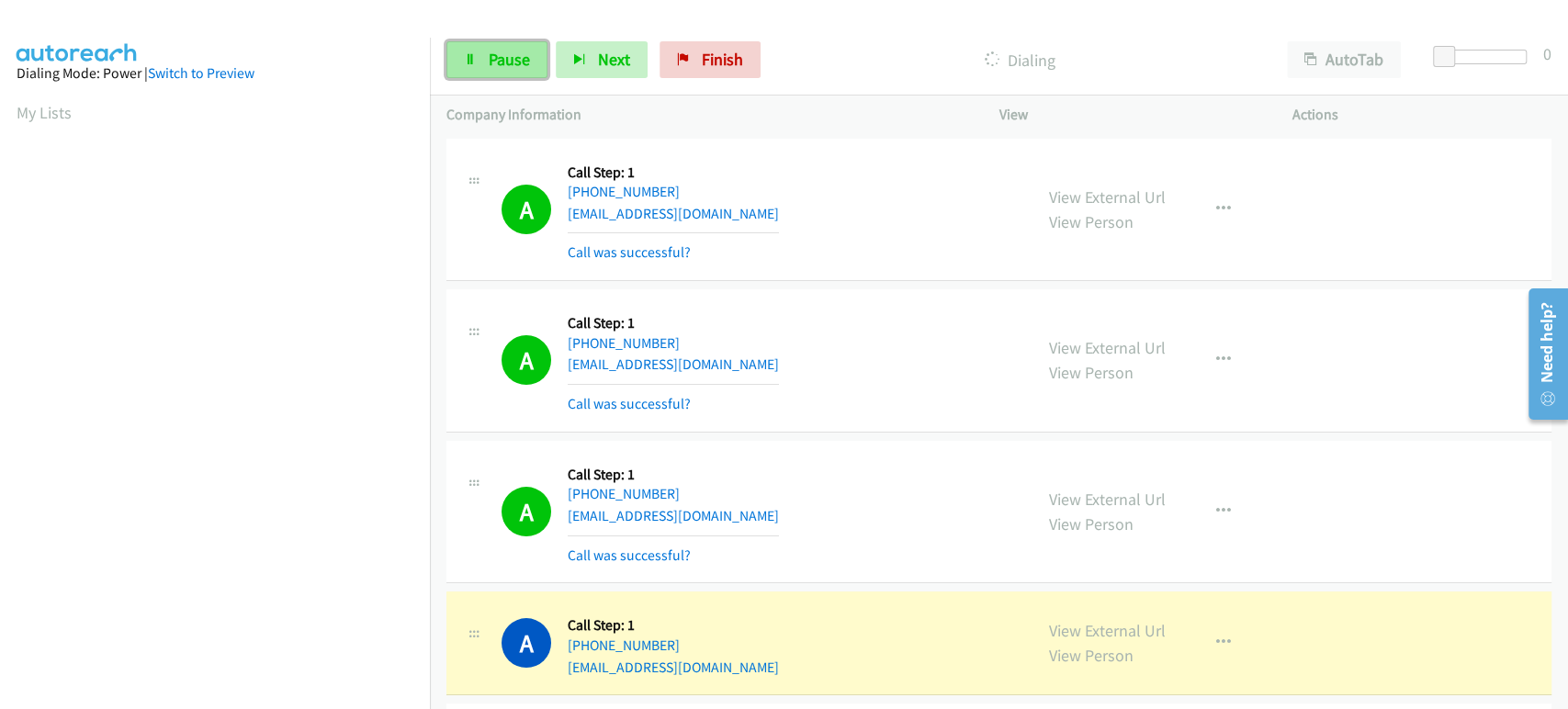
click at [493, 53] on span "Pause" at bounding box center [509, 59] width 41 height 21
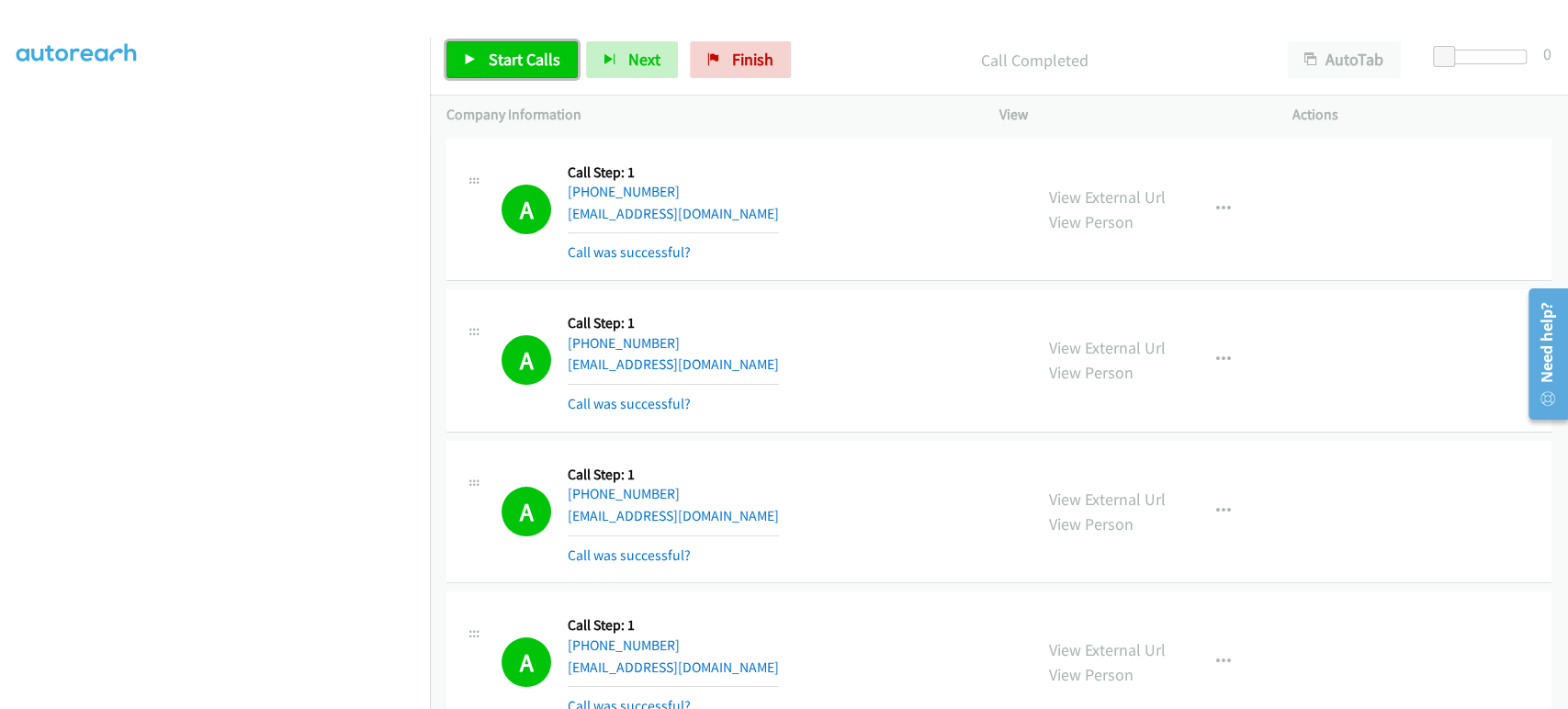
click at [507, 68] on span "Start Calls" at bounding box center [524, 59] width 71 height 21
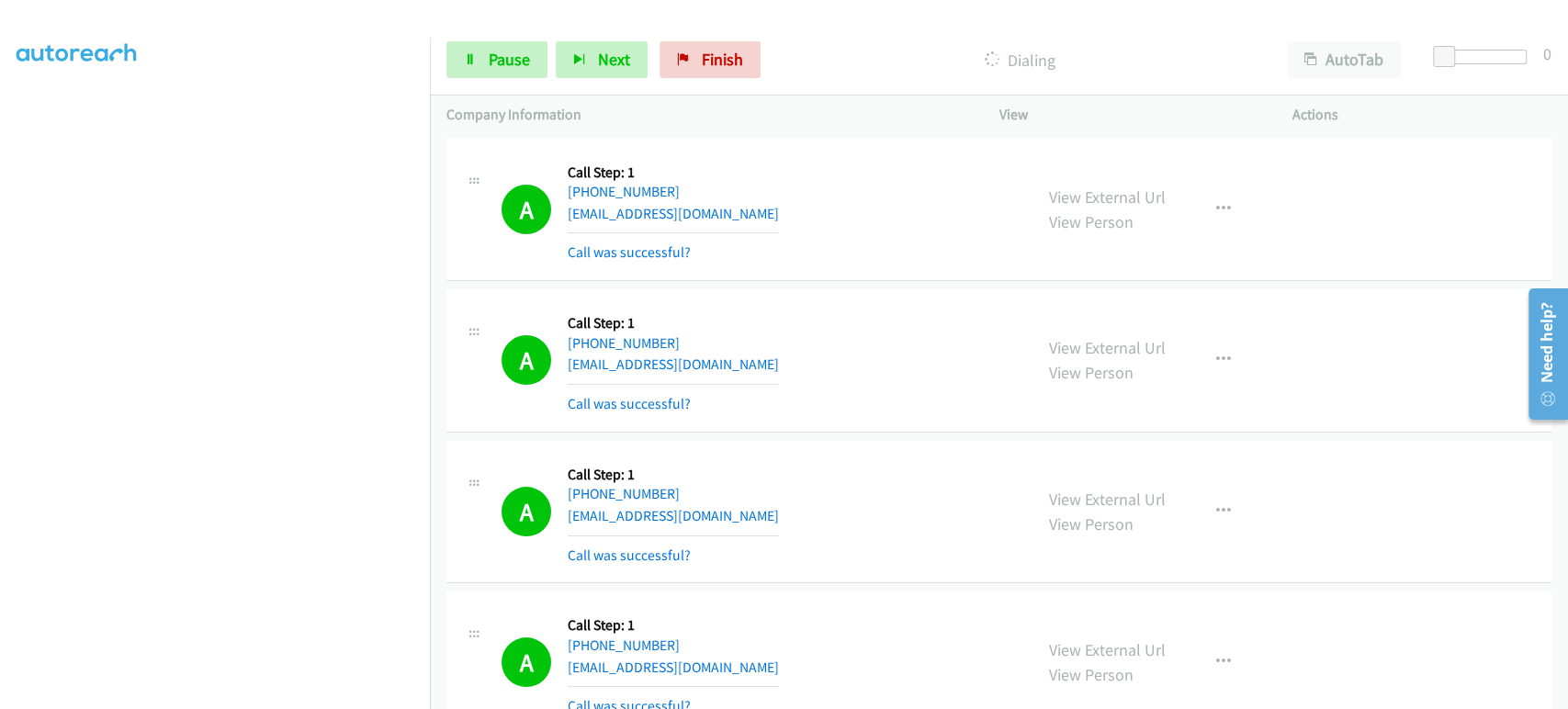
scroll to position [113, 0]
drag, startPoint x: 496, startPoint y: 60, endPoint x: 481, endPoint y: 58, distance: 15.1
click at [496, 58] on span "Pause" at bounding box center [509, 59] width 41 height 21
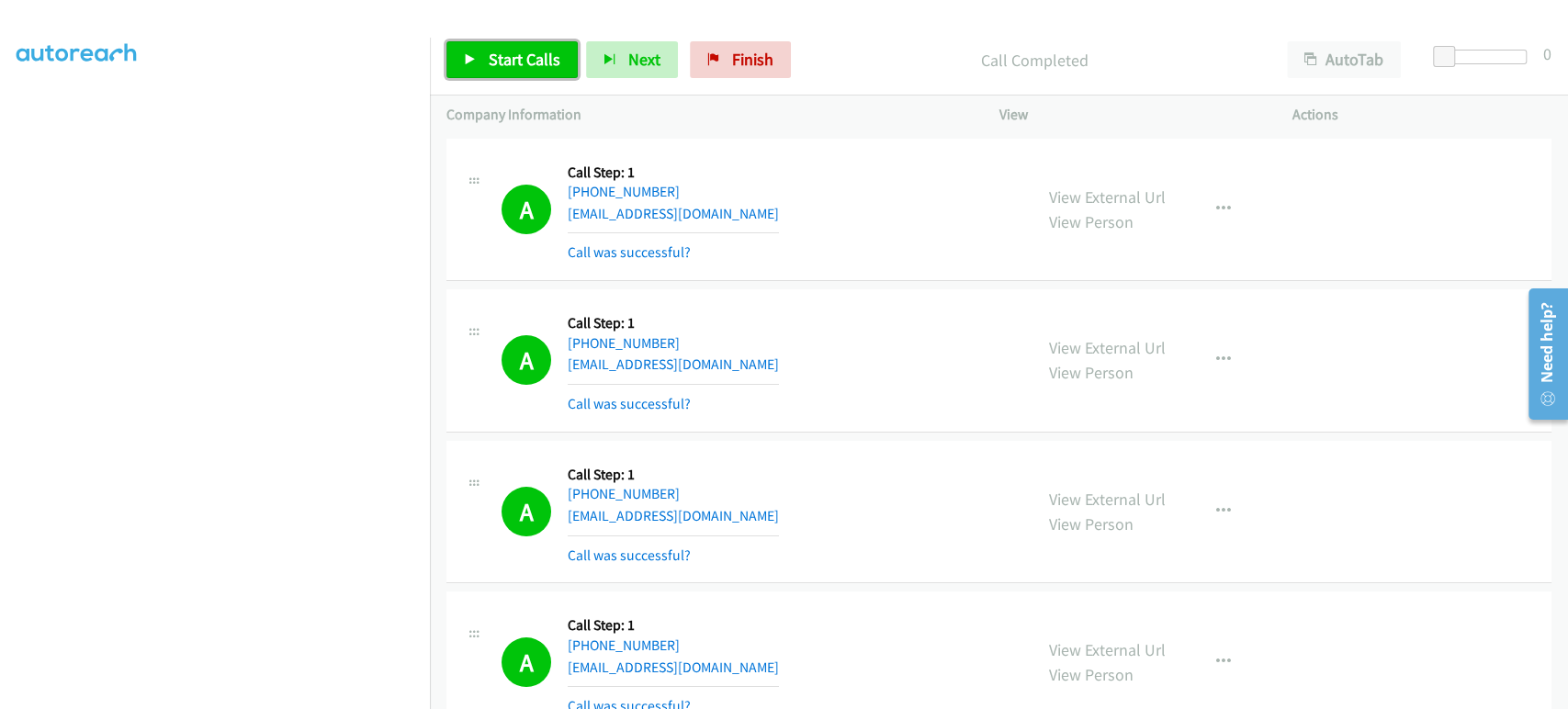
click at [504, 56] on span "Start Calls" at bounding box center [524, 59] width 71 height 21
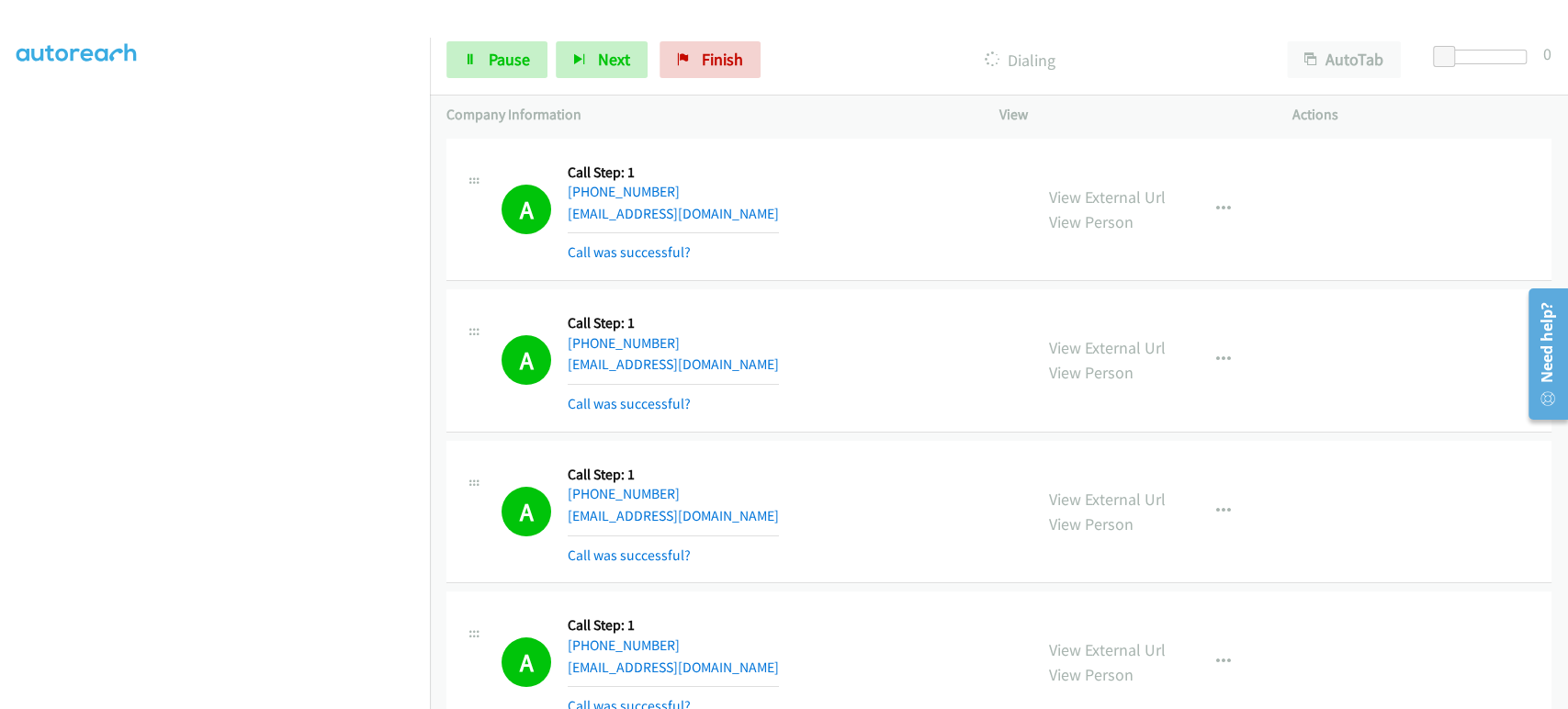
scroll to position [0, 0]
click at [501, 66] on span "Pause" at bounding box center [509, 59] width 41 height 21
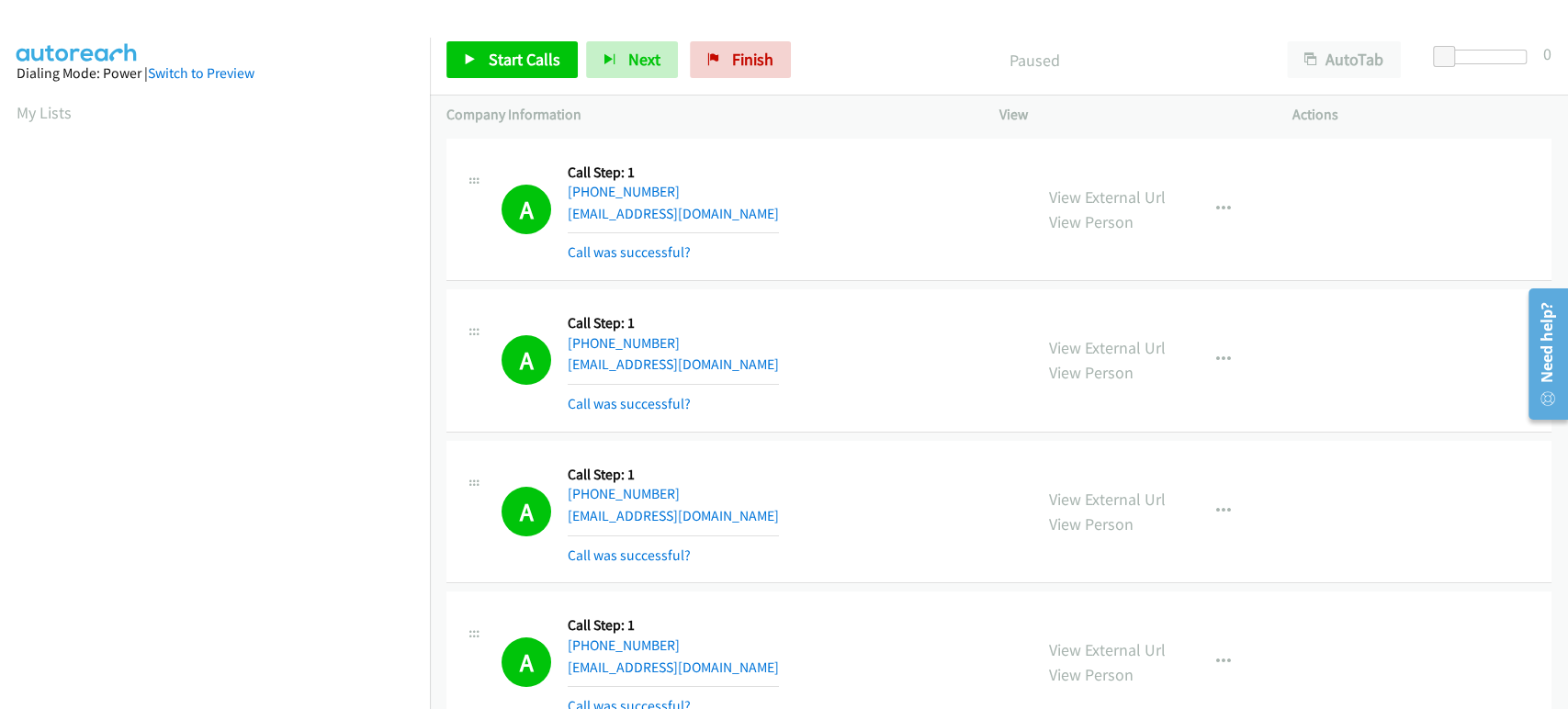
scroll to position [323, 0]
click at [497, 72] on link "Start Calls" at bounding box center [512, 59] width 131 height 37
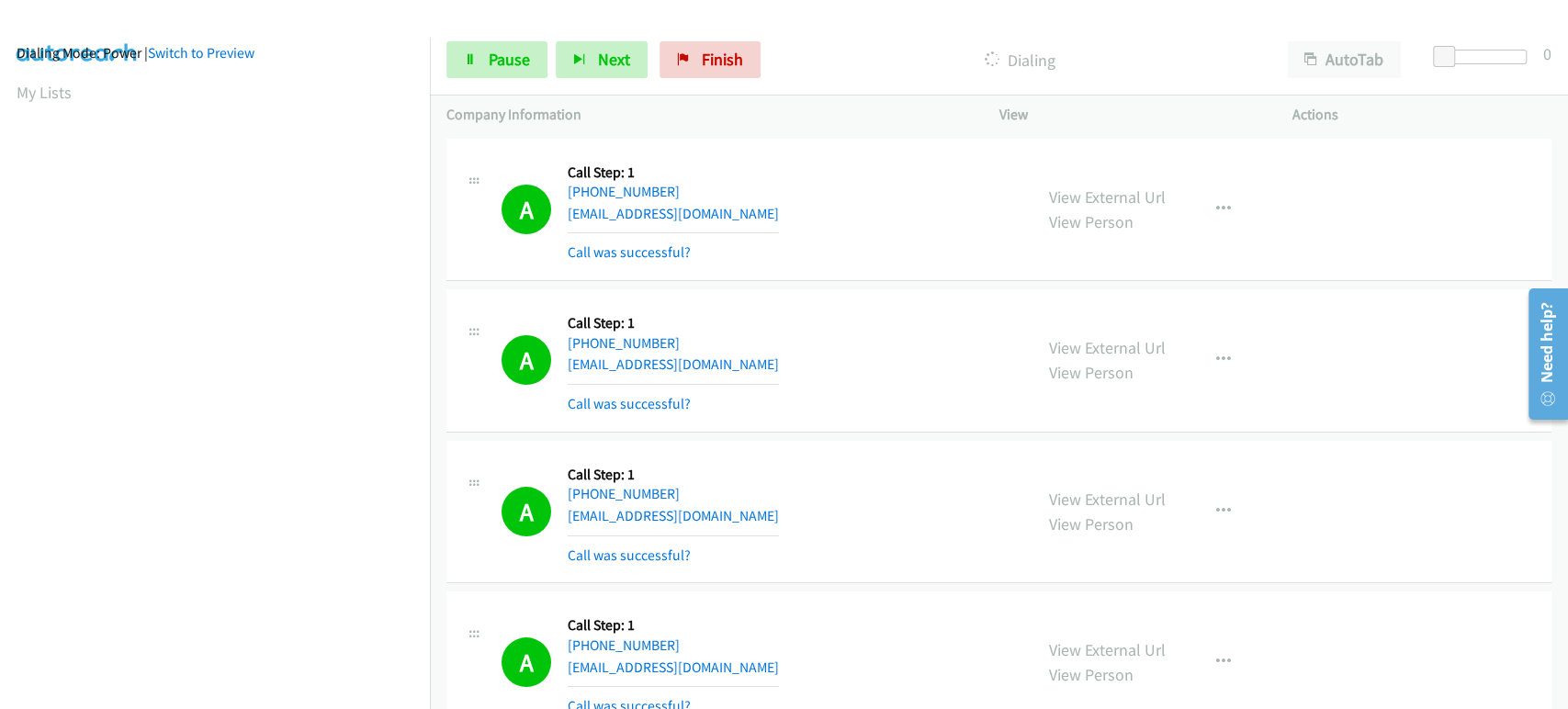
scroll to position [0, 0]
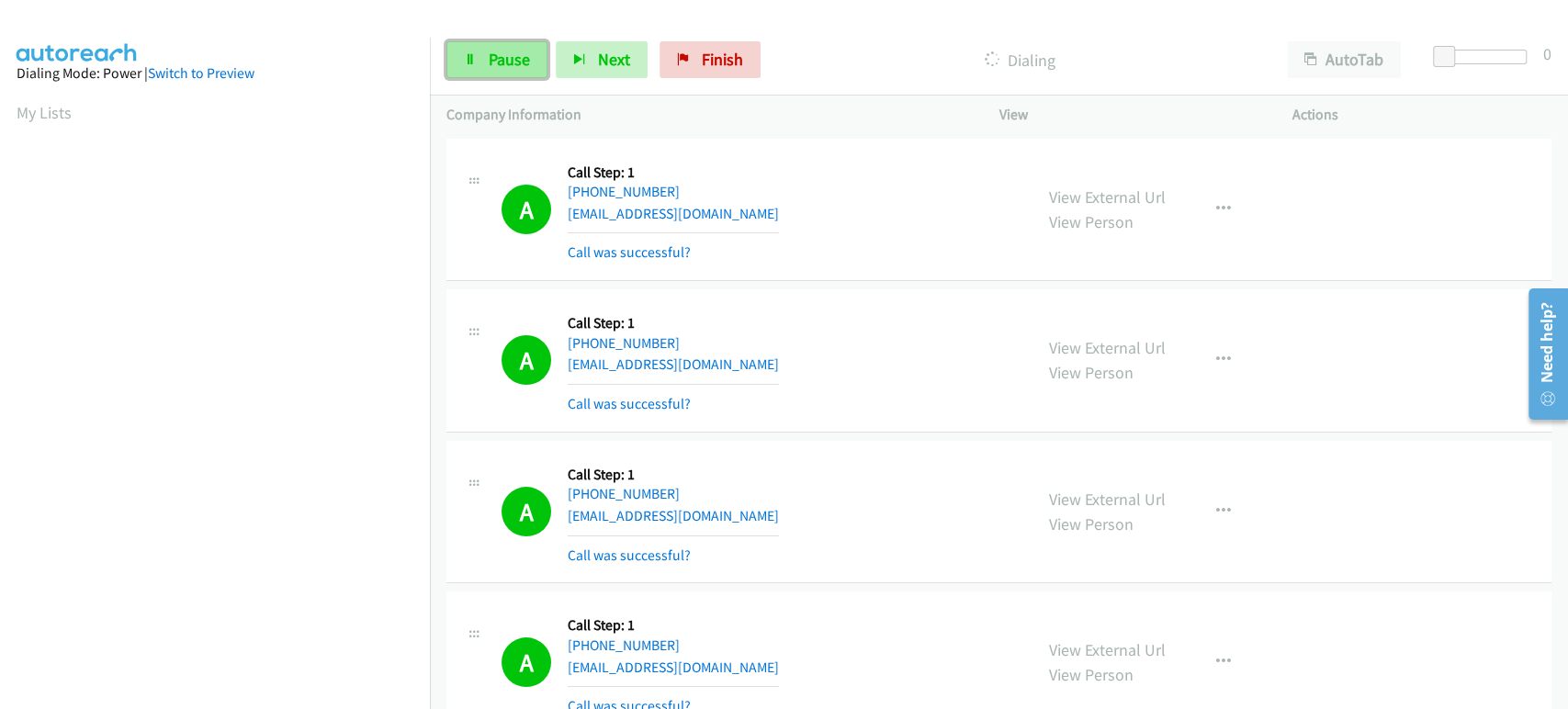
click at [505, 66] on span "Pause" at bounding box center [509, 59] width 41 height 21
click at [16, 110] on link "My Lists" at bounding box center [44, 112] width 55 height 21
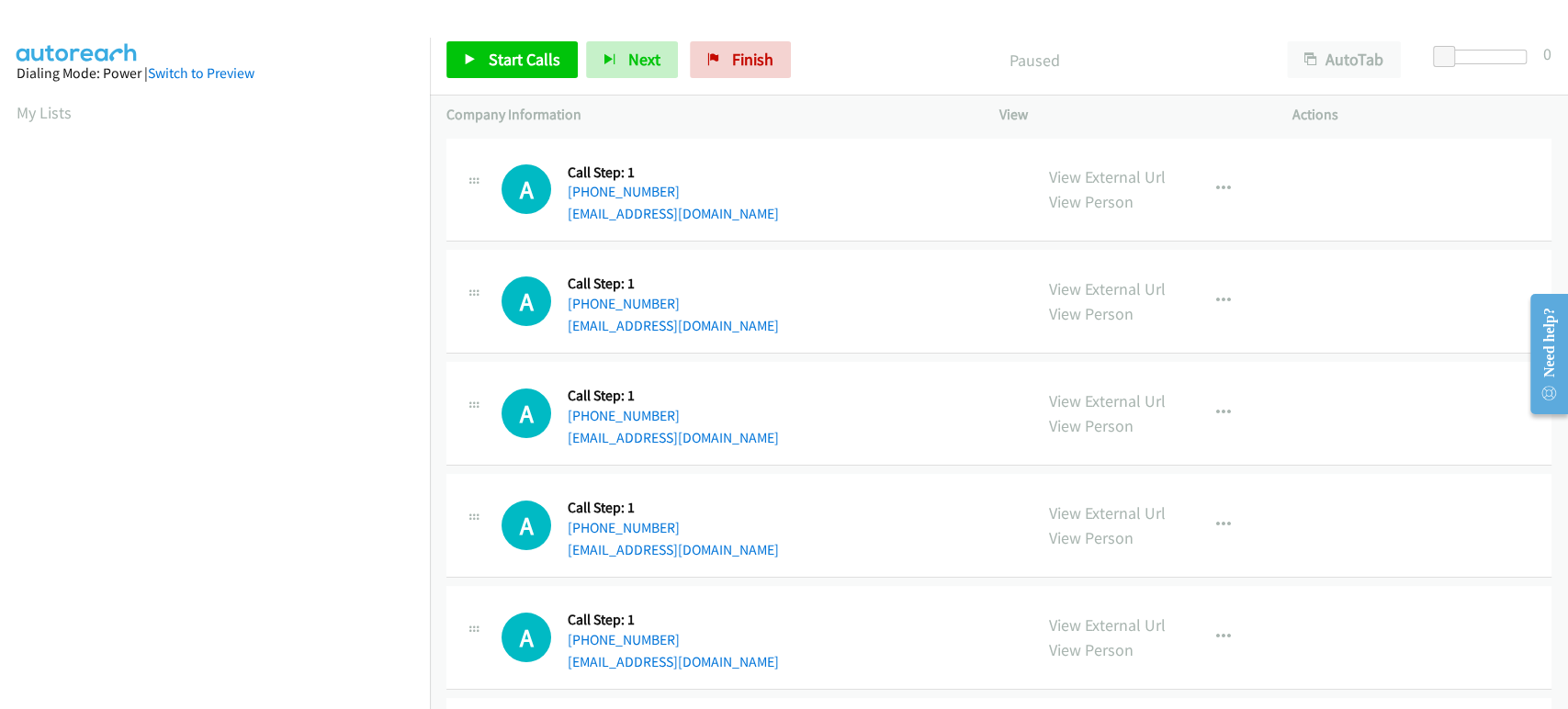
scroll to position [323, 0]
click at [485, 54] on link "Start Calls" at bounding box center [512, 59] width 131 height 37
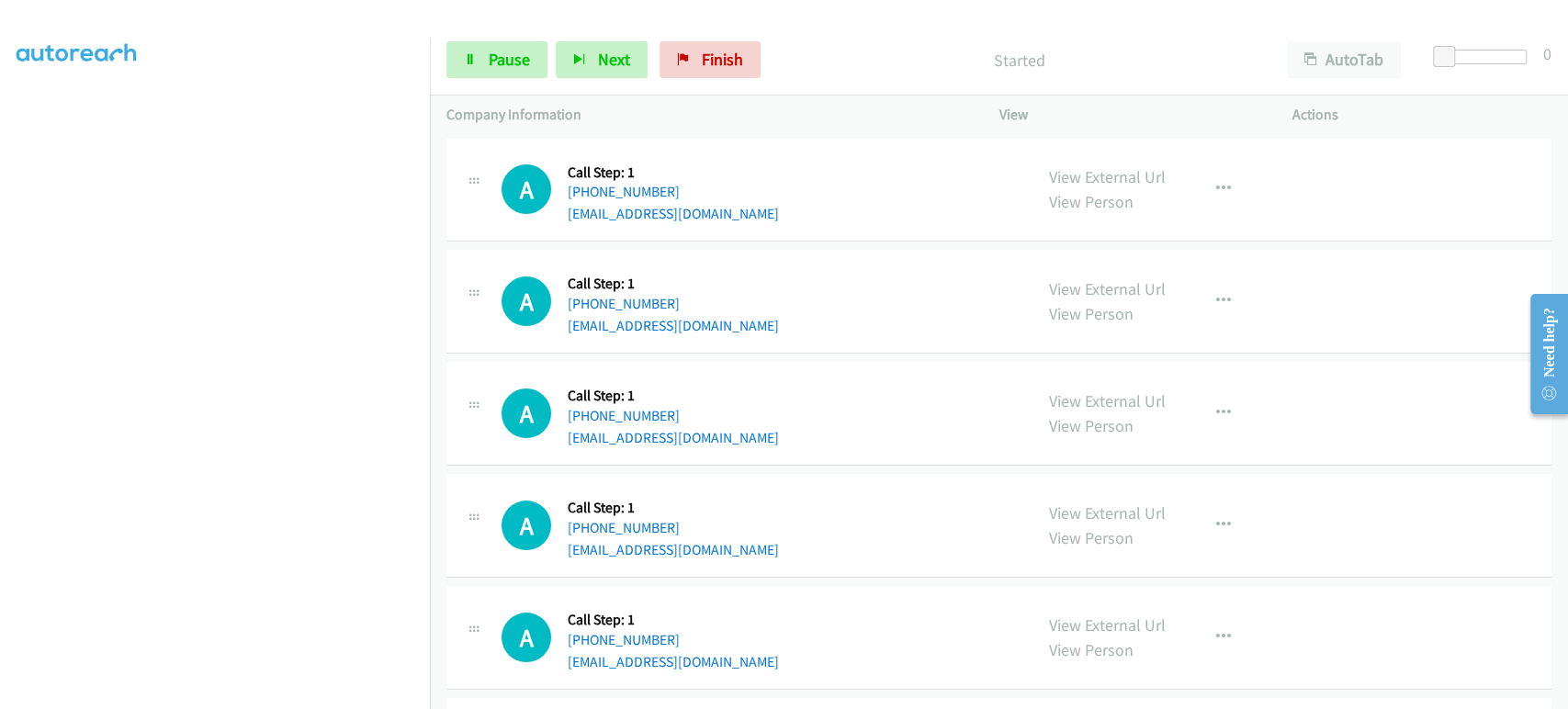
click at [447, 104] on p "Company Information" at bounding box center [706, 114] width 519 height 22
click at [588, 52] on button "Next" at bounding box center [601, 59] width 92 height 37
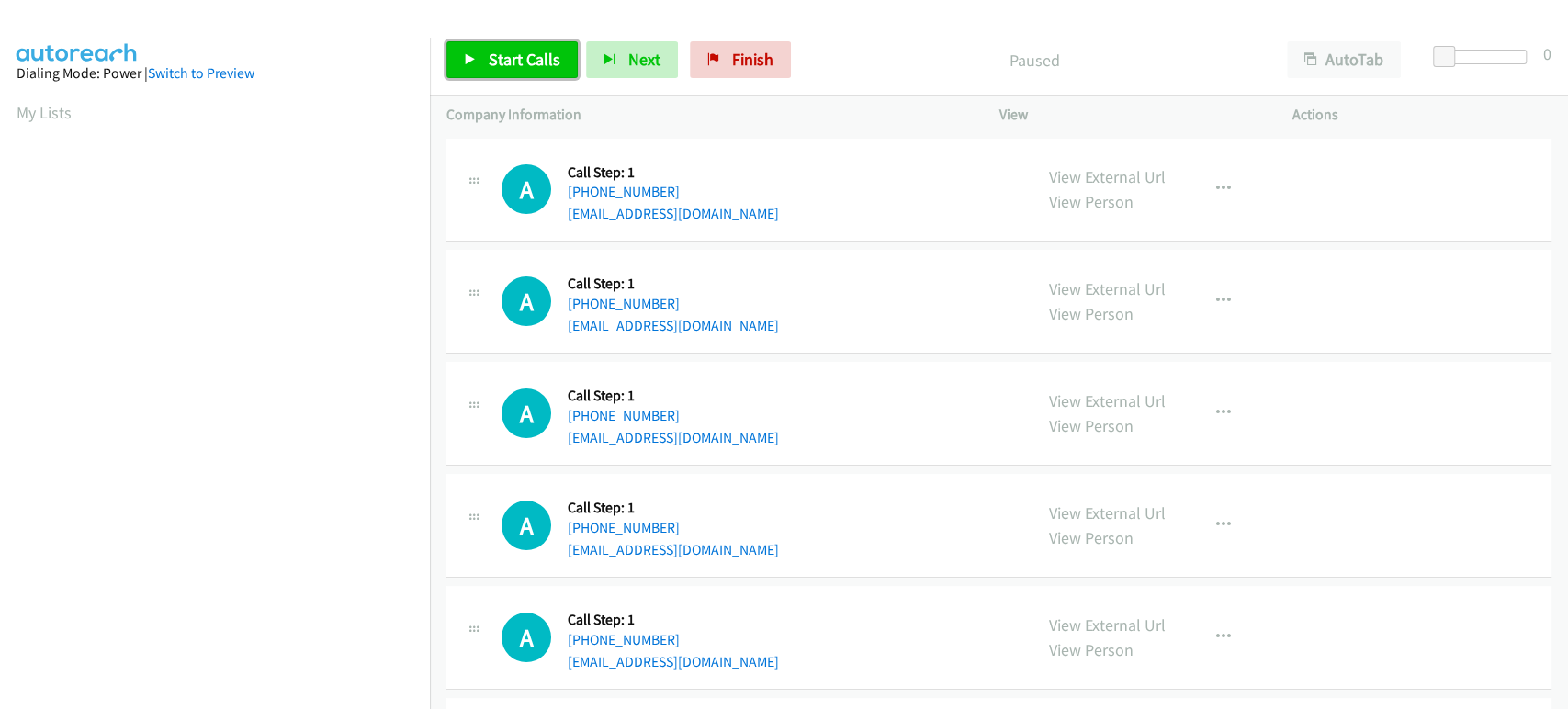
click at [543, 57] on span "Start Calls" at bounding box center [524, 59] width 71 height 21
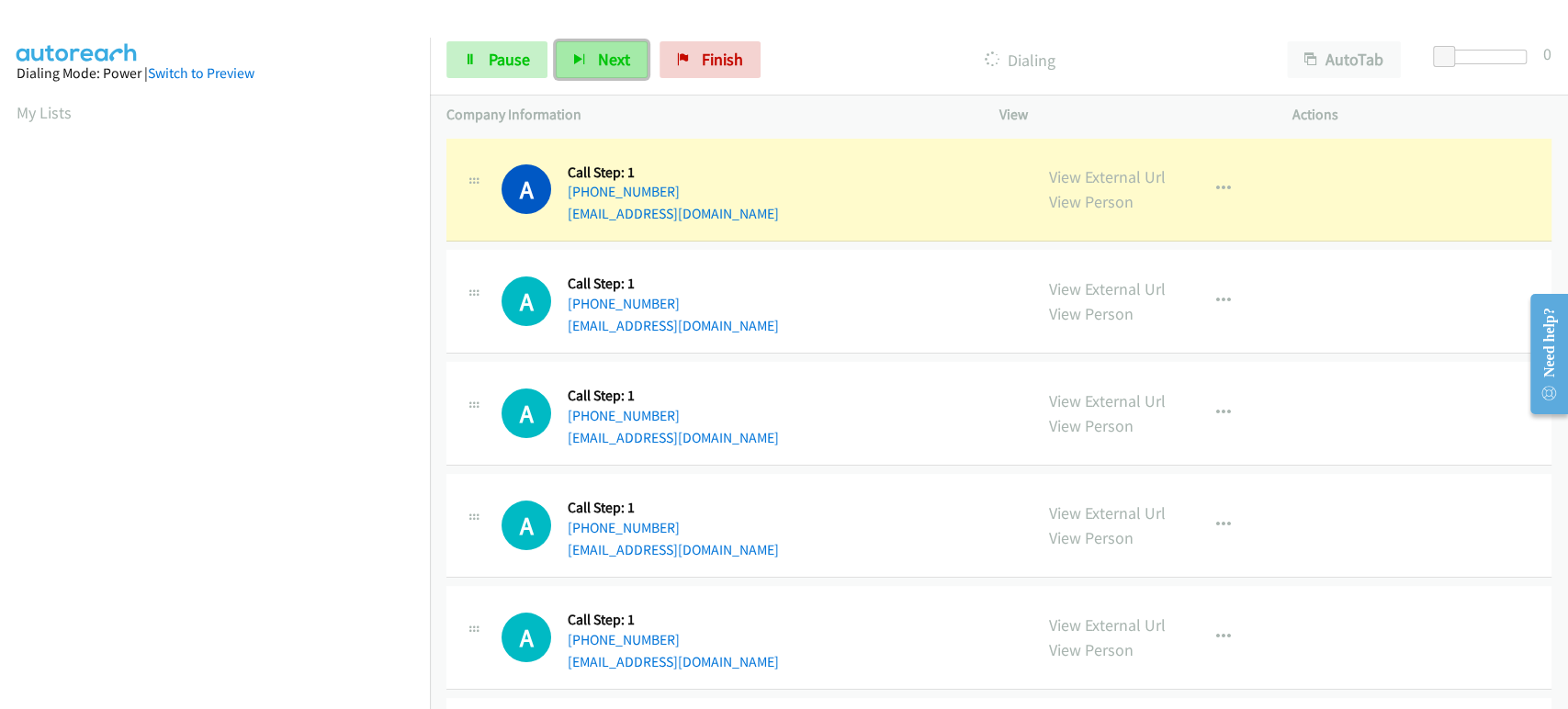
click at [604, 58] on span "Next" at bounding box center [615, 59] width 32 height 21
click at [579, 57] on icon "button" at bounding box center [579, 61] width 13 height 13
click at [598, 68] on span "Next" at bounding box center [615, 59] width 32 height 21
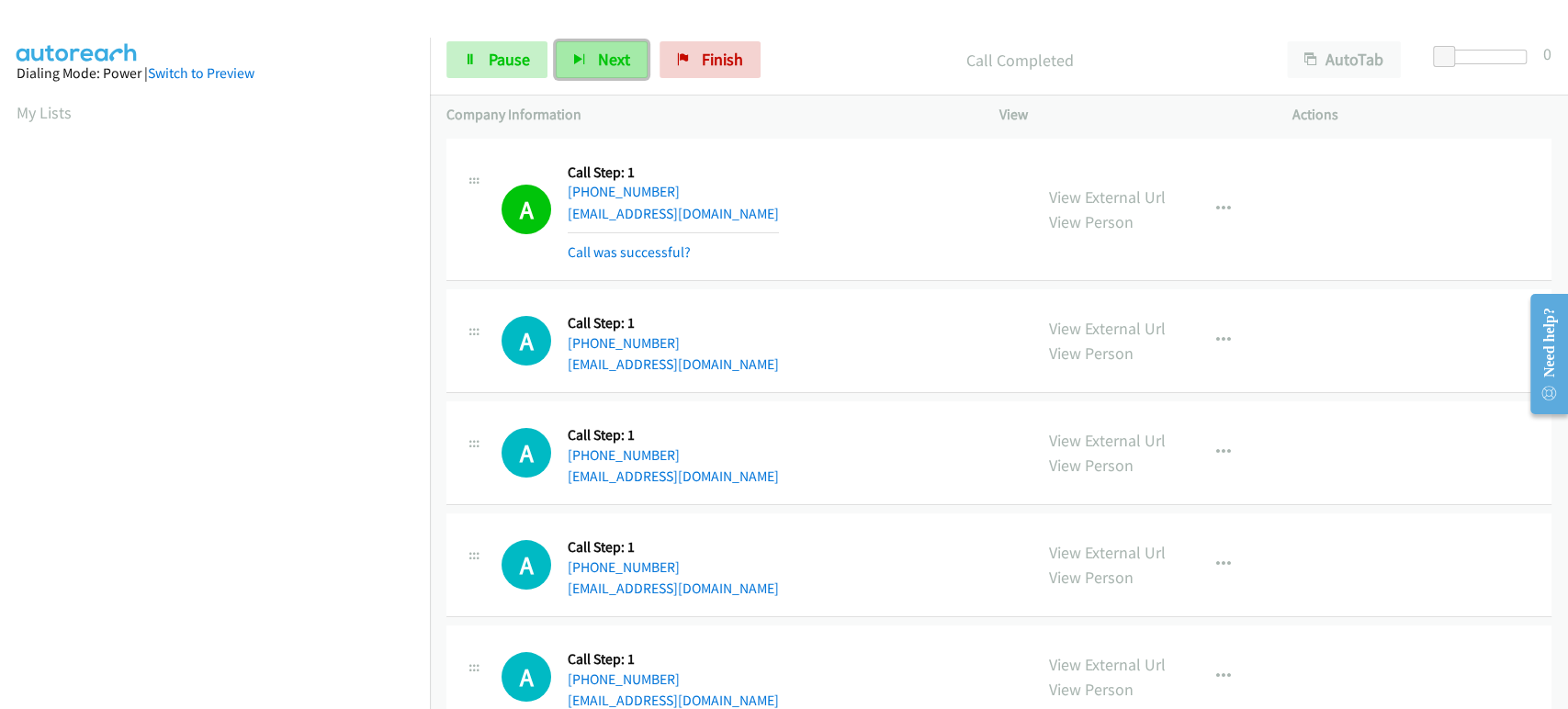
click at [587, 65] on button "Next" at bounding box center [601, 59] width 92 height 37
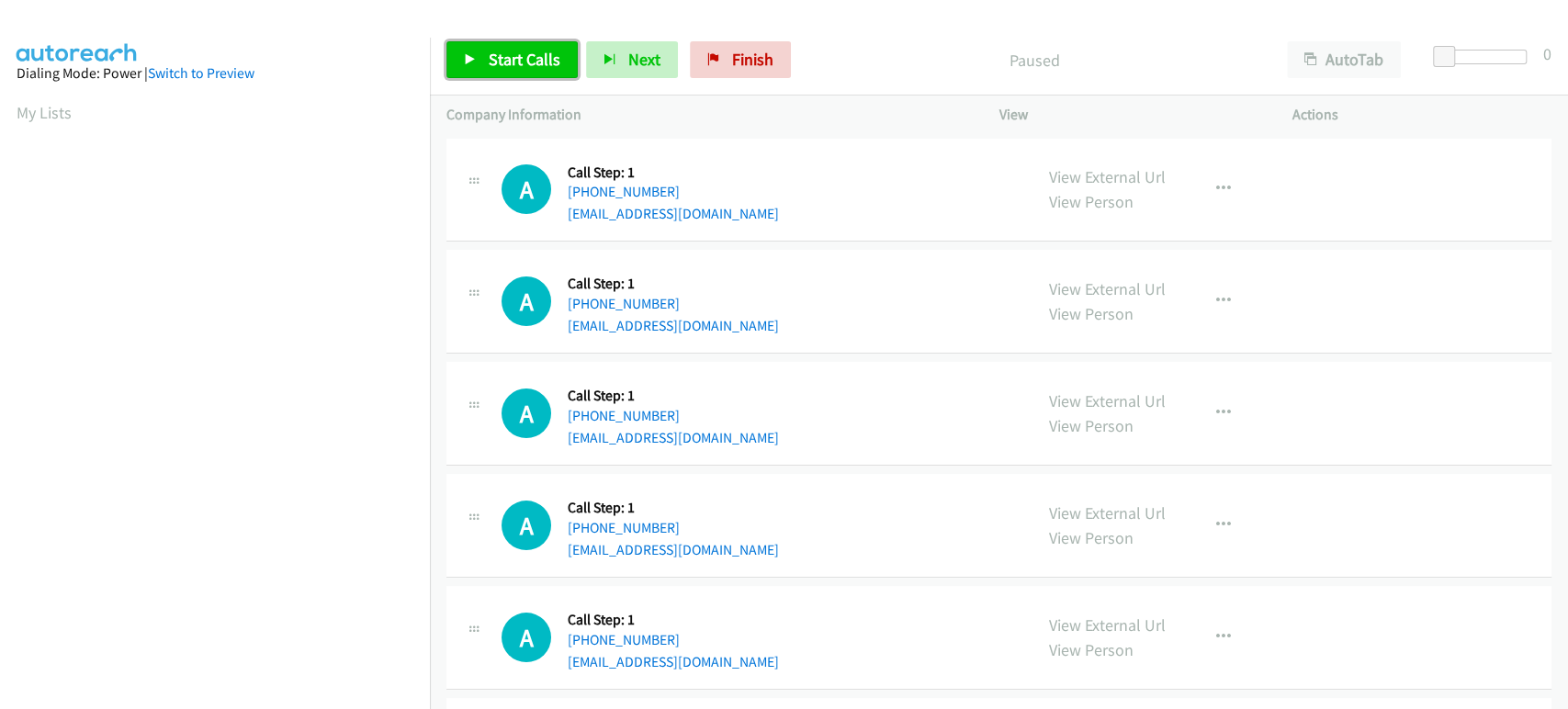
click at [493, 57] on span "Start Calls" at bounding box center [524, 59] width 71 height 21
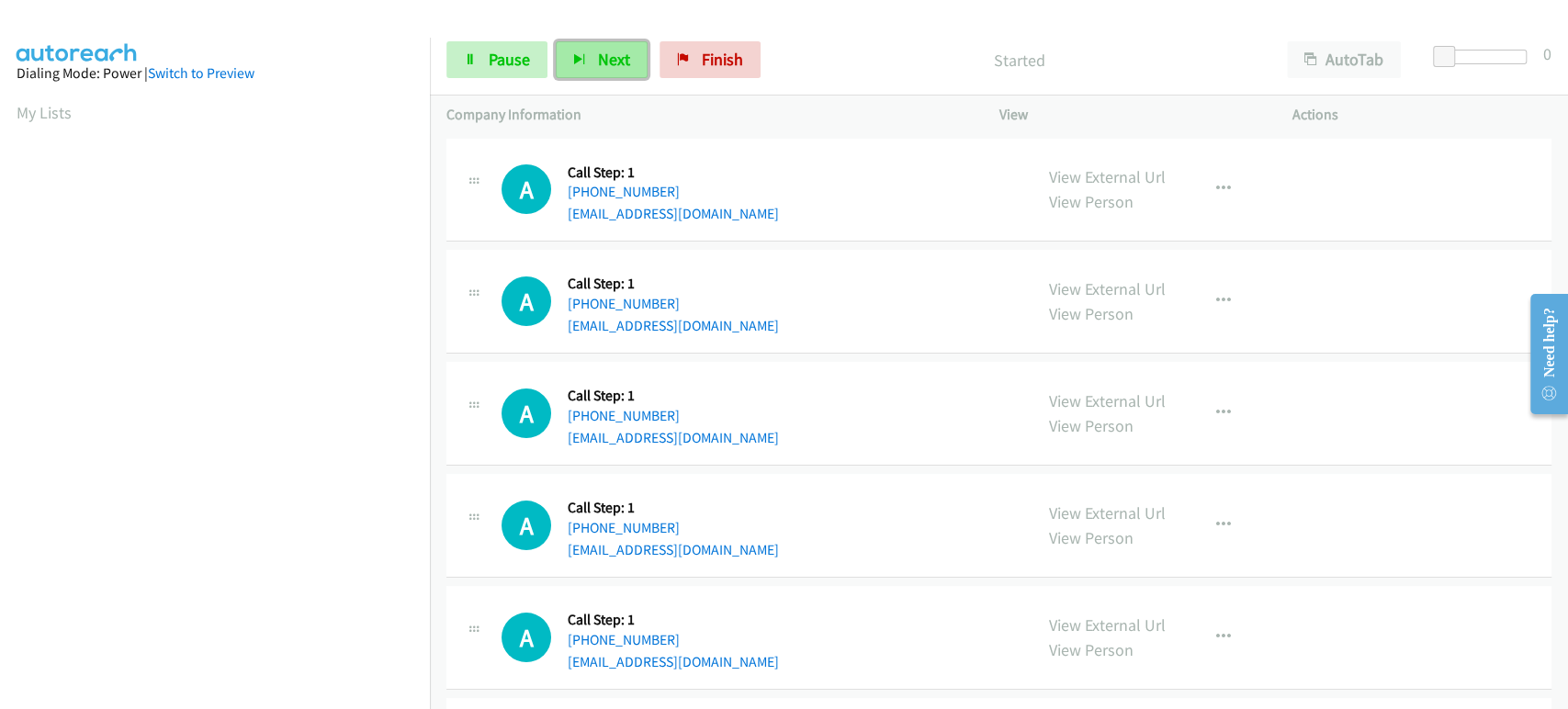
click at [598, 52] on span "Next" at bounding box center [615, 59] width 32 height 21
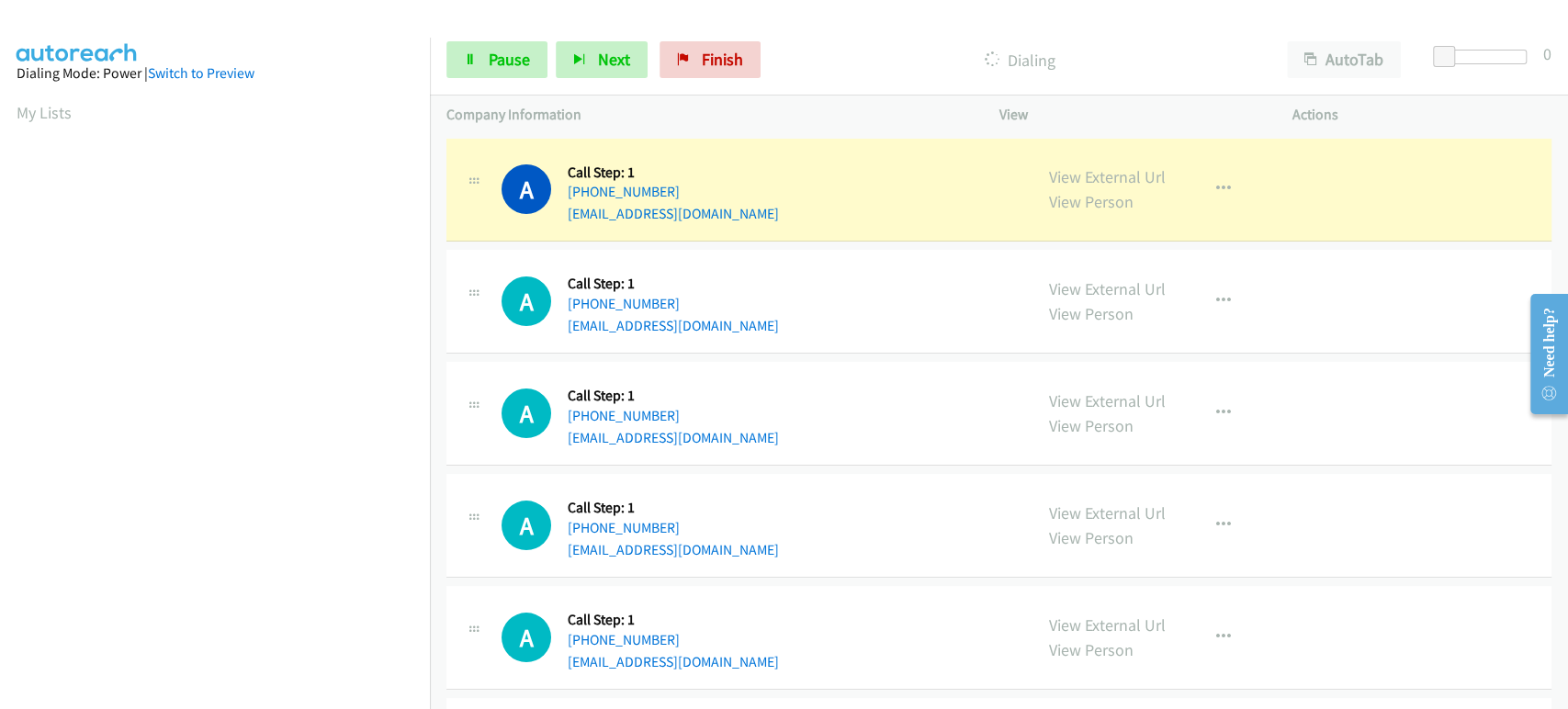
click at [730, 312] on div "A Callback Scheduled Call Step: 1 America/Los_Angeles [PHONE_NUMBER] [EMAIL_ADD…" at bounding box center [758, 301] width 515 height 69
click at [478, 300] on div at bounding box center [474, 291] width 22 height 49
click at [470, 287] on icon at bounding box center [474, 292] width 22 height 10
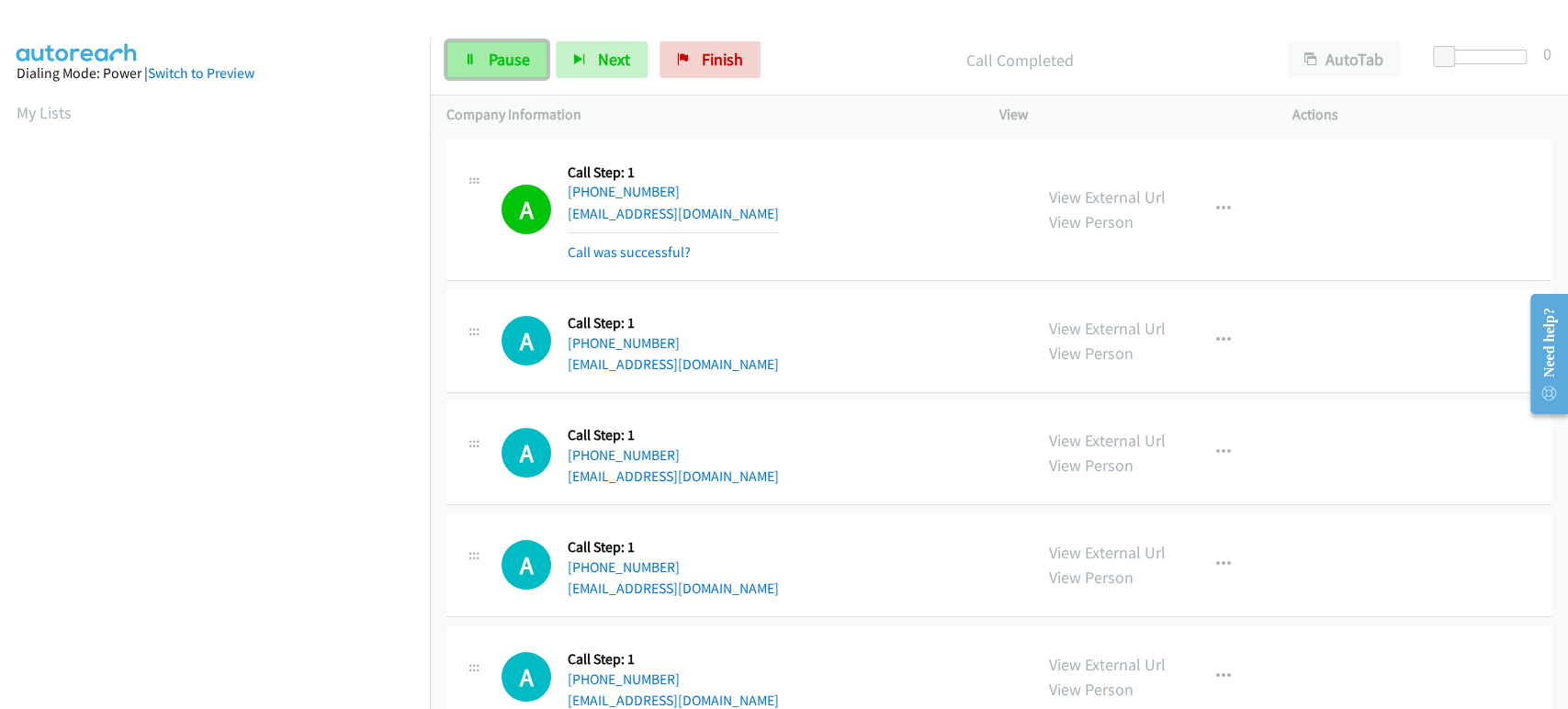
click at [481, 54] on link "Pause" at bounding box center [497, 59] width 101 height 37
click at [481, 54] on link "Start Calls" at bounding box center [512, 59] width 131 height 37
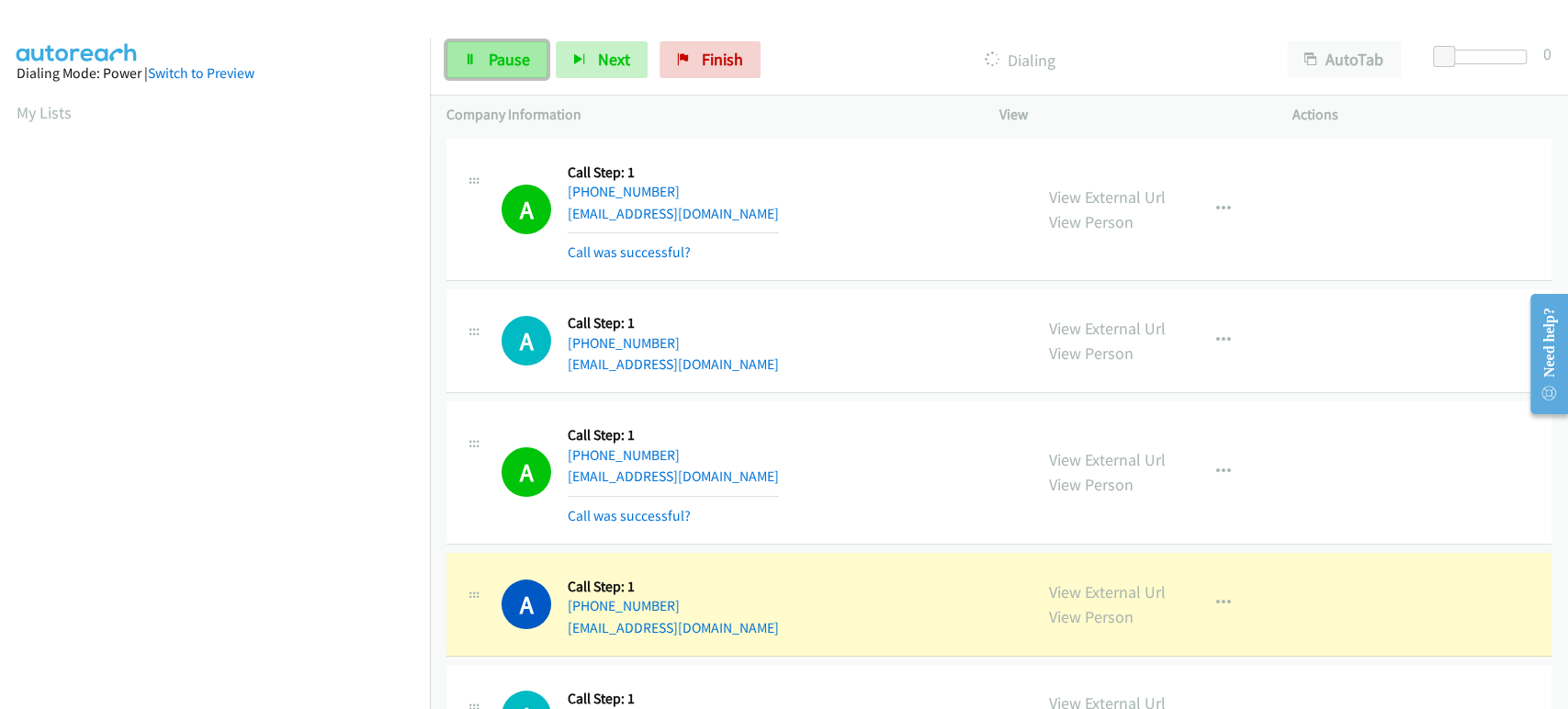
click at [491, 64] on span "Pause" at bounding box center [509, 59] width 41 height 21
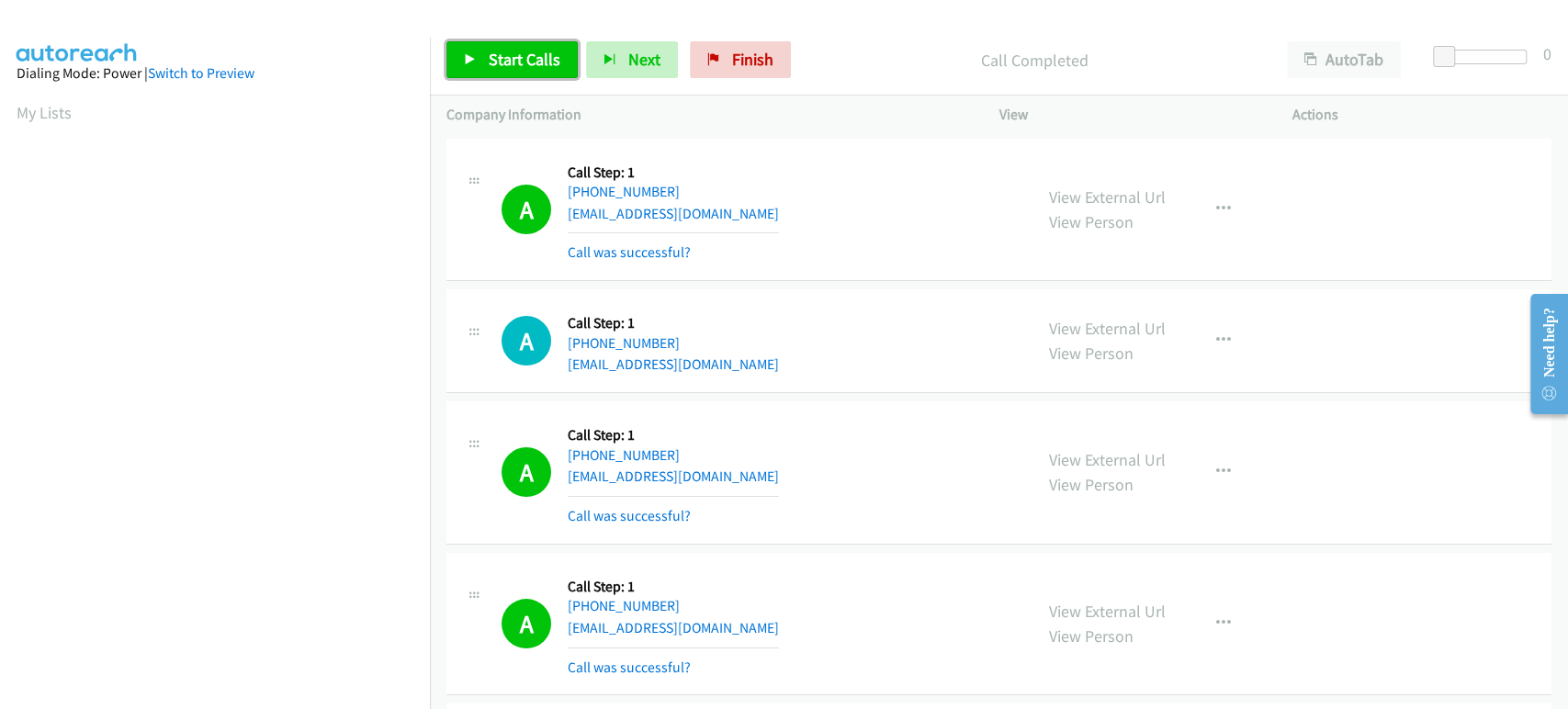
click at [480, 59] on link "Start Calls" at bounding box center [512, 59] width 131 height 37
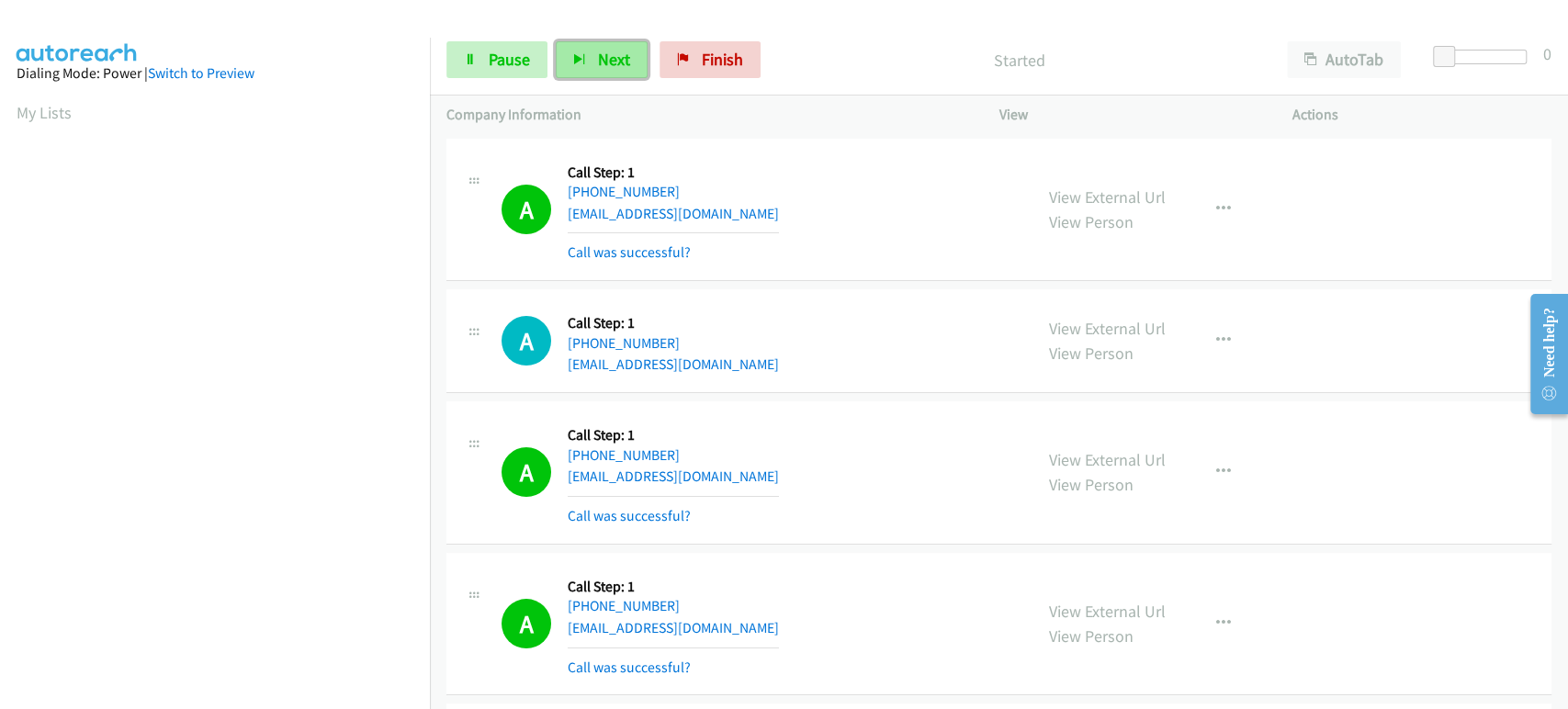
click at [581, 47] on button "Next" at bounding box center [601, 59] width 92 height 37
click at [513, 65] on span "Pause" at bounding box center [509, 59] width 41 height 21
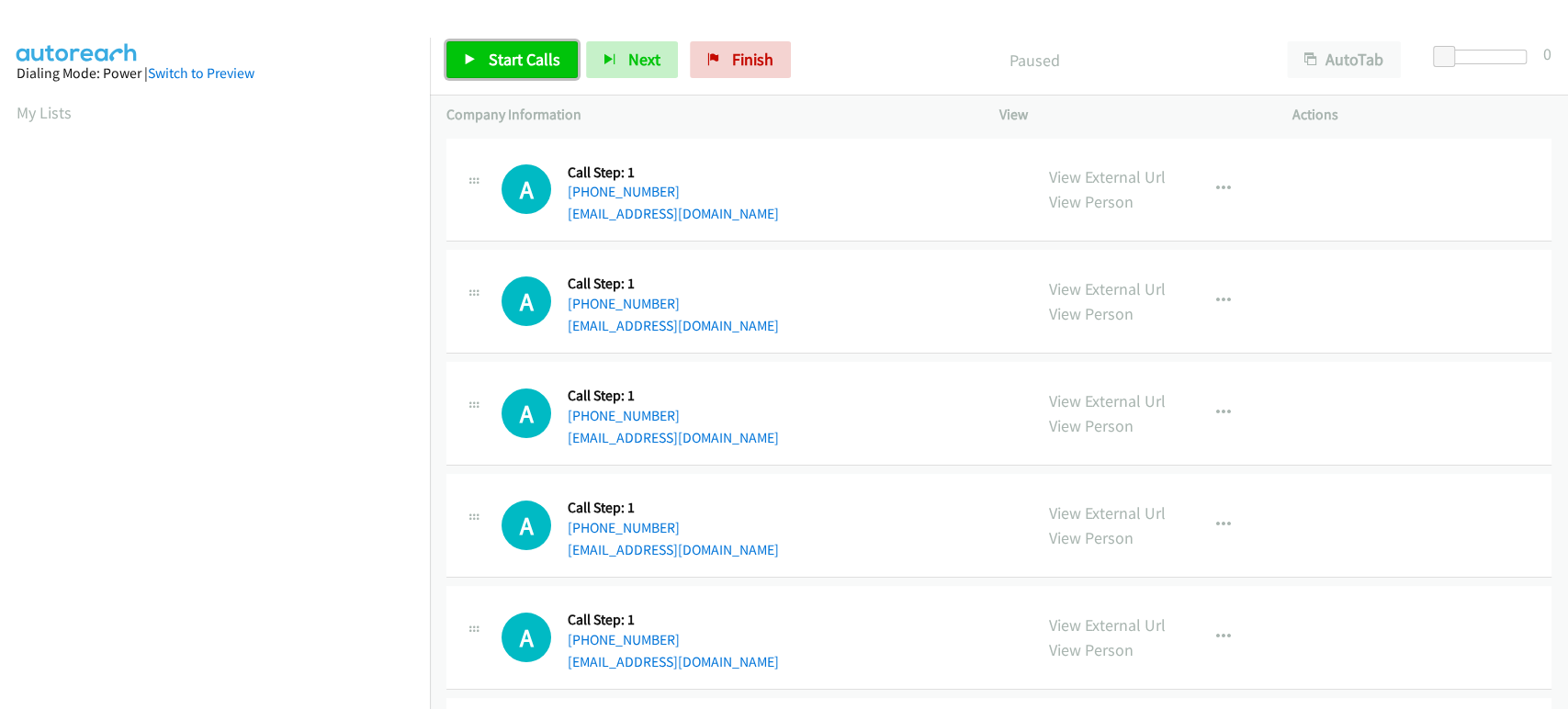
click at [494, 53] on span "Start Calls" at bounding box center [524, 59] width 71 height 21
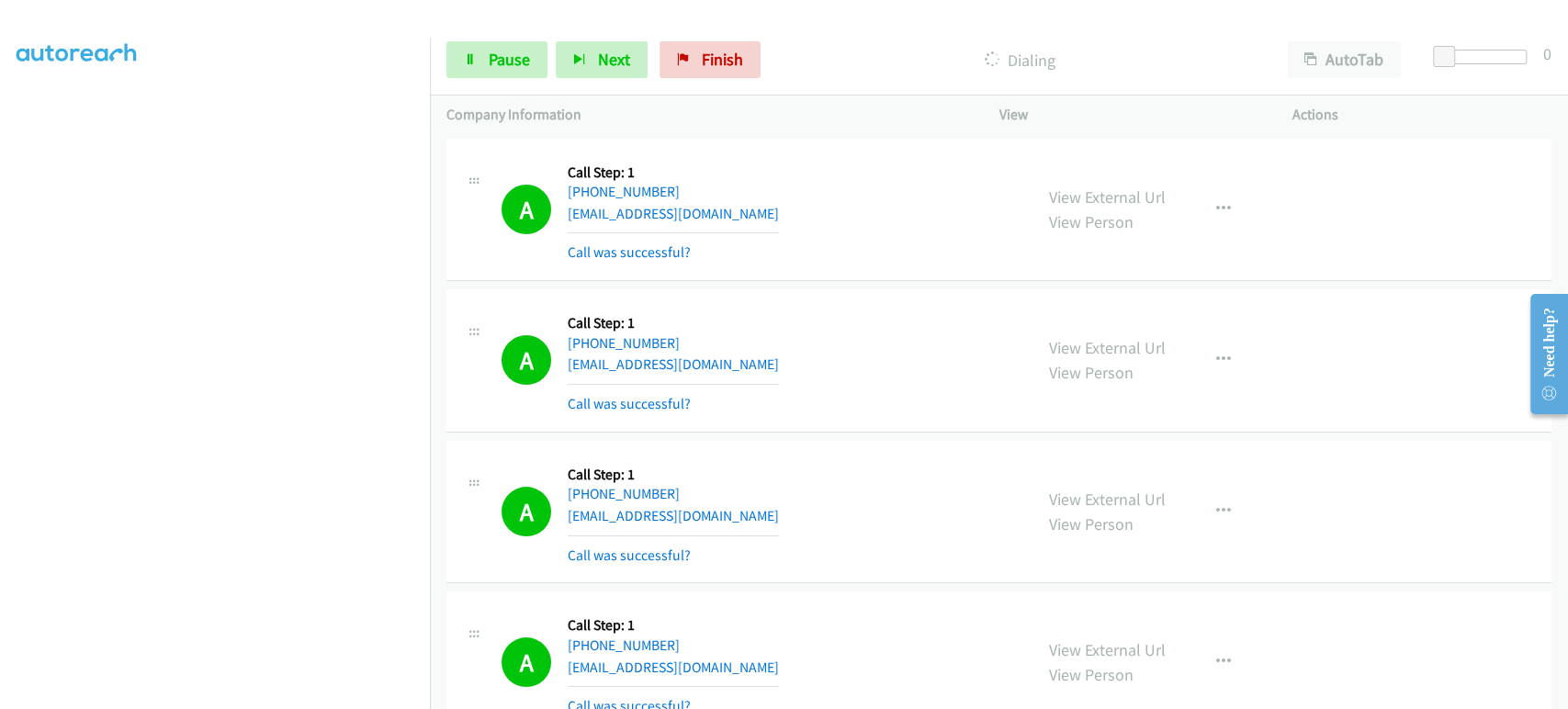
scroll to position [317, 0]
click at [506, 64] on span "Pause" at bounding box center [509, 59] width 41 height 21
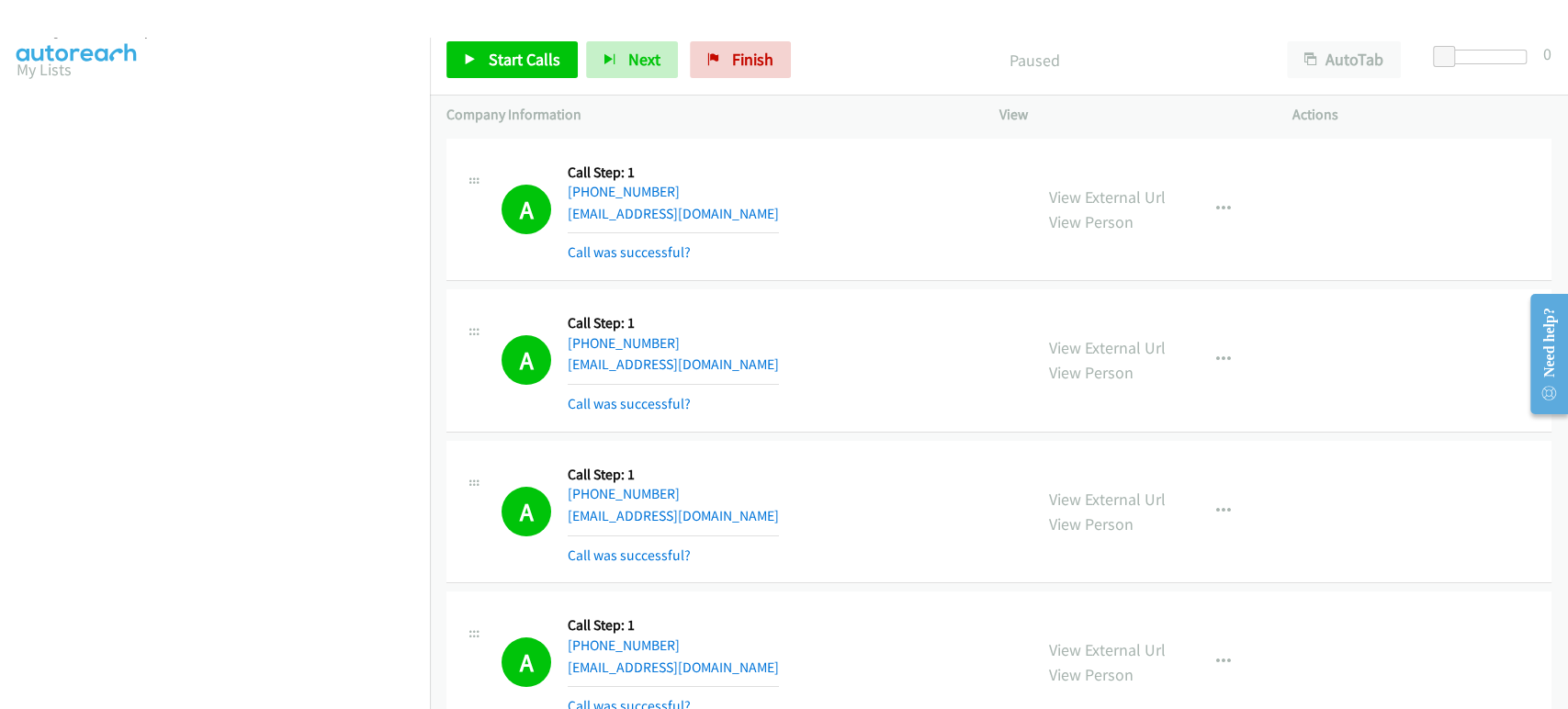
scroll to position [0, 0]
click at [485, 52] on link "Start Calls" at bounding box center [512, 59] width 131 height 37
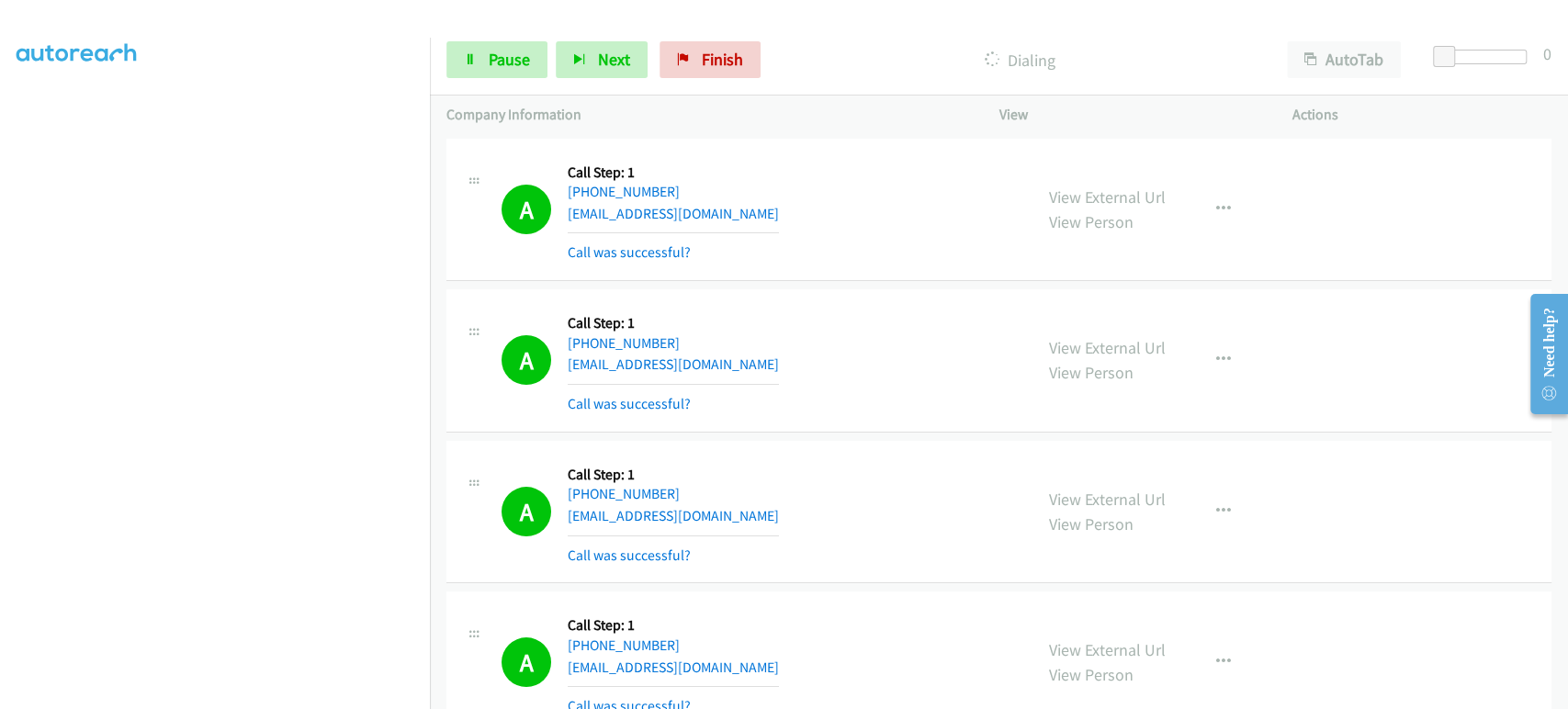
scroll to position [323, 0]
drag, startPoint x: 497, startPoint y: 61, endPoint x: 479, endPoint y: 76, distance: 23.4
click at [497, 61] on span "Pause" at bounding box center [509, 59] width 41 height 21
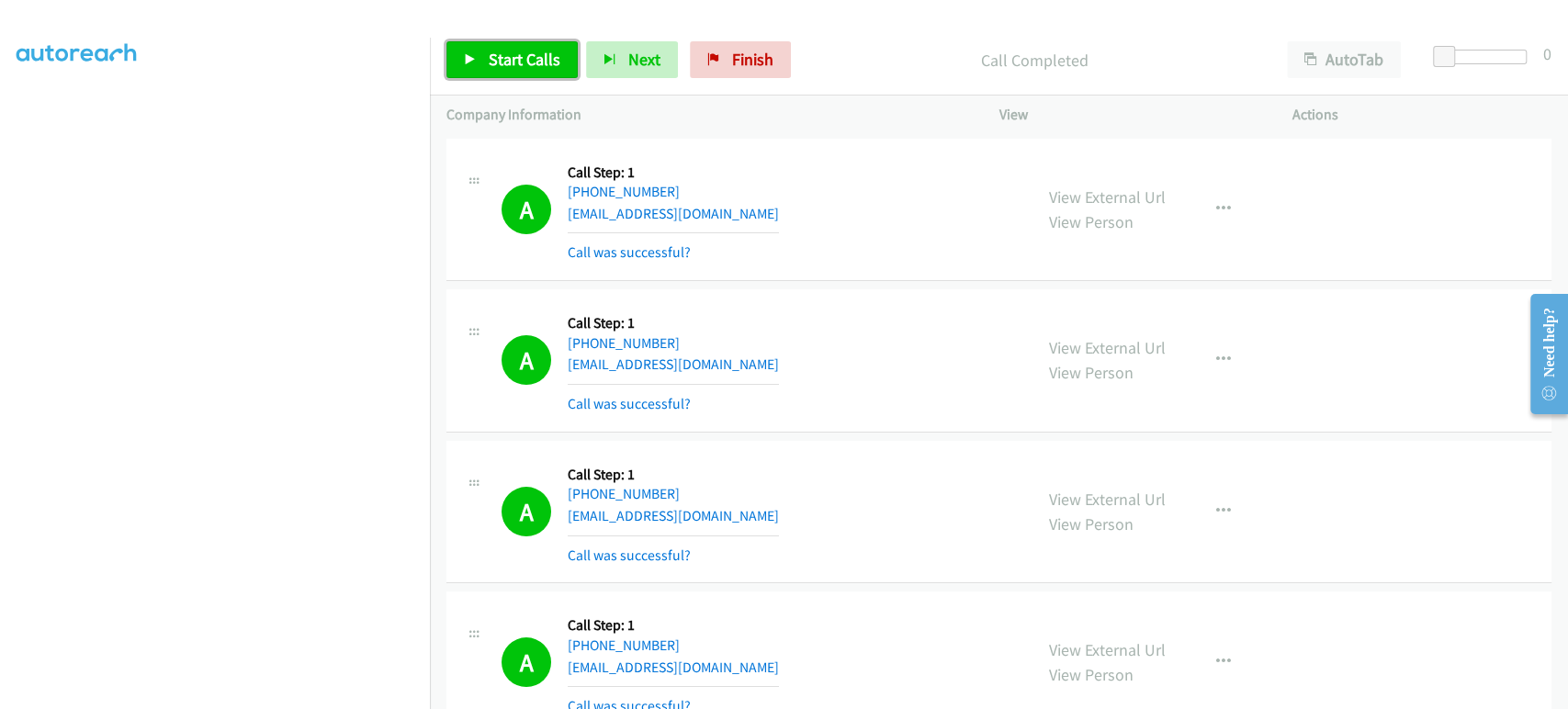
click at [483, 52] on link "Start Calls" at bounding box center [512, 59] width 131 height 37
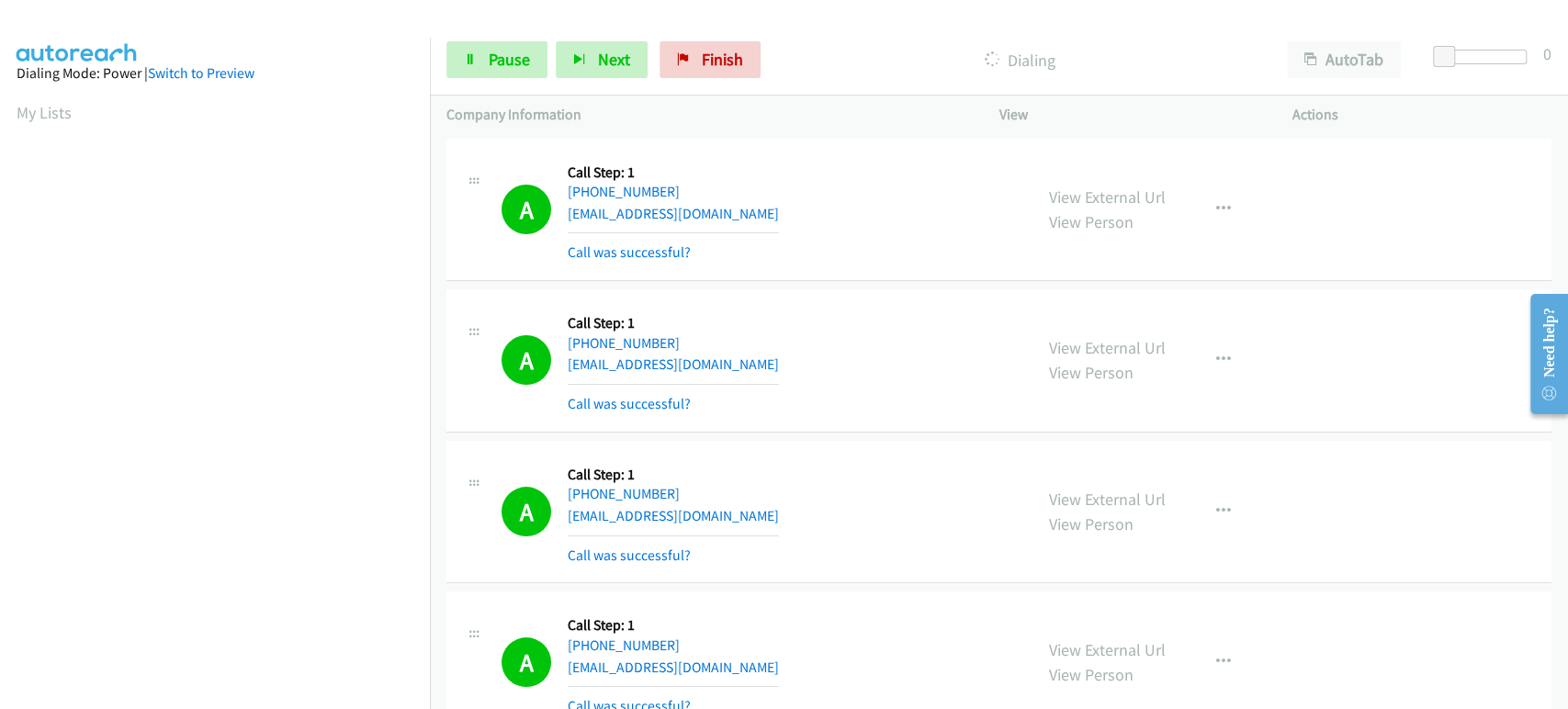
scroll to position [0, 0]
click at [493, 51] on span "Pause" at bounding box center [509, 59] width 41 height 21
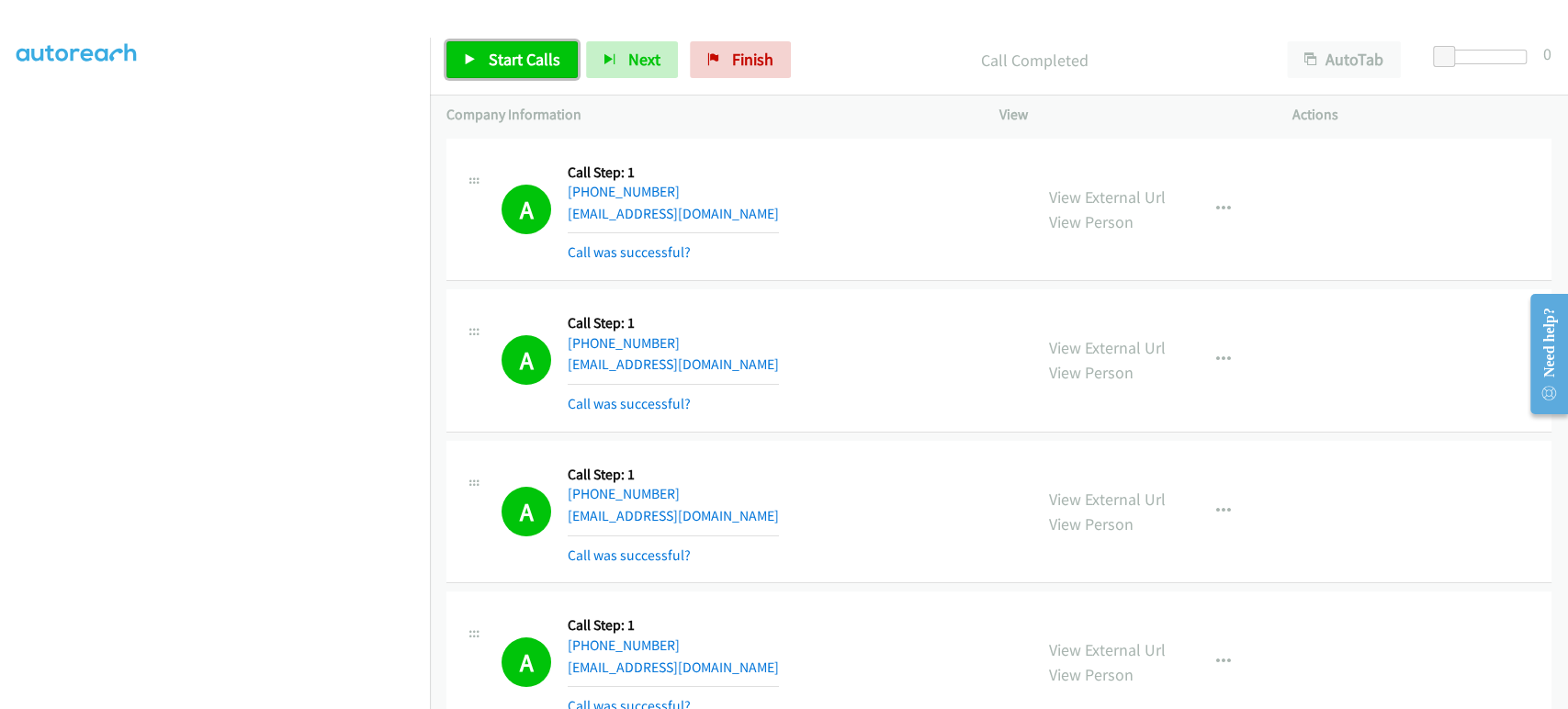
click at [478, 61] on link "Start Calls" at bounding box center [512, 59] width 131 height 37
click at [469, 48] on link "Pause" at bounding box center [497, 59] width 101 height 37
click at [521, 61] on span "Start Calls" at bounding box center [524, 59] width 71 height 21
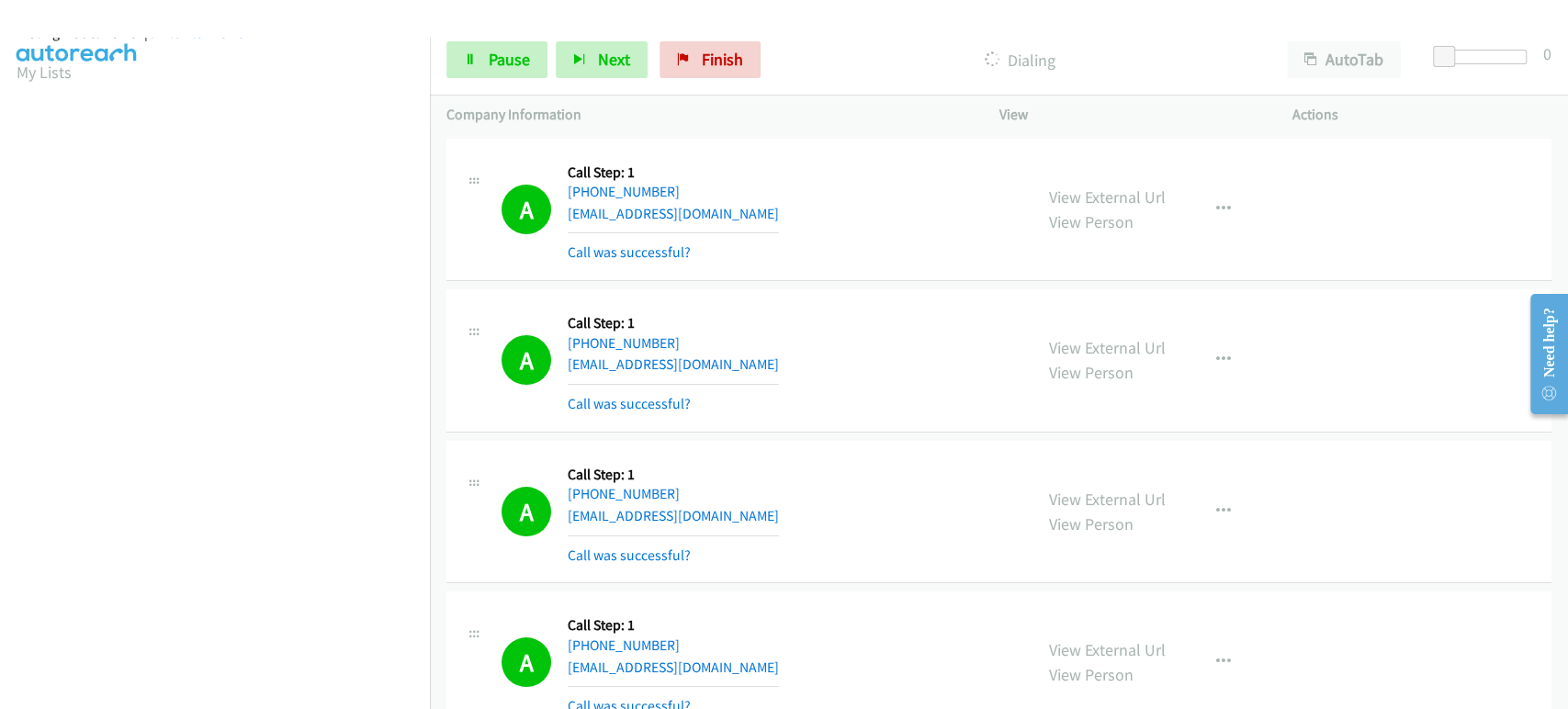
scroll to position [15, 0]
click at [480, 61] on link "Pause" at bounding box center [497, 59] width 101 height 37
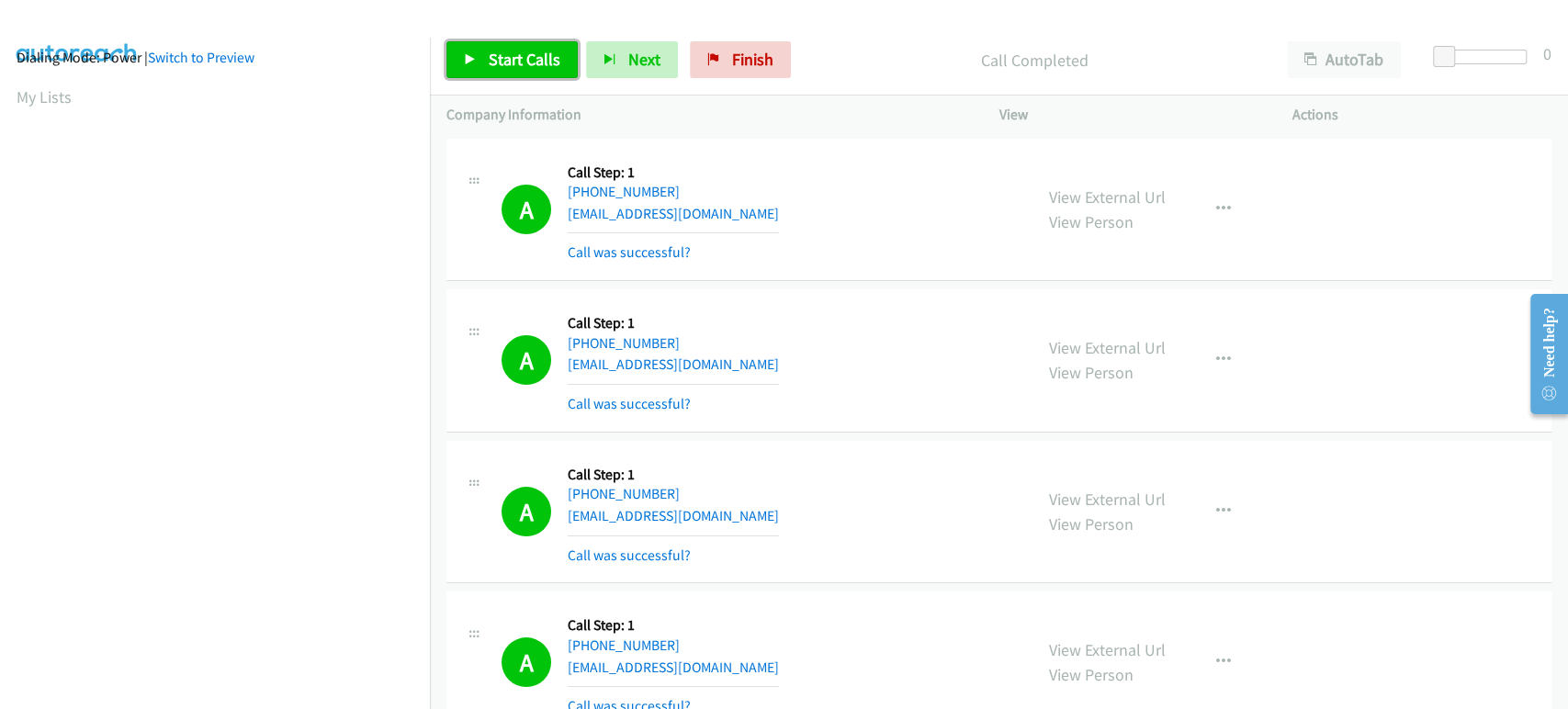
click at [512, 61] on span "Start Calls" at bounding box center [524, 59] width 71 height 21
click at [500, 71] on link "Pause" at bounding box center [497, 59] width 101 height 37
click at [532, 56] on span "Start Calls" at bounding box center [524, 59] width 71 height 21
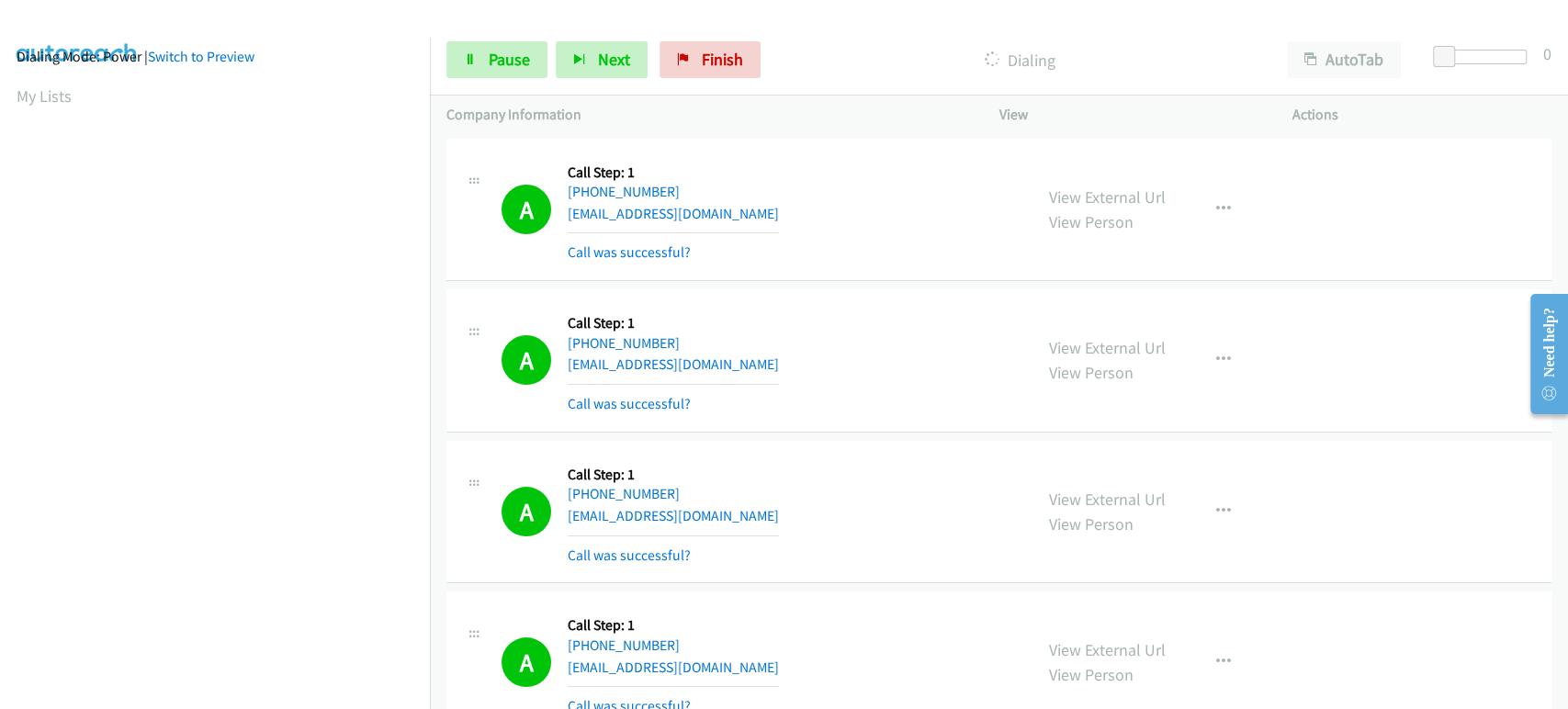
scroll to position [0, 0]
click at [519, 57] on span "Pause" at bounding box center [509, 59] width 41 height 21
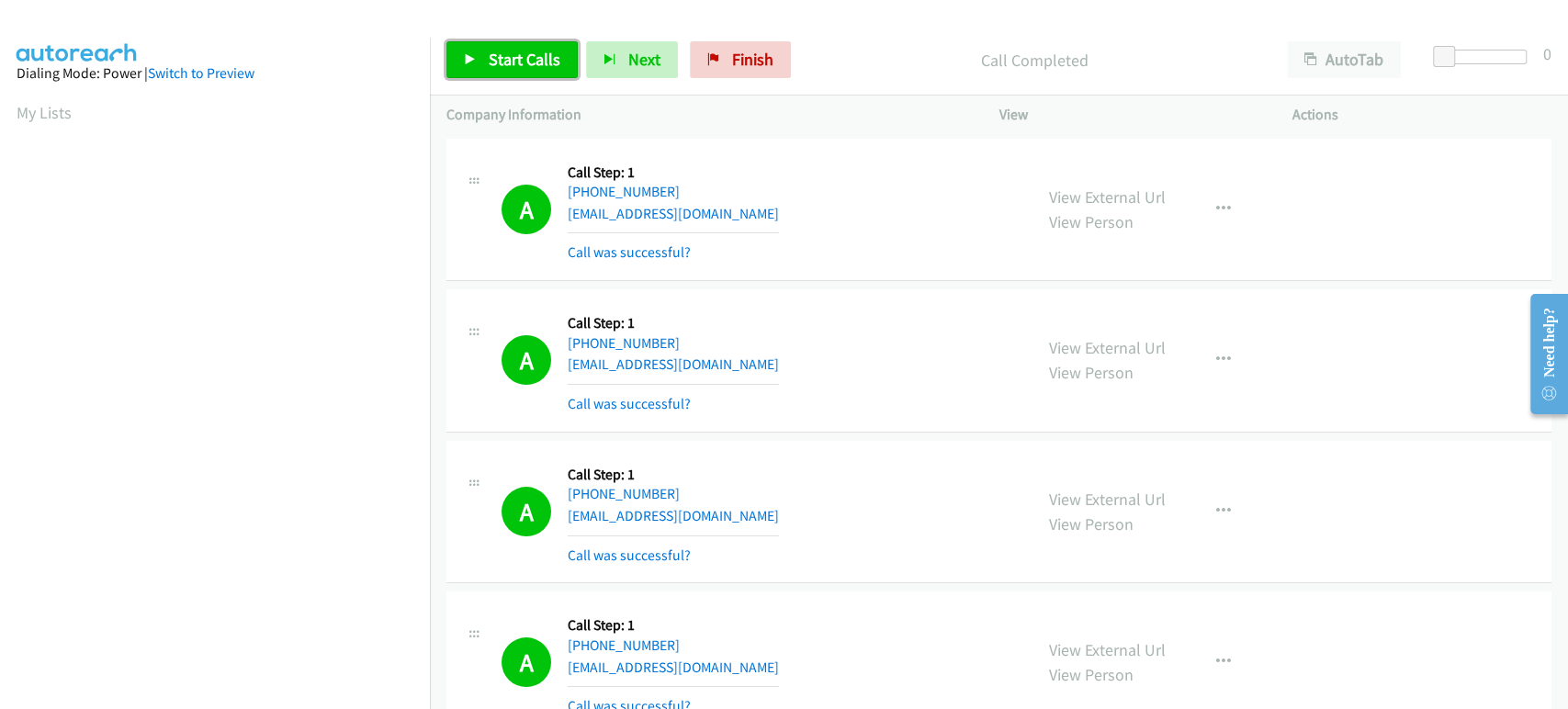
click at [492, 62] on span "Start Calls" at bounding box center [524, 59] width 71 height 21
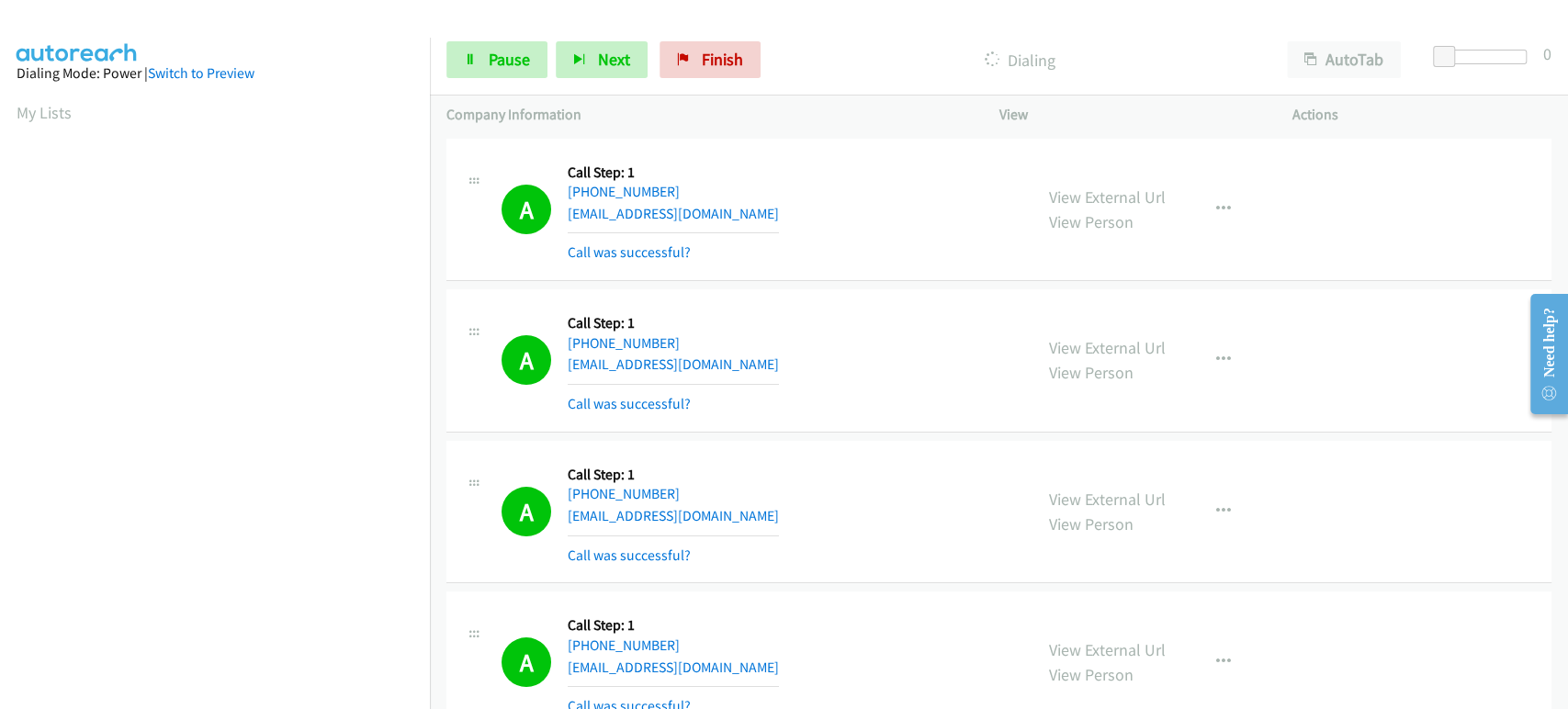
click at [488, 78] on div "Start Calls Pause Next Finish Dialing AutoTab AutoTab 0" at bounding box center [999, 60] width 1138 height 70
click at [491, 65] on span "Pause" at bounding box center [509, 59] width 41 height 21
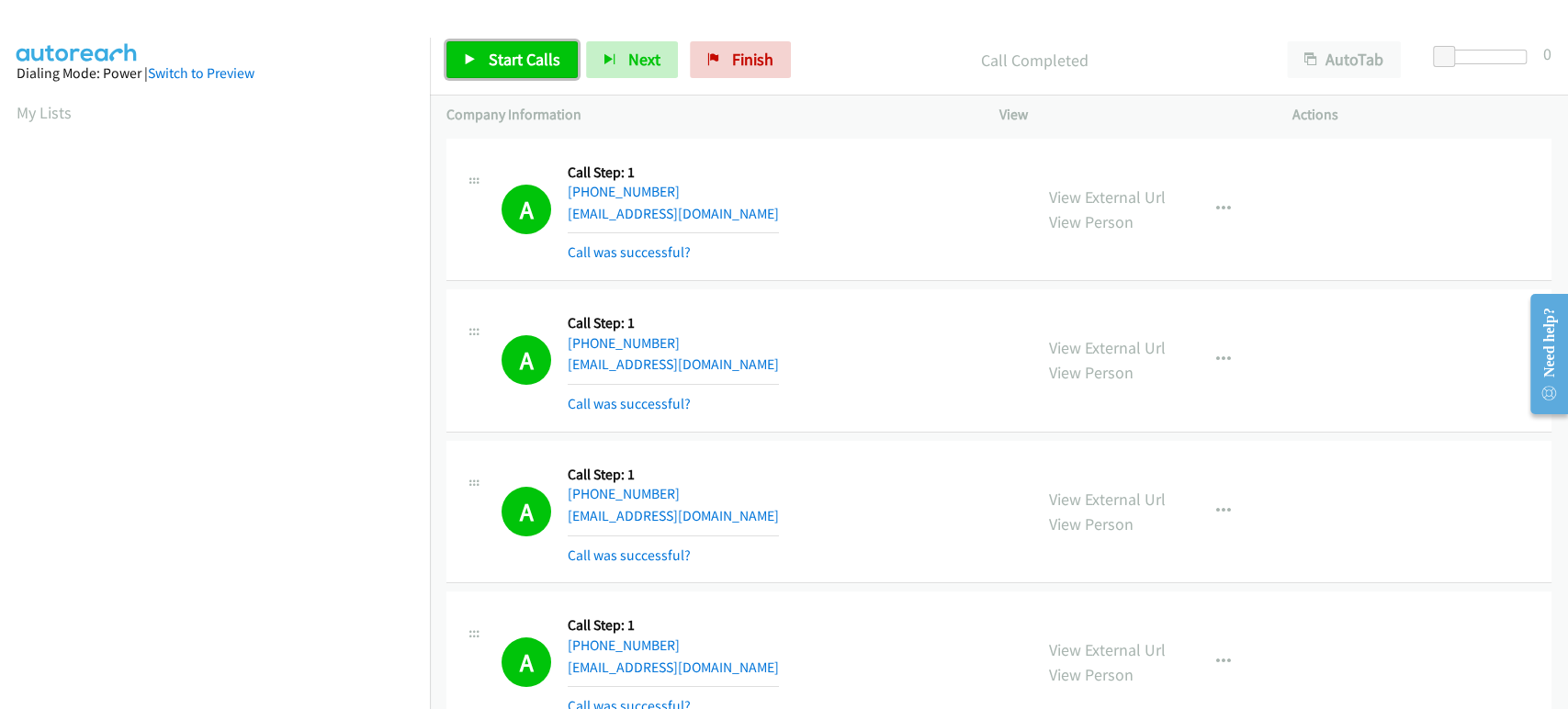
click at [519, 74] on link "Start Calls" at bounding box center [512, 59] width 131 height 37
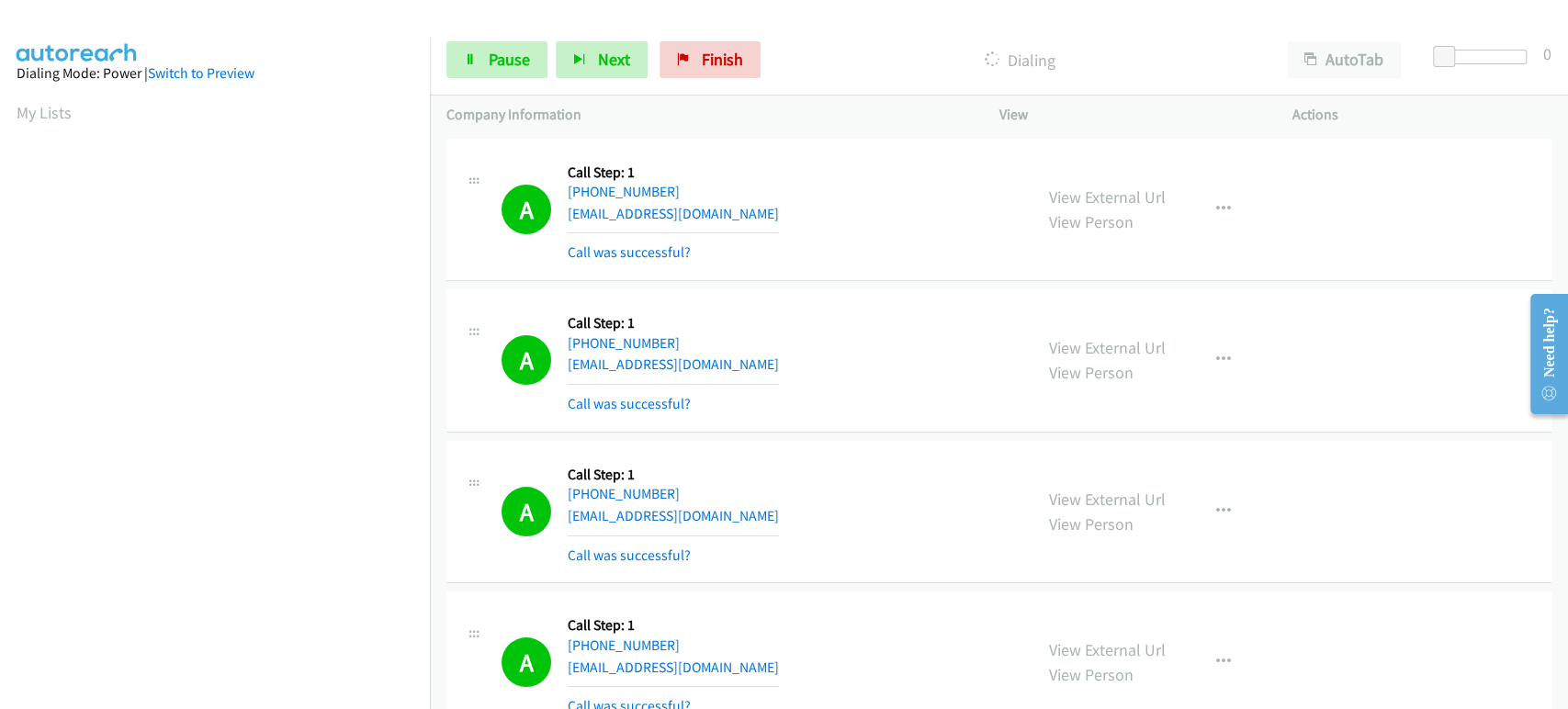
scroll to position [323, 0]
click at [534, 64] on link "Pause" at bounding box center [497, 59] width 101 height 37
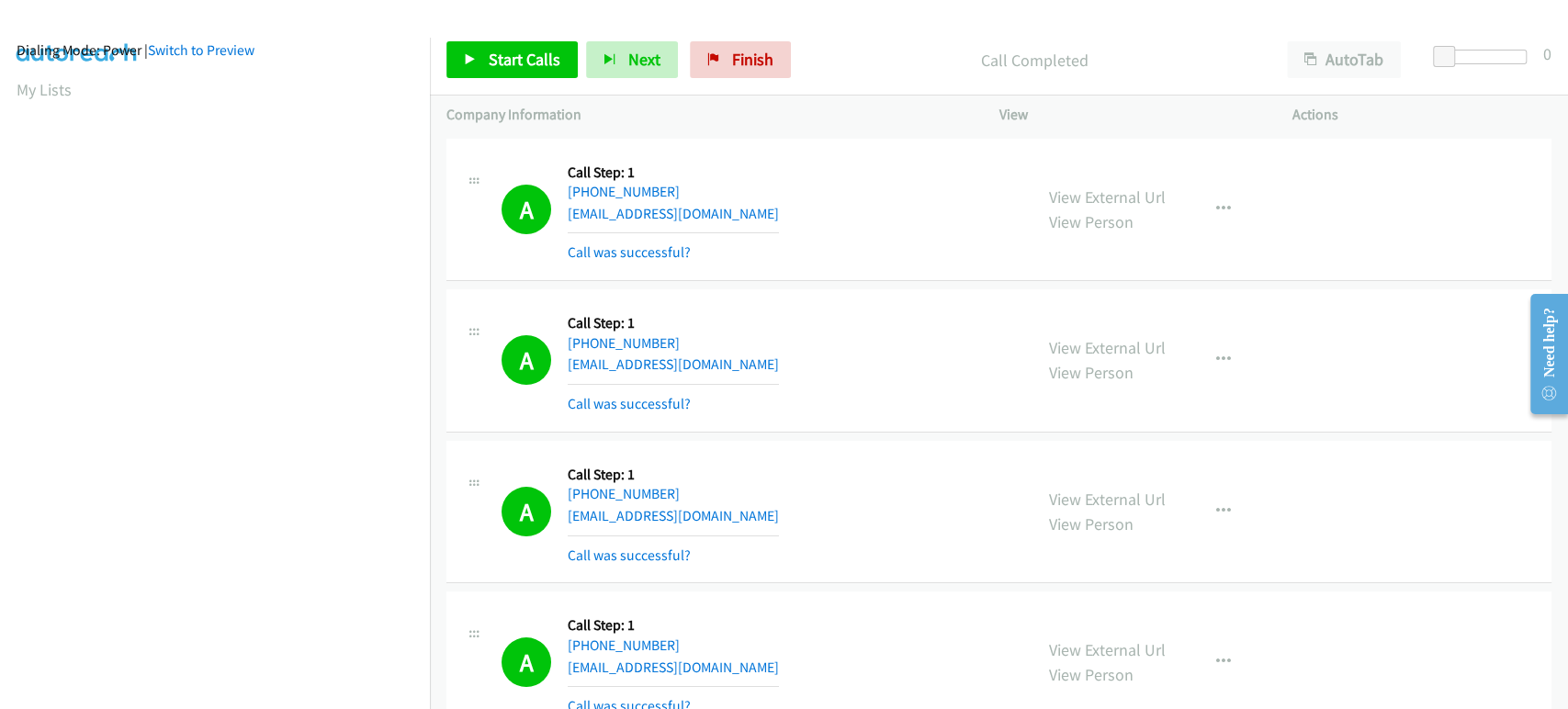
scroll to position [0, 0]
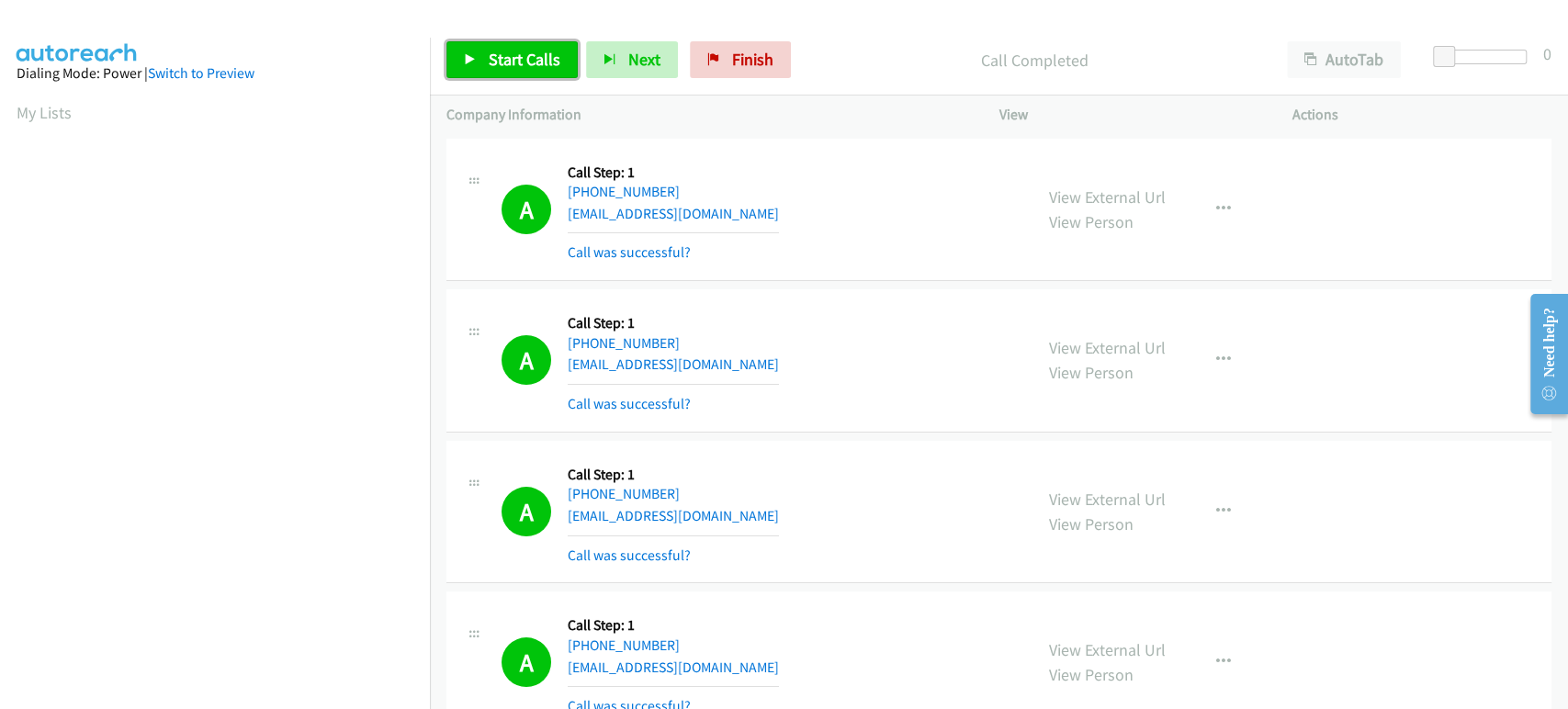
click at [521, 50] on span "Start Calls" at bounding box center [524, 59] width 71 height 21
click at [508, 61] on span "Pause" at bounding box center [509, 59] width 41 height 21
click at [515, 49] on span "Start Calls" at bounding box center [524, 59] width 71 height 21
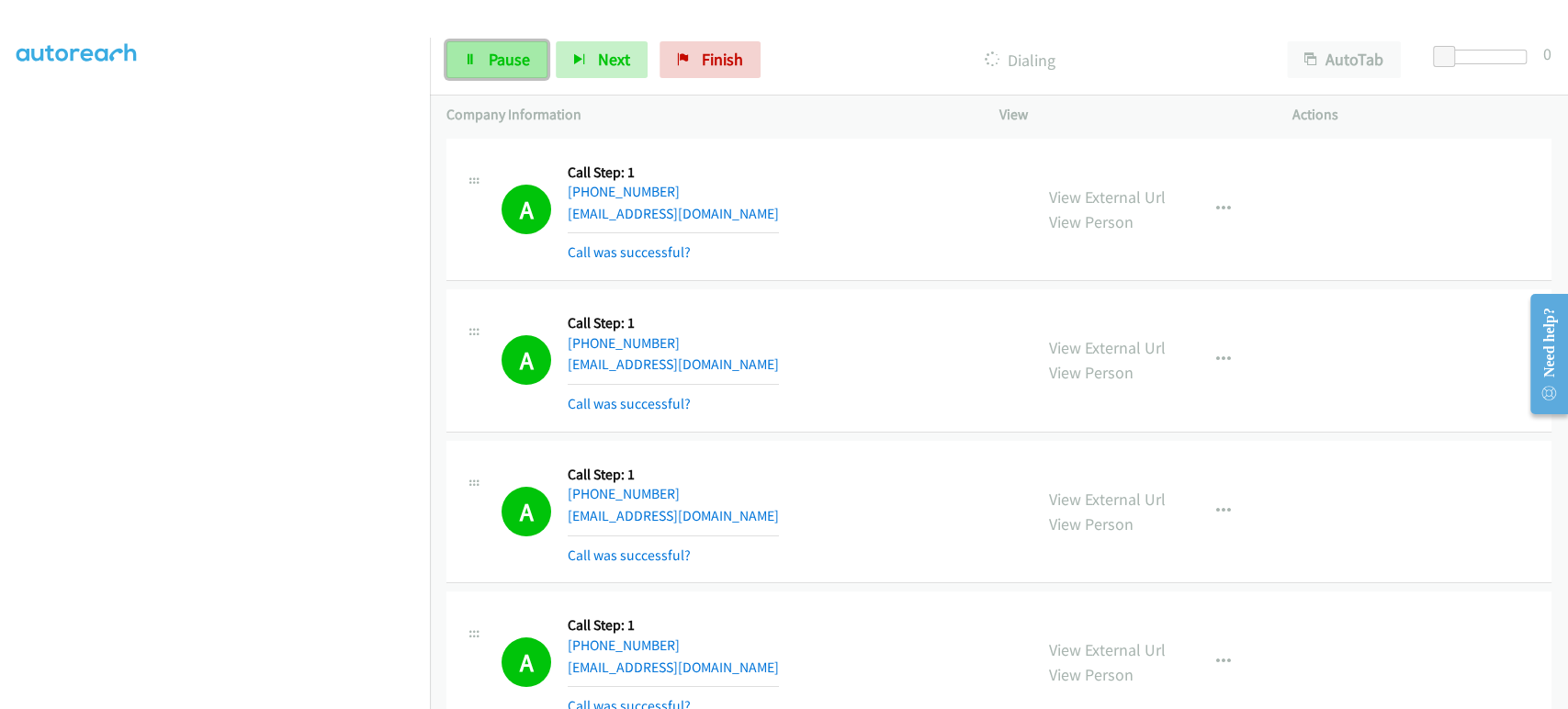
click at [497, 51] on span "Pause" at bounding box center [509, 59] width 41 height 21
click at [489, 55] on span "Start Calls" at bounding box center [524, 59] width 71 height 21
click at [489, 55] on span "Pause" at bounding box center [509, 59] width 41 height 21
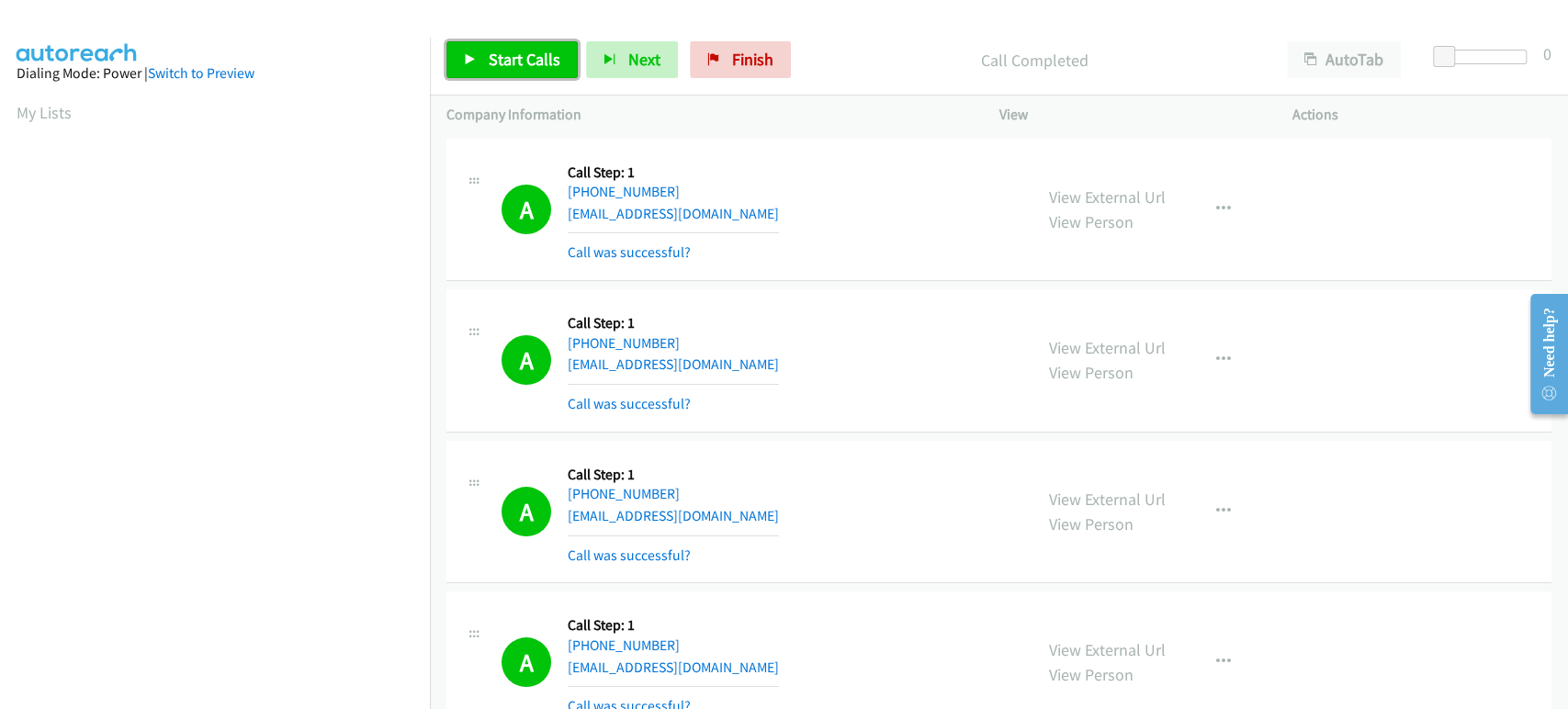
click at [486, 61] on link "Start Calls" at bounding box center [512, 59] width 131 height 37
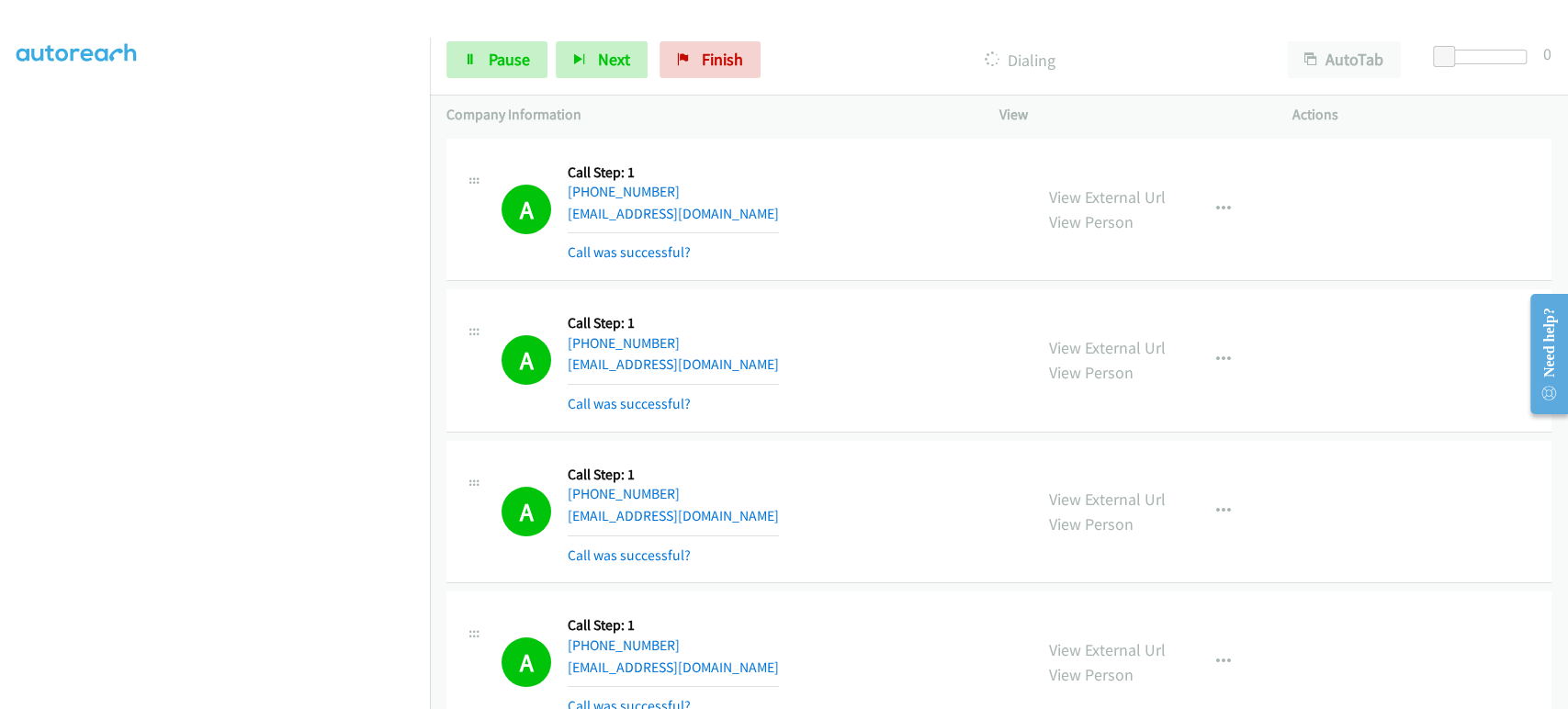
scroll to position [317, 0]
click at [479, 69] on link "Pause" at bounding box center [497, 59] width 101 height 37
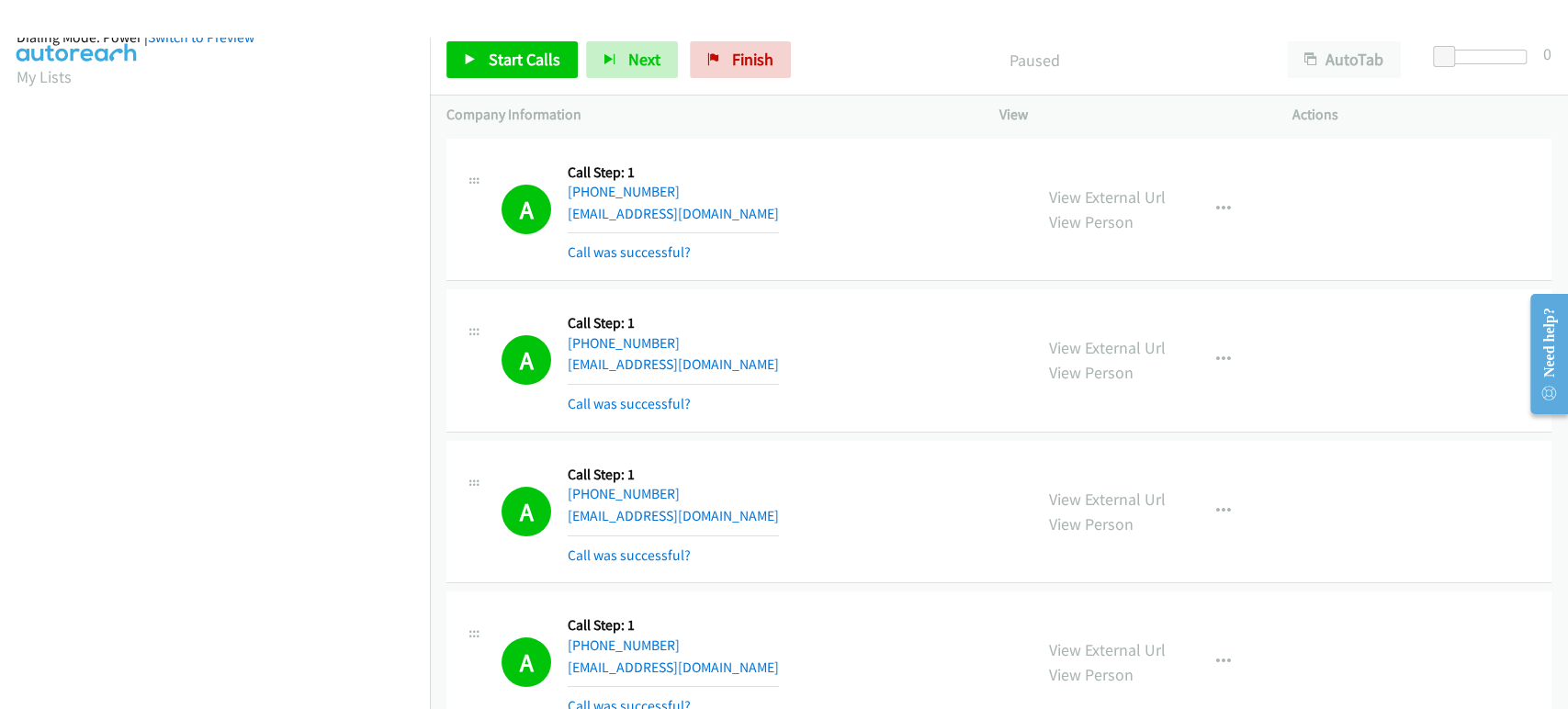
scroll to position [11, 0]
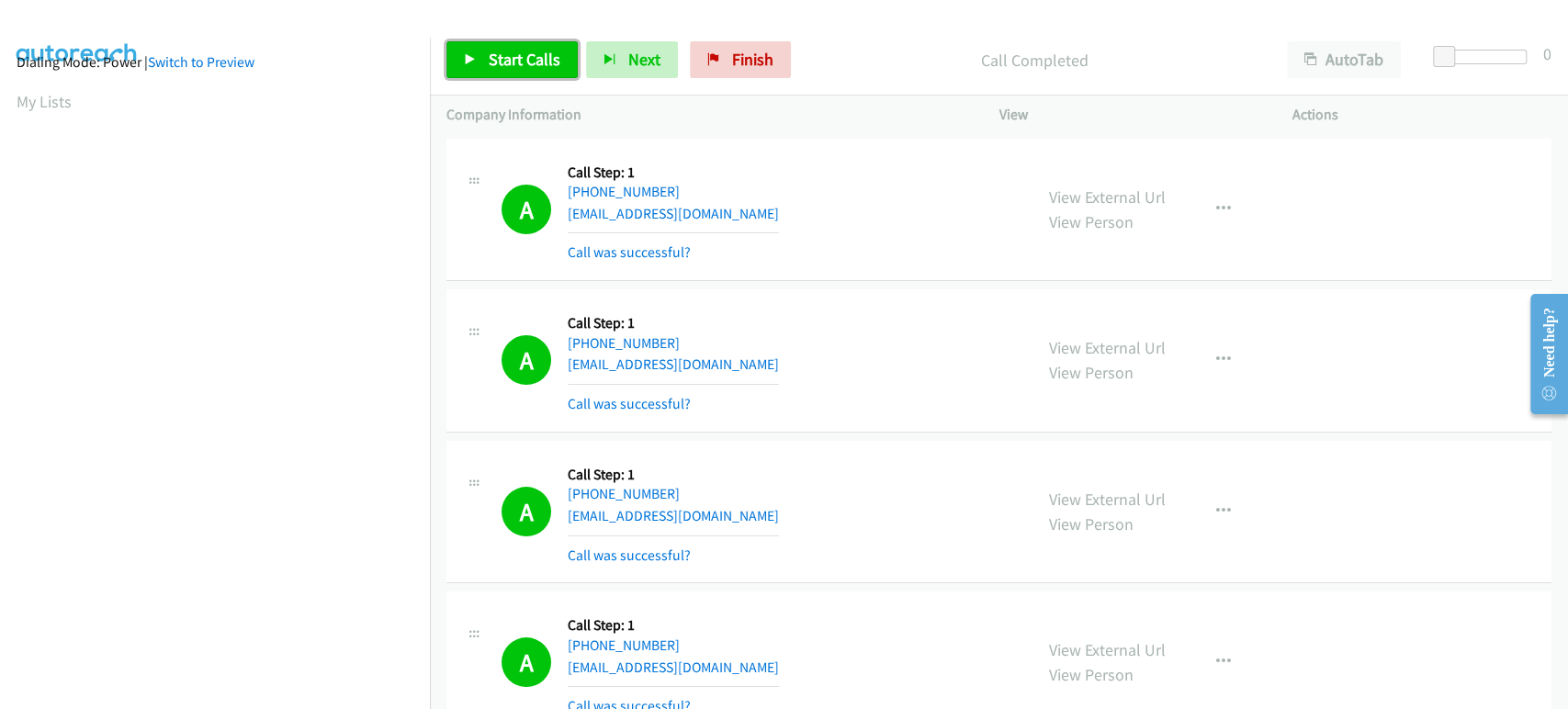
click at [500, 62] on span "Start Calls" at bounding box center [524, 59] width 71 height 21
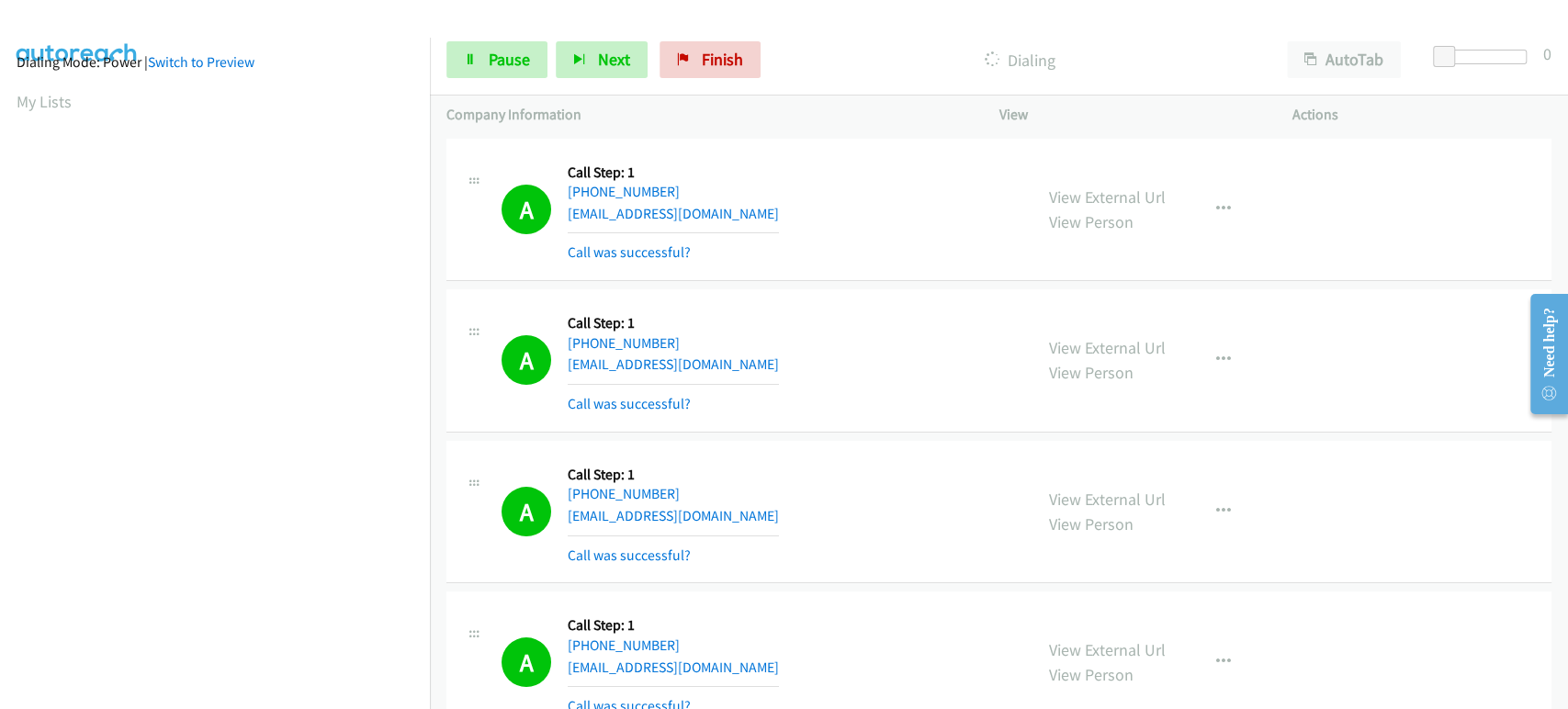
click at [494, 79] on div "Start Calls Pause Next Finish Dialing AutoTab AutoTab 0" at bounding box center [999, 60] width 1138 height 70
click at [500, 67] on span "Pause" at bounding box center [509, 59] width 41 height 21
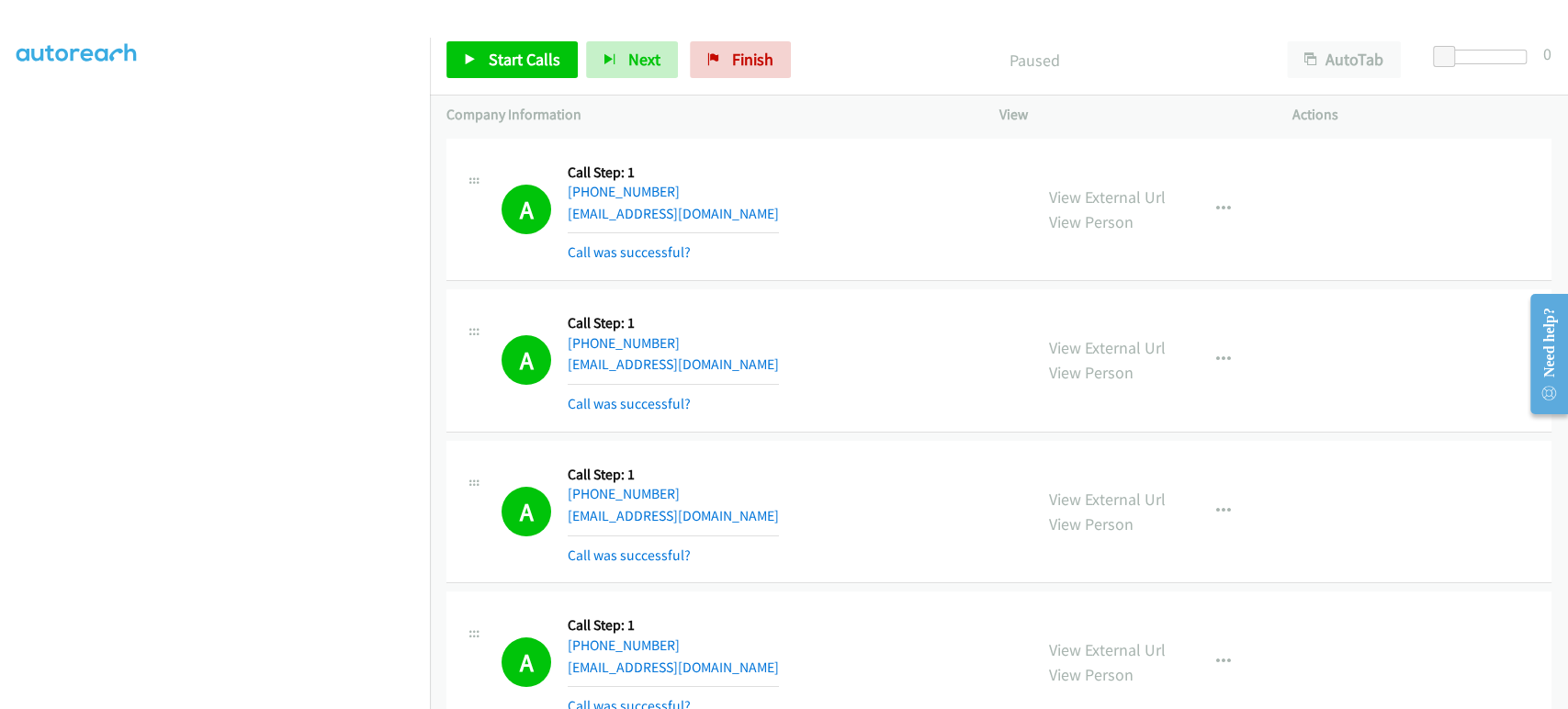
scroll to position [323, 0]
click at [513, 67] on span "Start Calls" at bounding box center [524, 59] width 71 height 21
click at [495, 57] on span "Pause" at bounding box center [509, 59] width 41 height 21
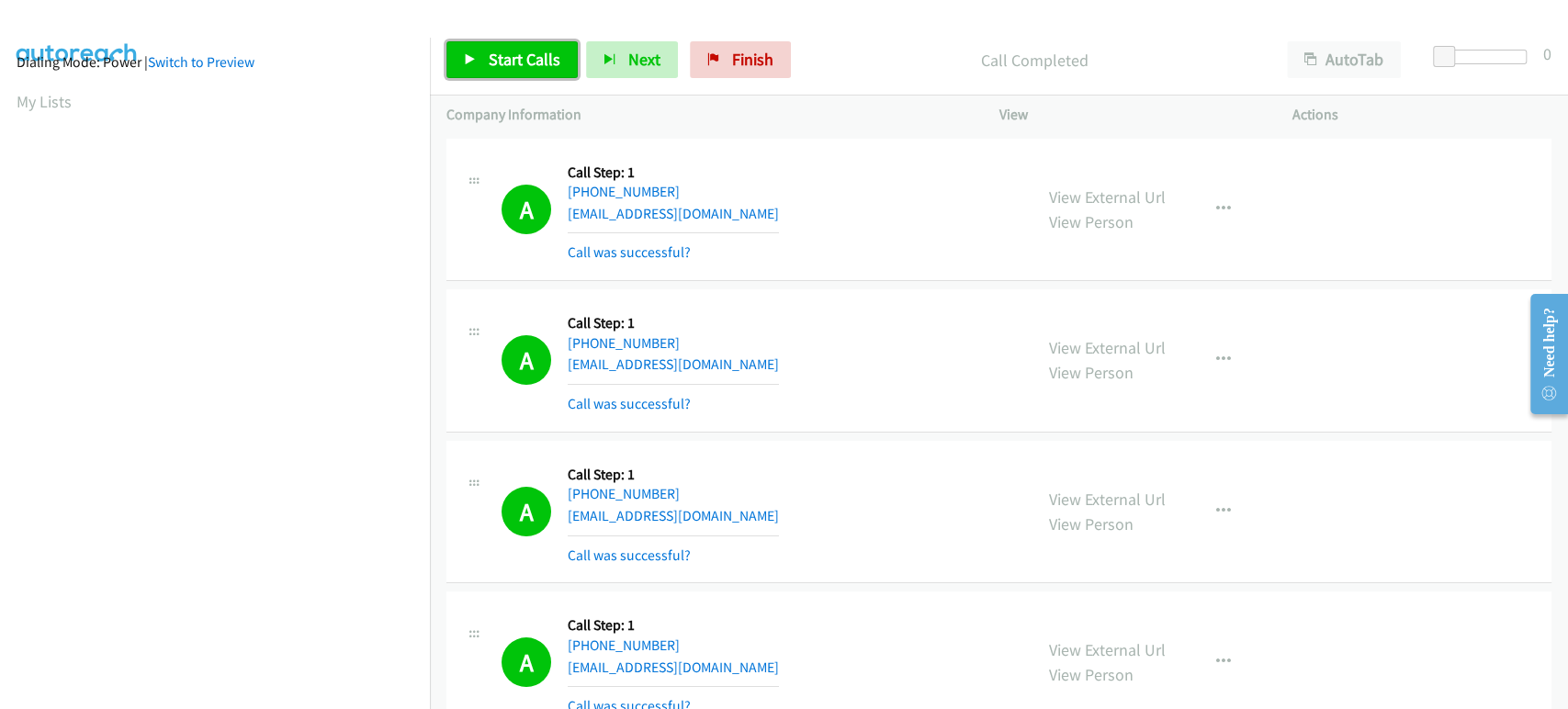
click at [505, 69] on span "Start Calls" at bounding box center [524, 59] width 71 height 21
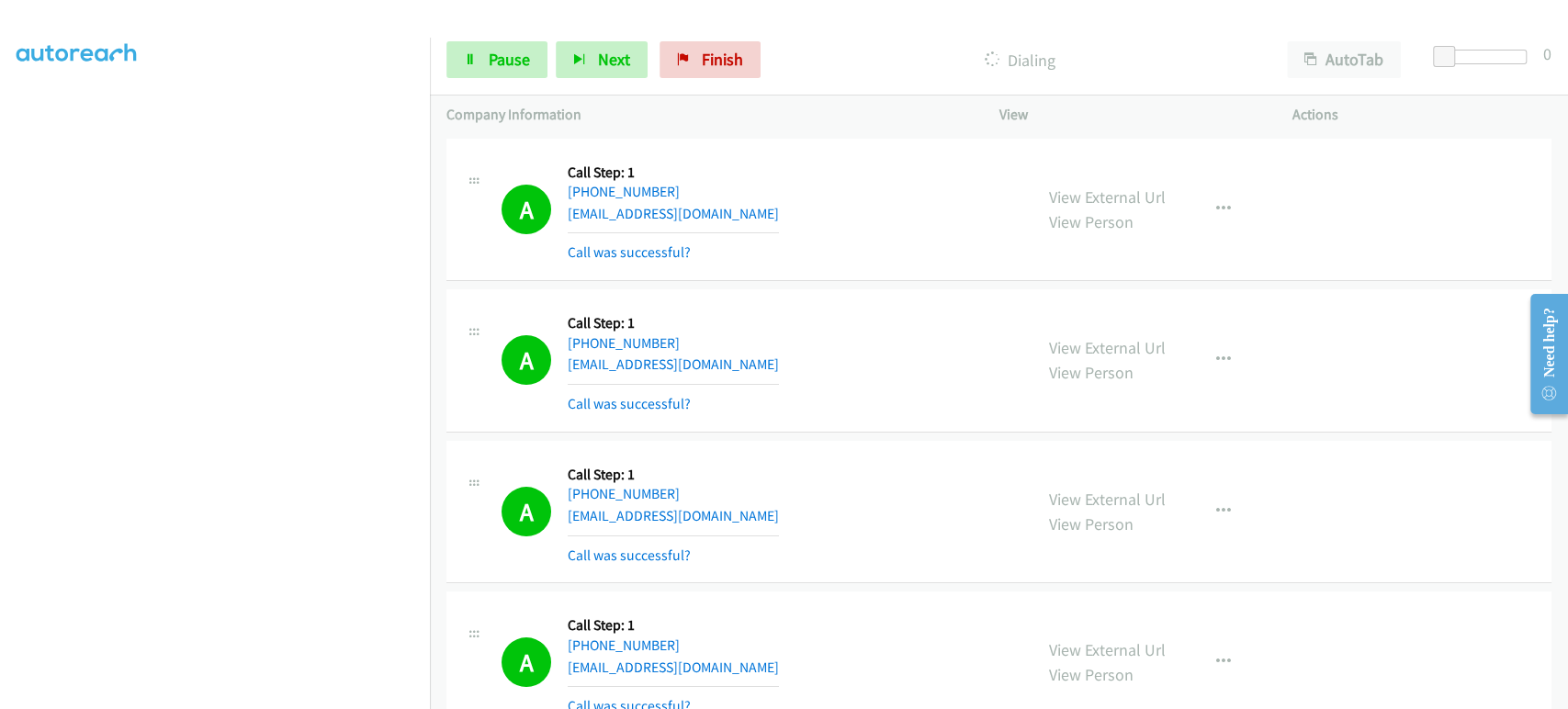
scroll to position [323, 0]
drag, startPoint x: 511, startPoint y: 54, endPoint x: 500, endPoint y: 56, distance: 11.2
click at [510, 54] on span "Pause" at bounding box center [509, 59] width 41 height 21
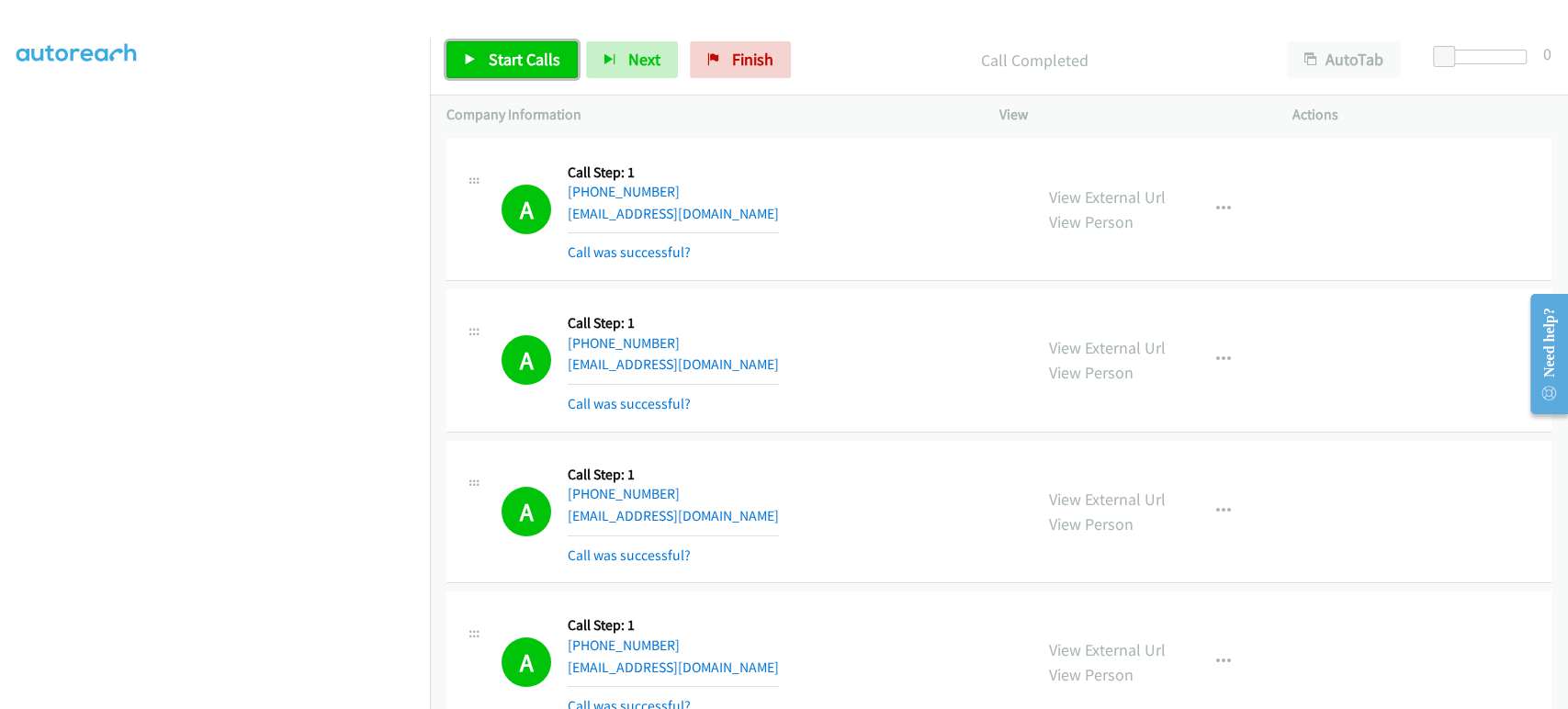
click at [507, 56] on span "Start Calls" at bounding box center [524, 59] width 71 height 21
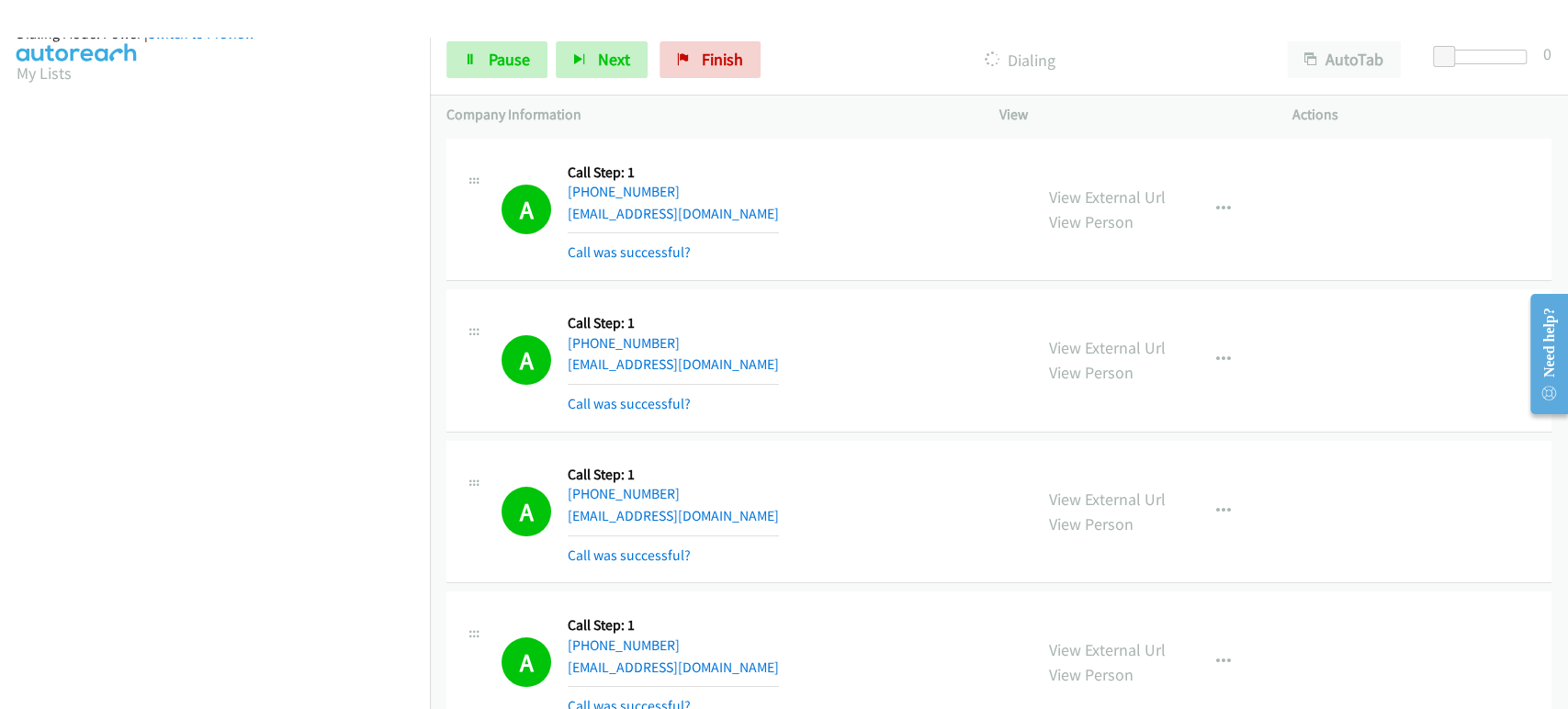
scroll to position [0, 0]
click at [507, 59] on span "Pause" at bounding box center [509, 59] width 41 height 21
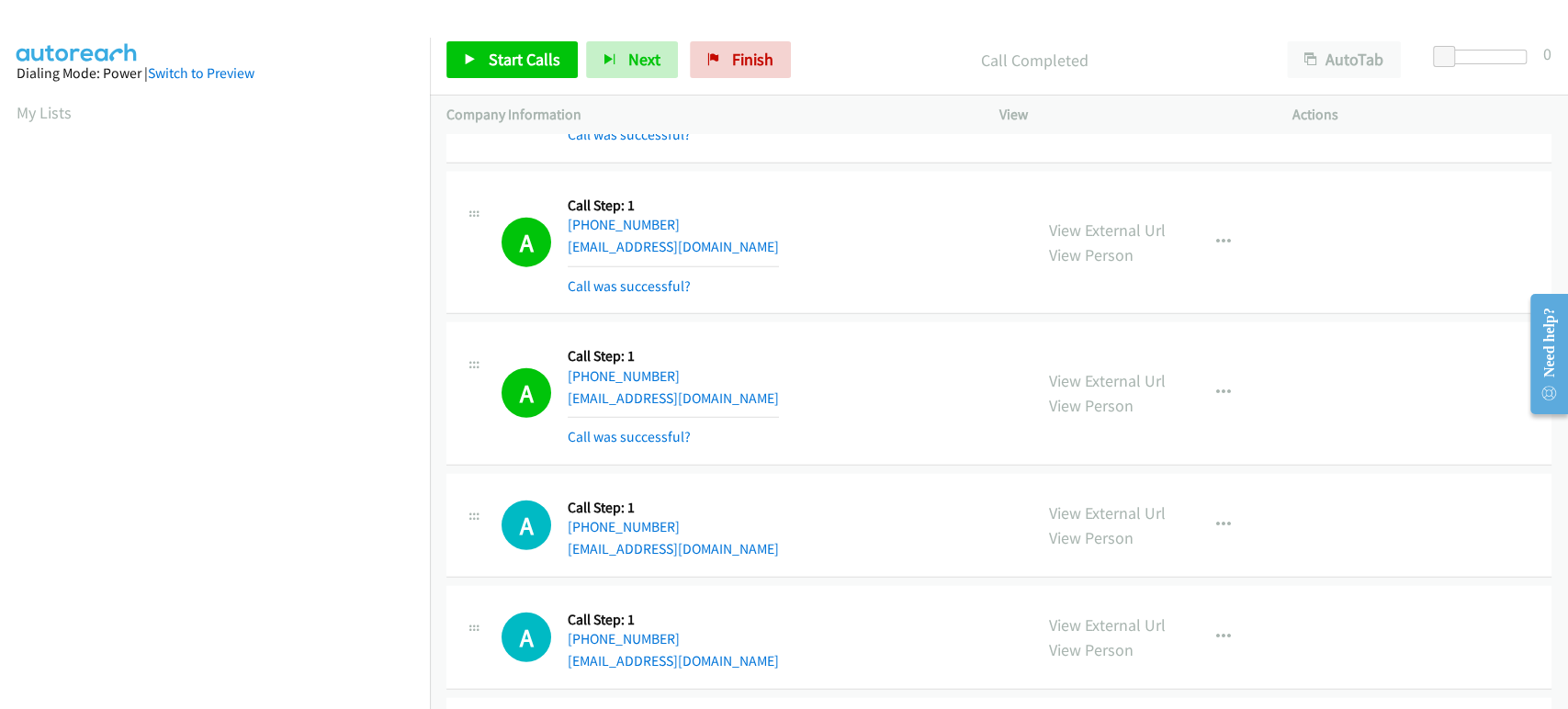
scroll to position [12353, 0]
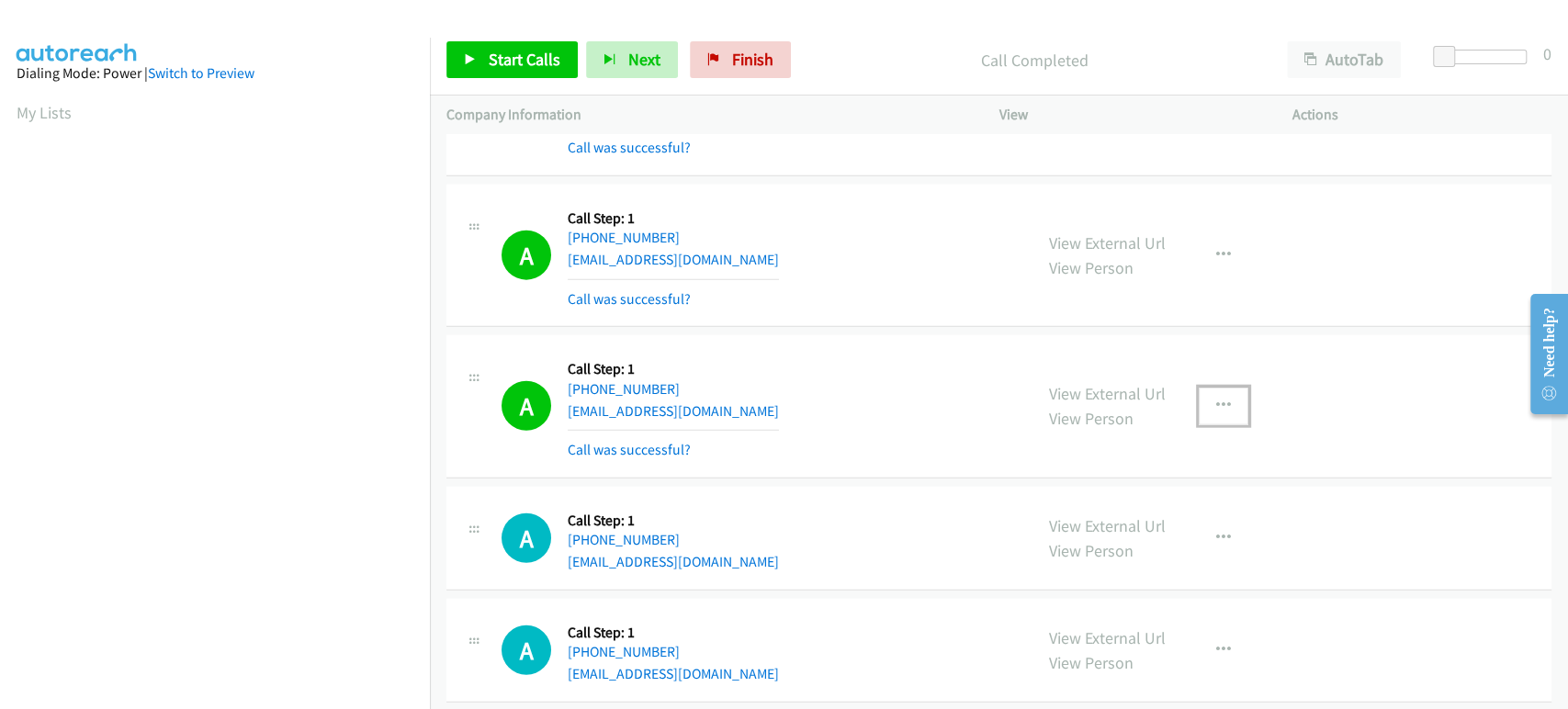
click at [1216, 399] on icon "button" at bounding box center [1223, 405] width 14 height 14
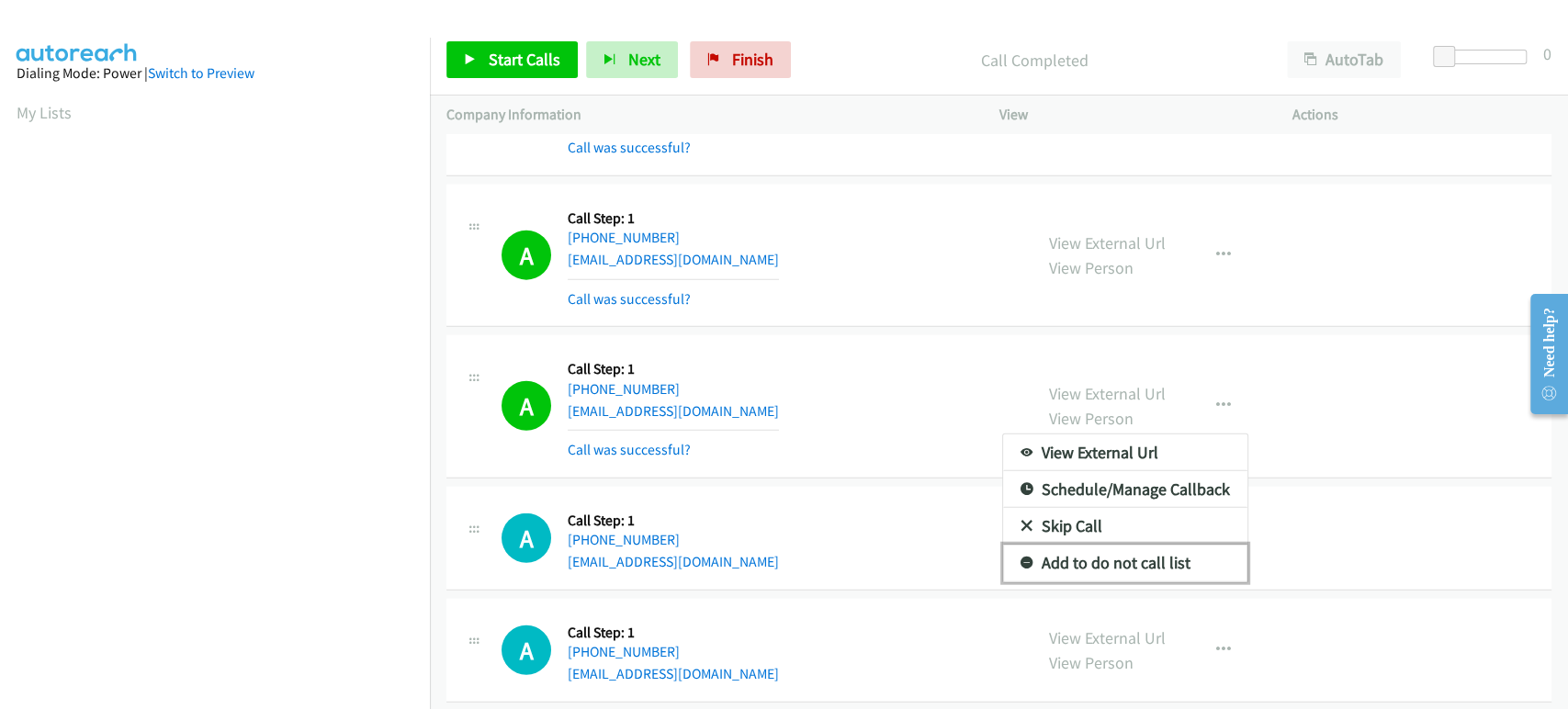
click at [1075, 545] on link "Add to do not call list" at bounding box center [1125, 563] width 245 height 37
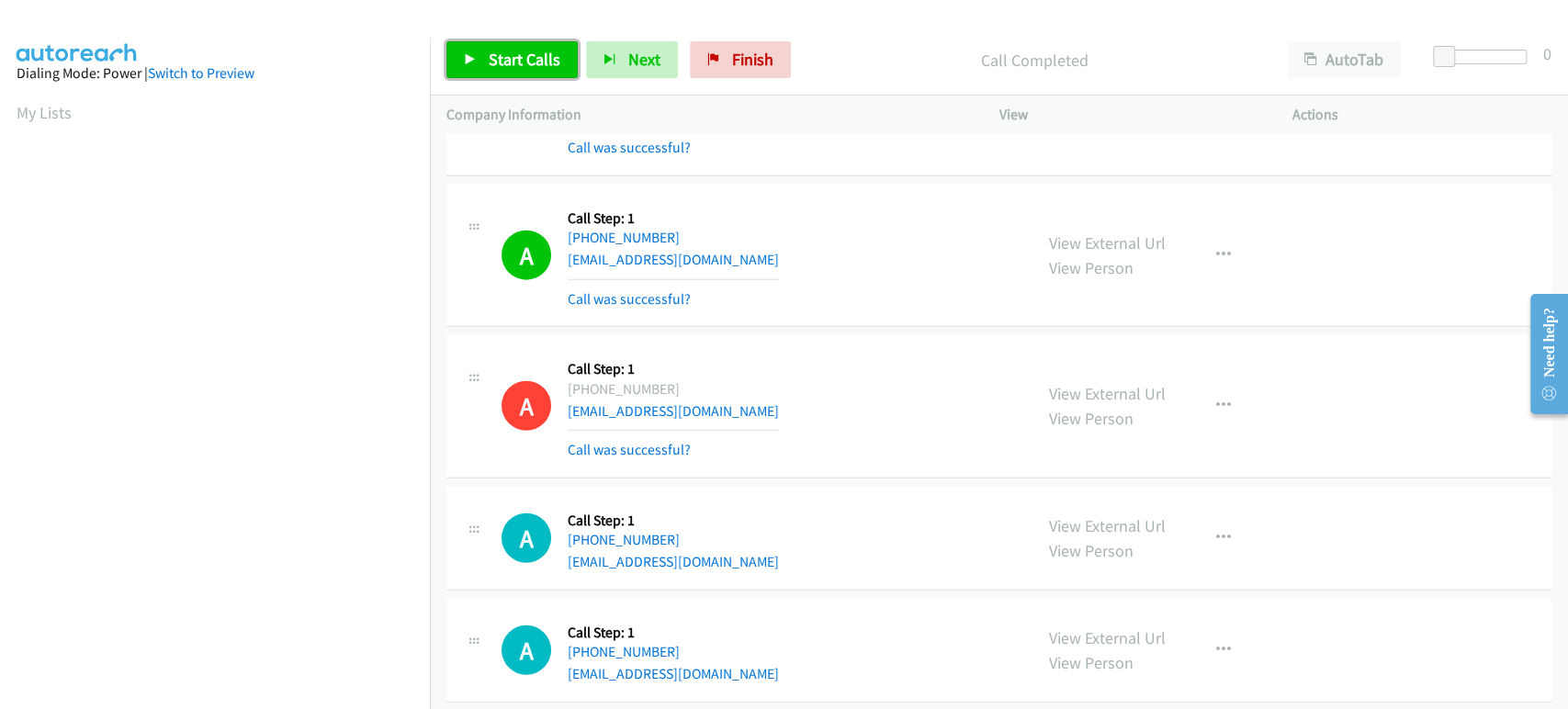
click at [502, 56] on span "Start Calls" at bounding box center [524, 59] width 71 height 21
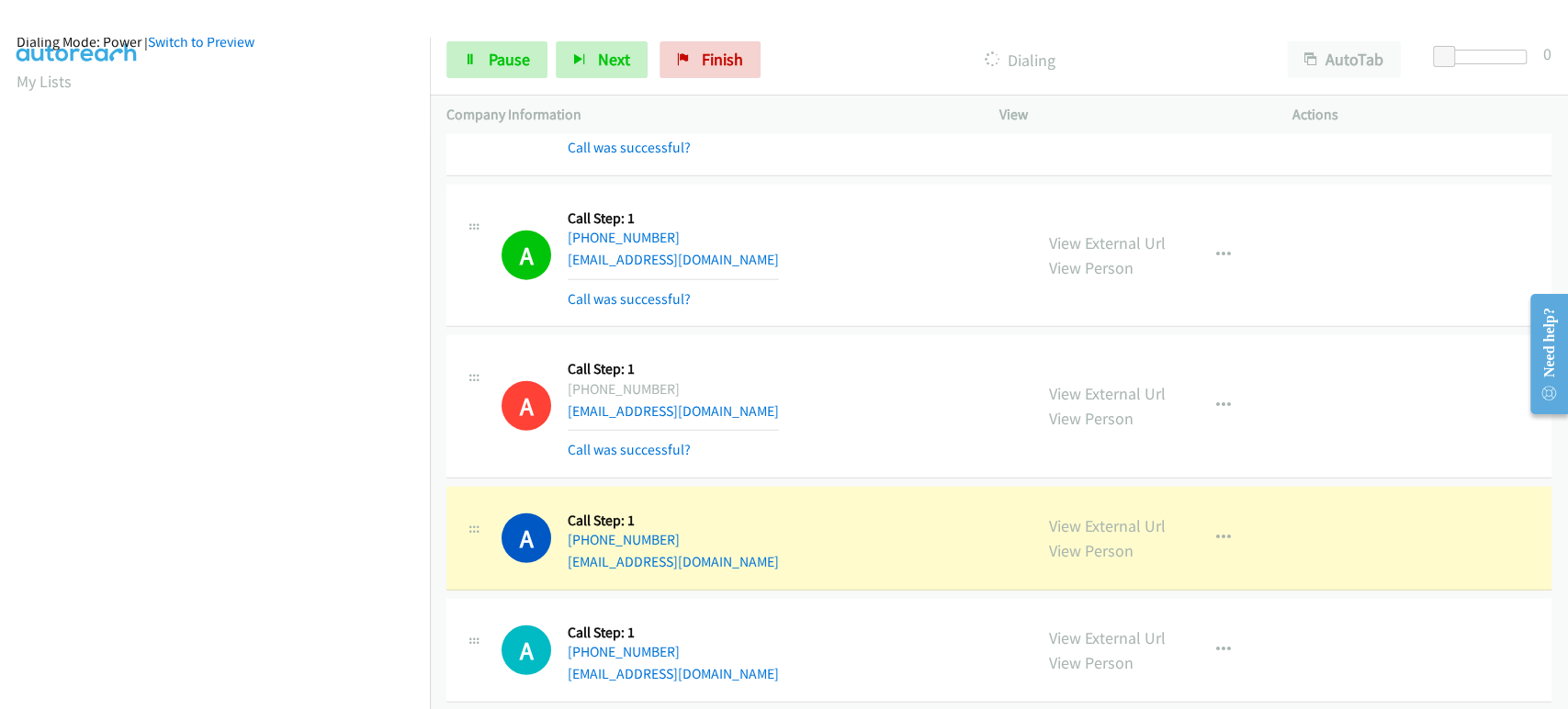
scroll to position [11, 0]
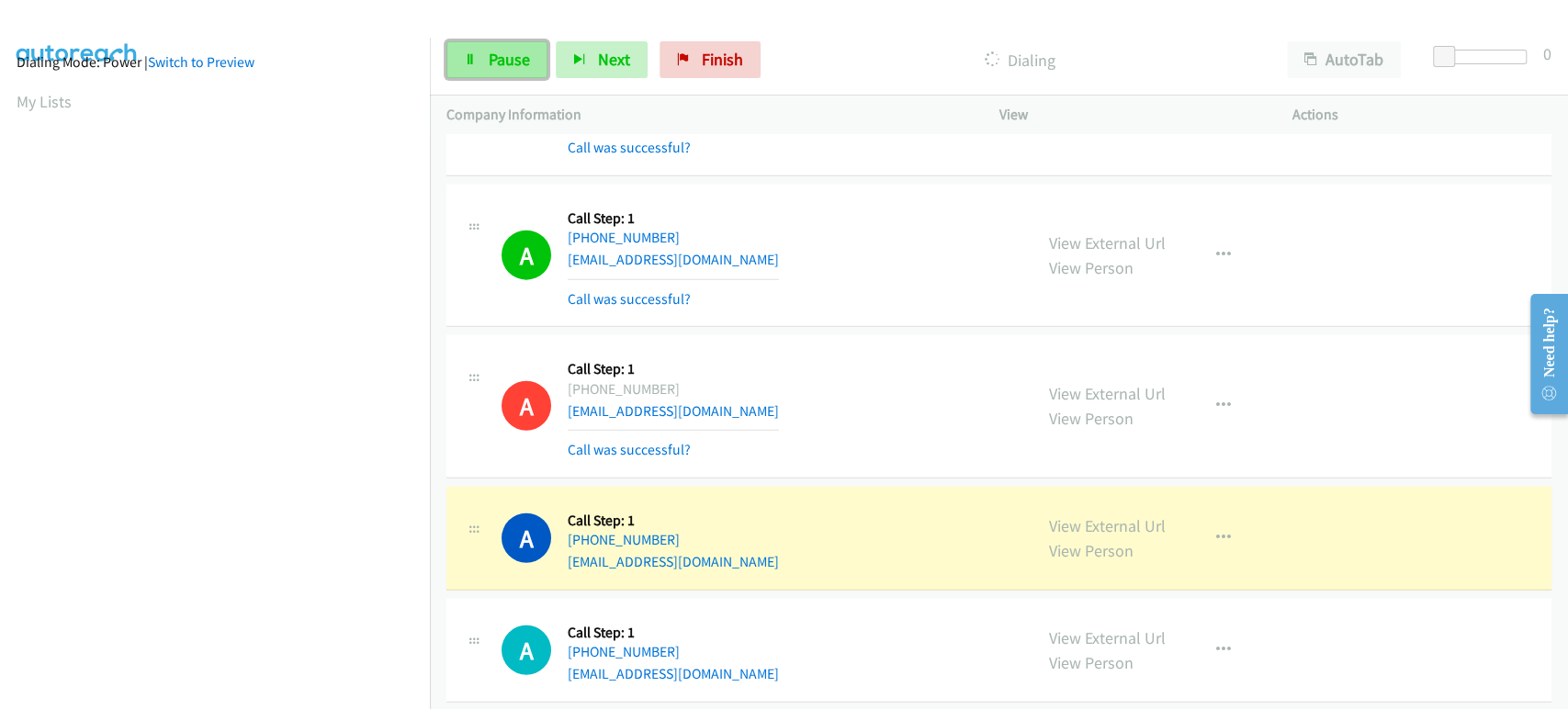
drag, startPoint x: 485, startPoint y: 69, endPoint x: 468, endPoint y: 69, distance: 17.0
click at [485, 69] on link "Pause" at bounding box center [497, 59] width 101 height 37
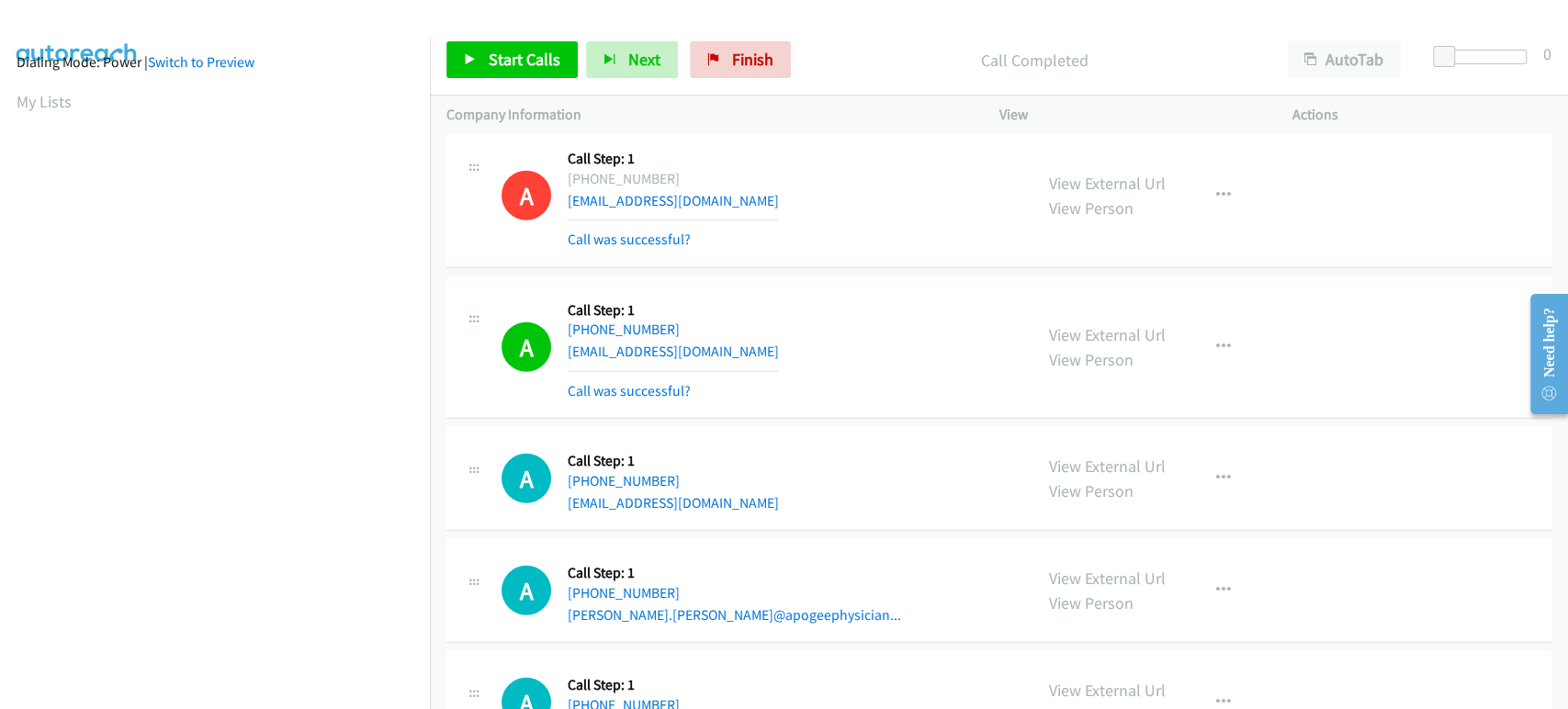
scroll to position [12557, 0]
